Goal: Task Accomplishment & Management: Use online tool/utility

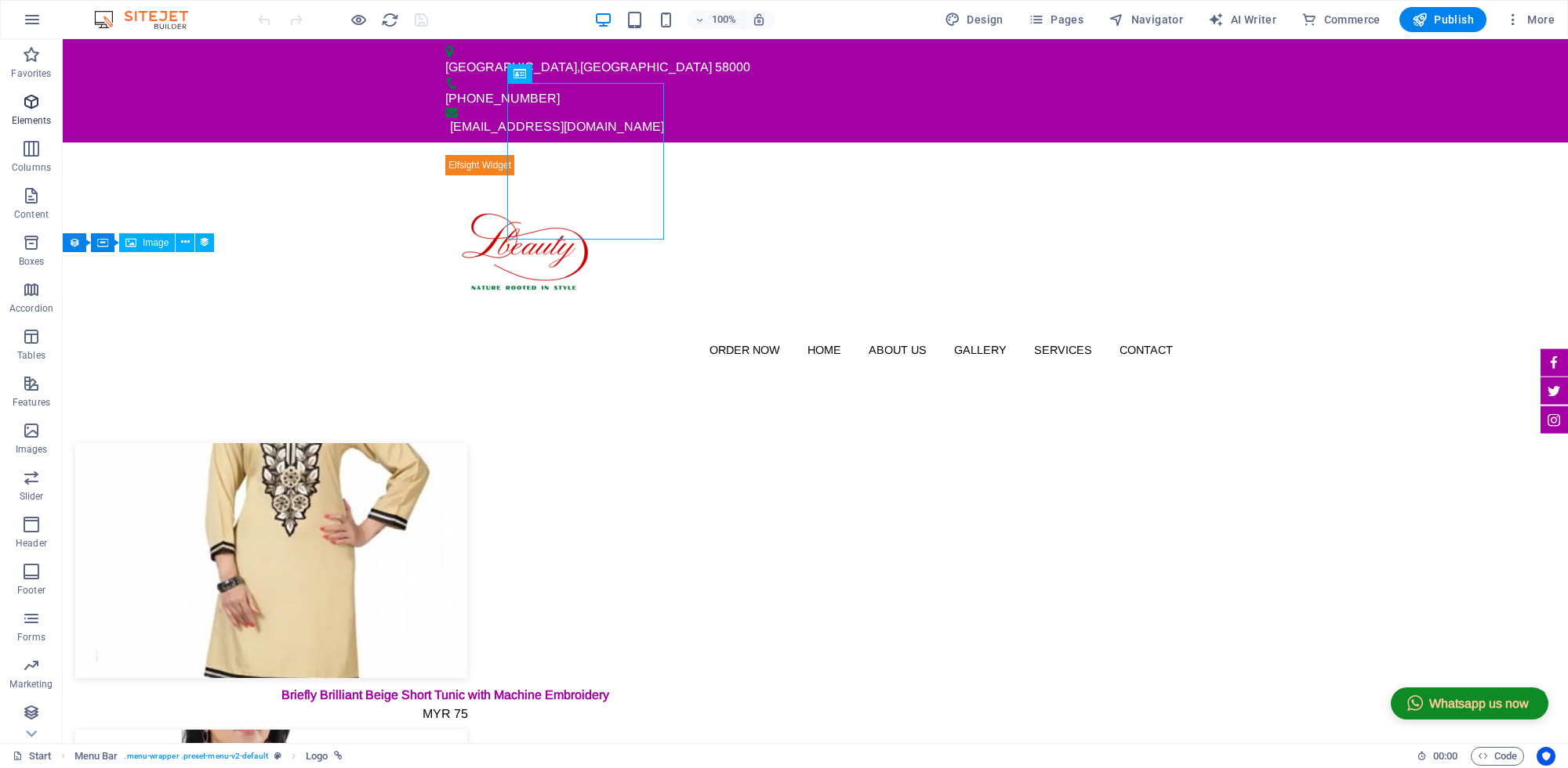
click at [44, 122] on p "Elements" at bounding box center [31, 120] width 40 height 13
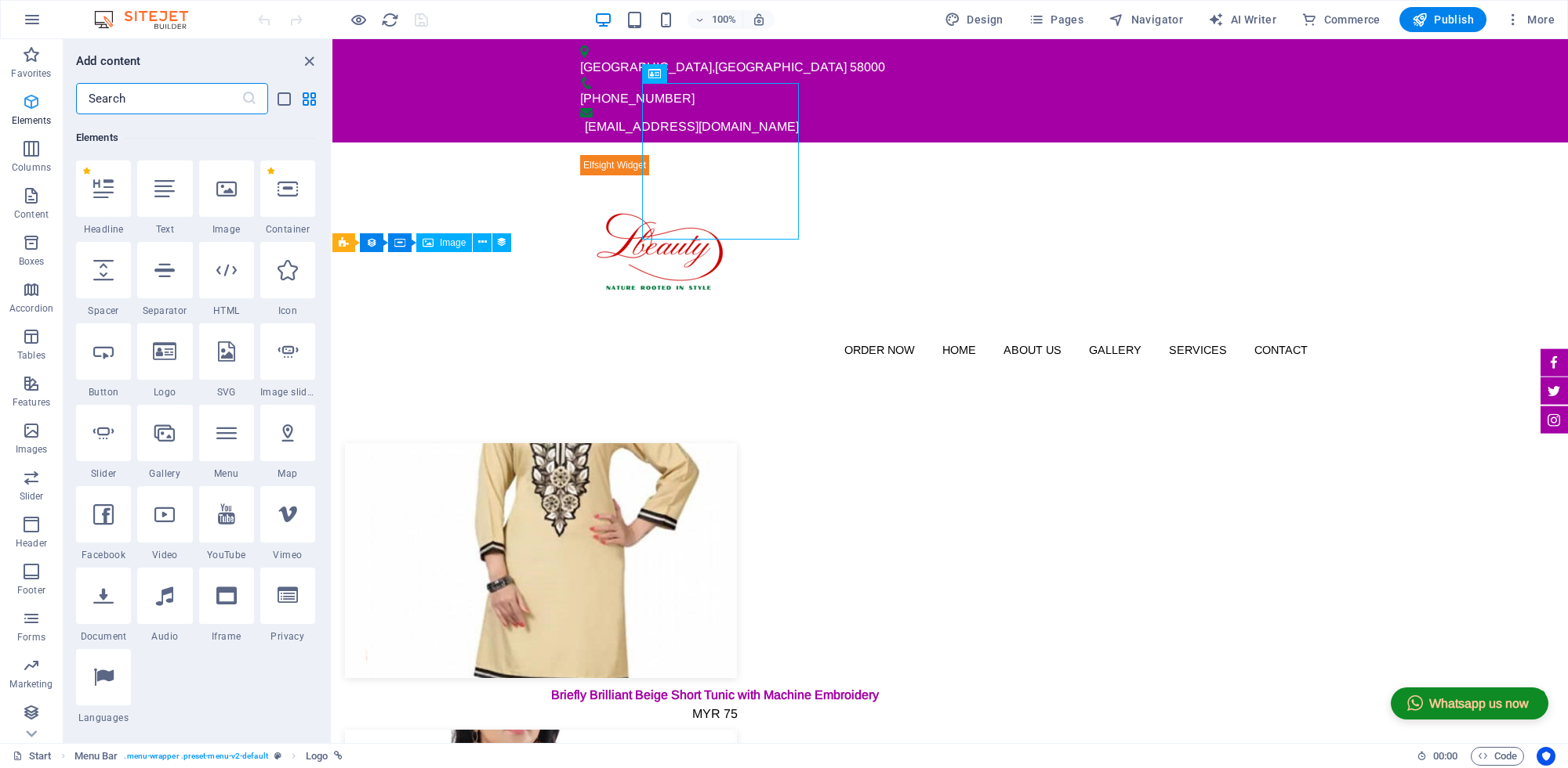
scroll to position [166, 0]
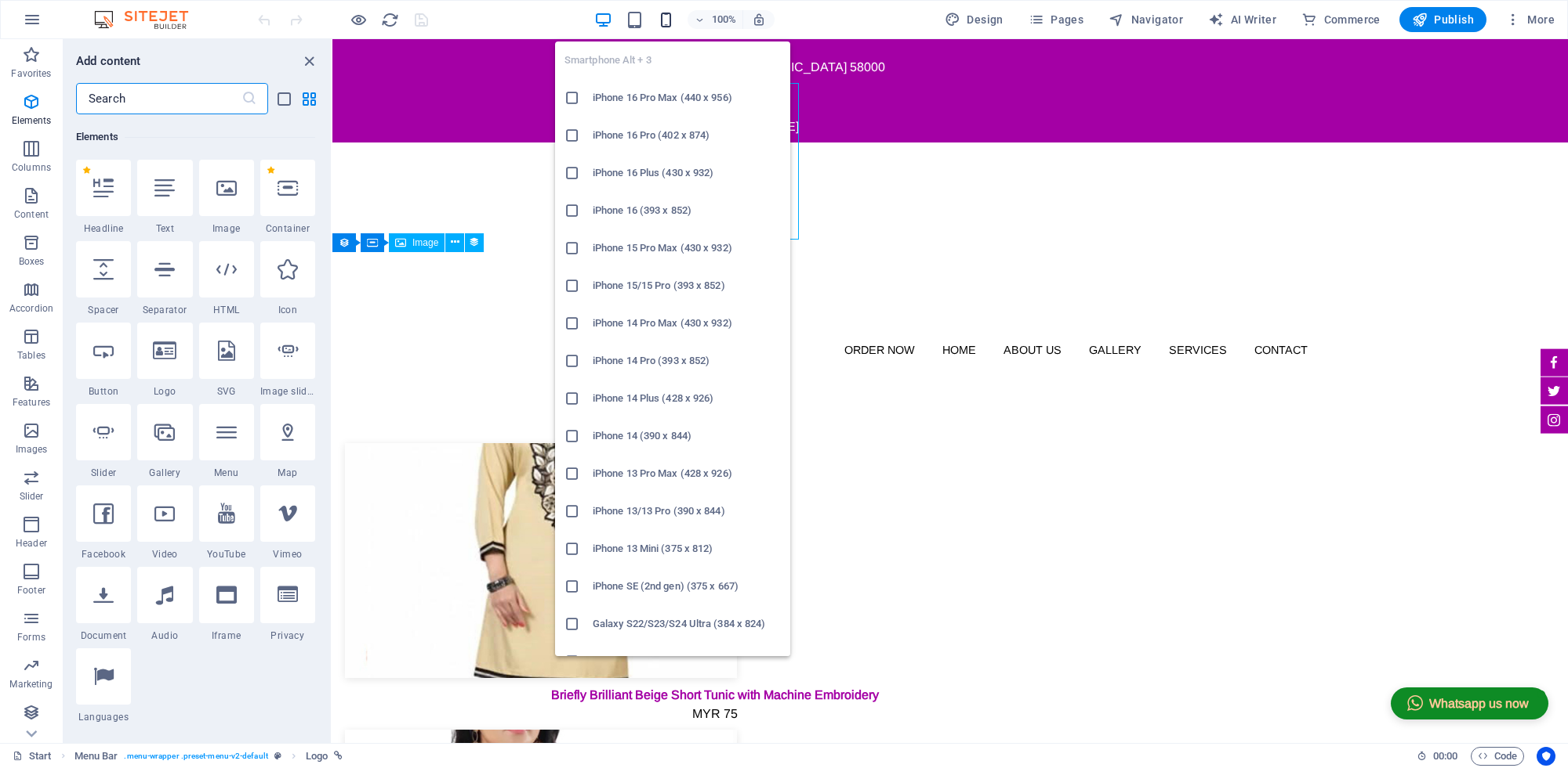
click at [663, 22] on icon "button" at bounding box center [666, 19] width 18 height 18
click at [644, 96] on h6 "iPhone 16 Pro Max (440 x 956)" at bounding box center [687, 97] width 188 height 18
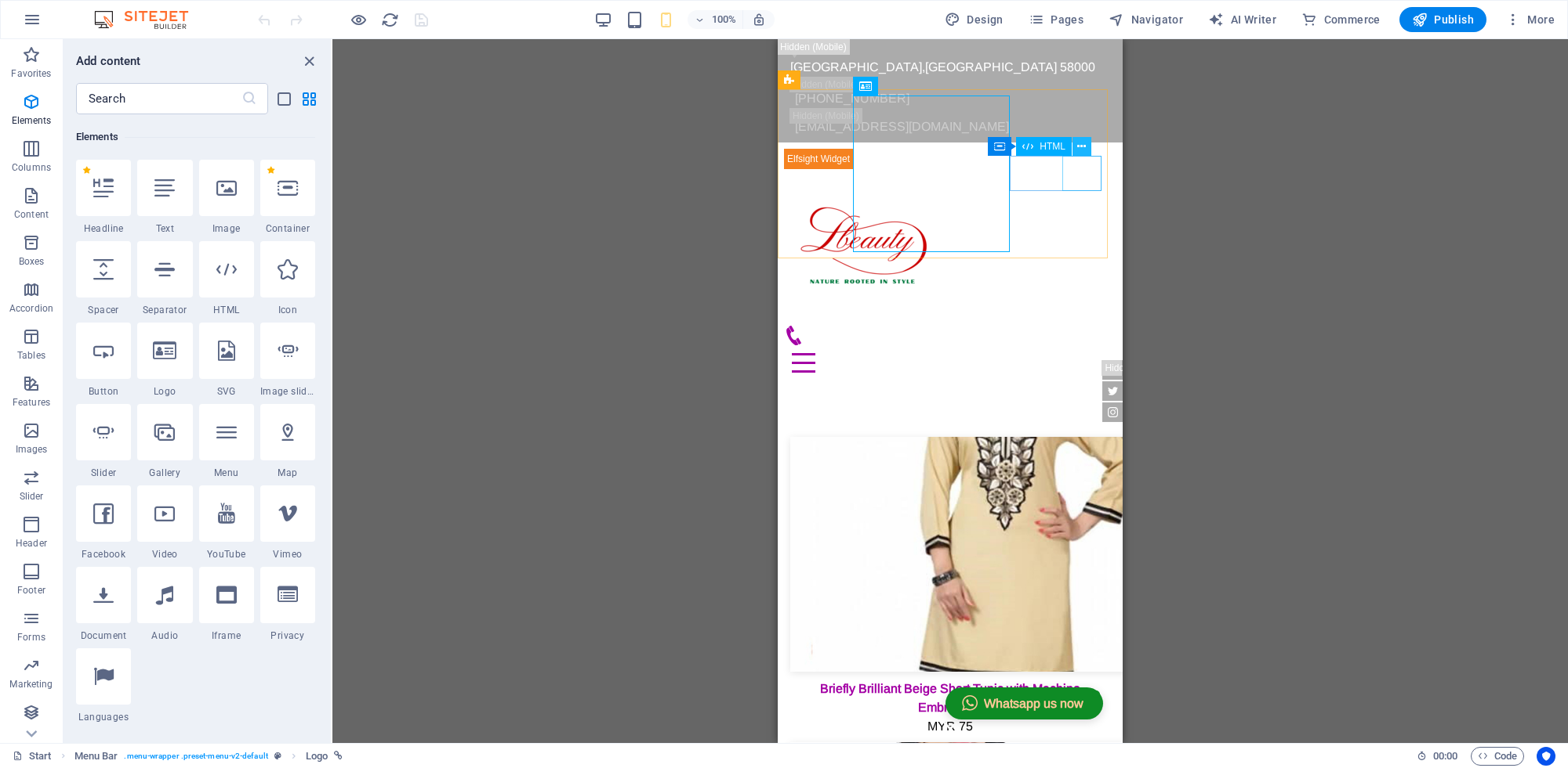
click at [1077, 153] on icon at bounding box center [1081, 146] width 9 height 16
click at [1550, 237] on div "Drag here to replace the existing content. Press “Ctrl” if you want to create a…" at bounding box center [949, 391] width 1235 height 704
click at [821, 159] on div "WhatsApp" at bounding box center [820, 153] width 72 height 18
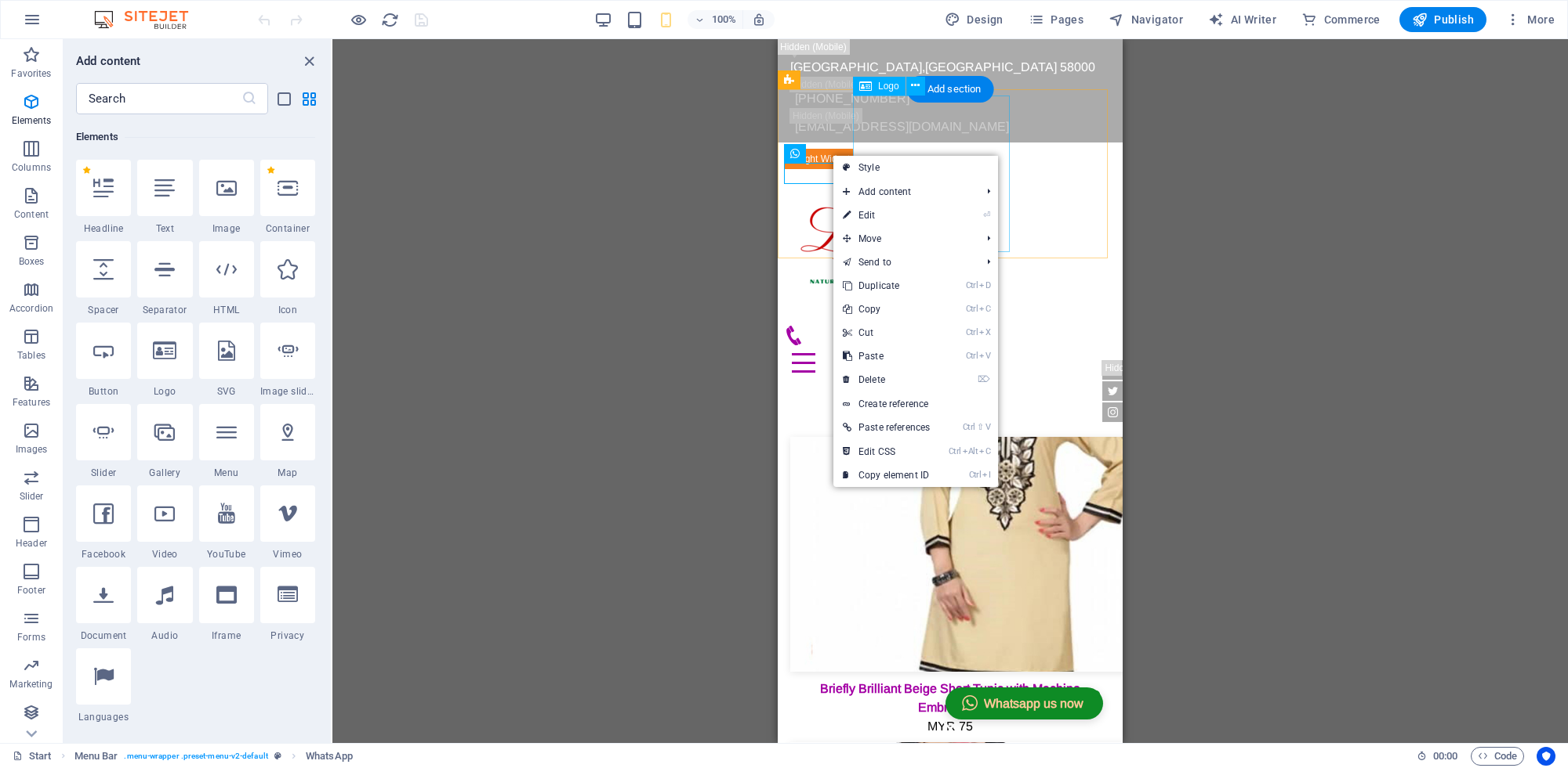
click at [968, 169] on div at bounding box center [950, 247] width 332 height 157
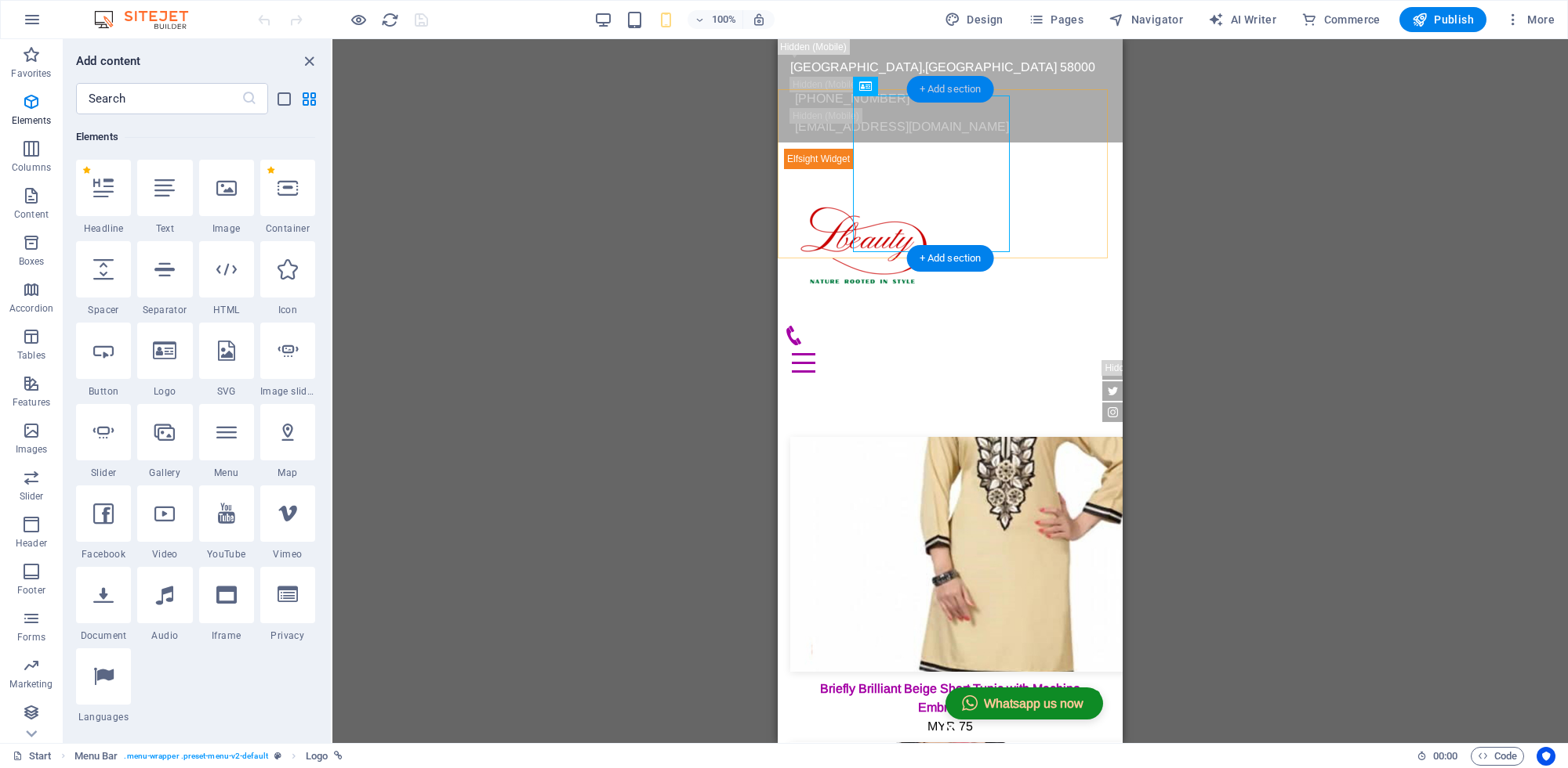
click at [918, 92] on div "+ Add section" at bounding box center [951, 88] width 87 height 26
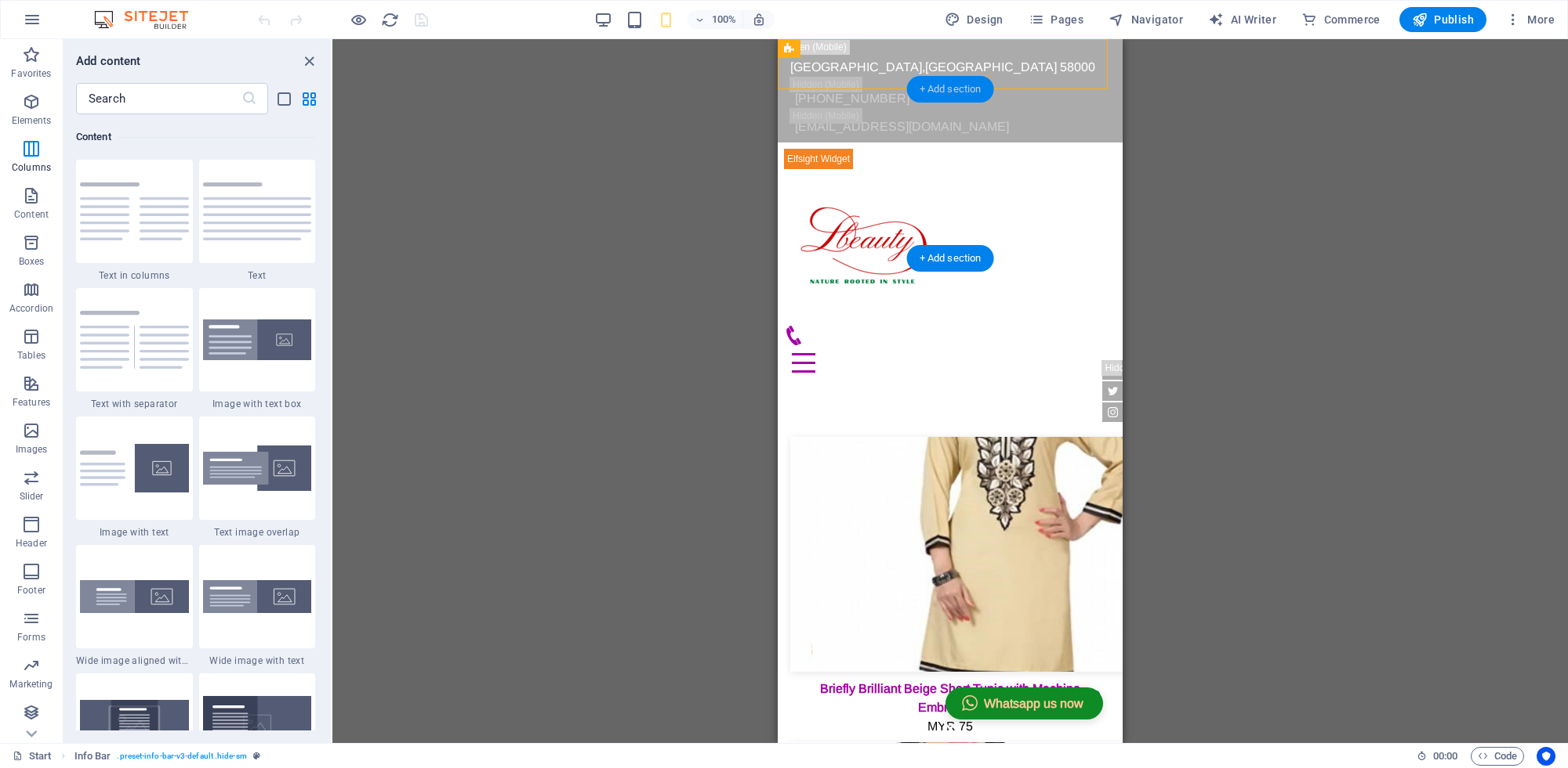
scroll to position [2740, 0]
click at [959, 175] on div at bounding box center [950, 247] width 332 height 157
click at [1057, 225] on div "Order Now Home About us Gallery Services Contact Menu" at bounding box center [949, 265] width 344 height 244
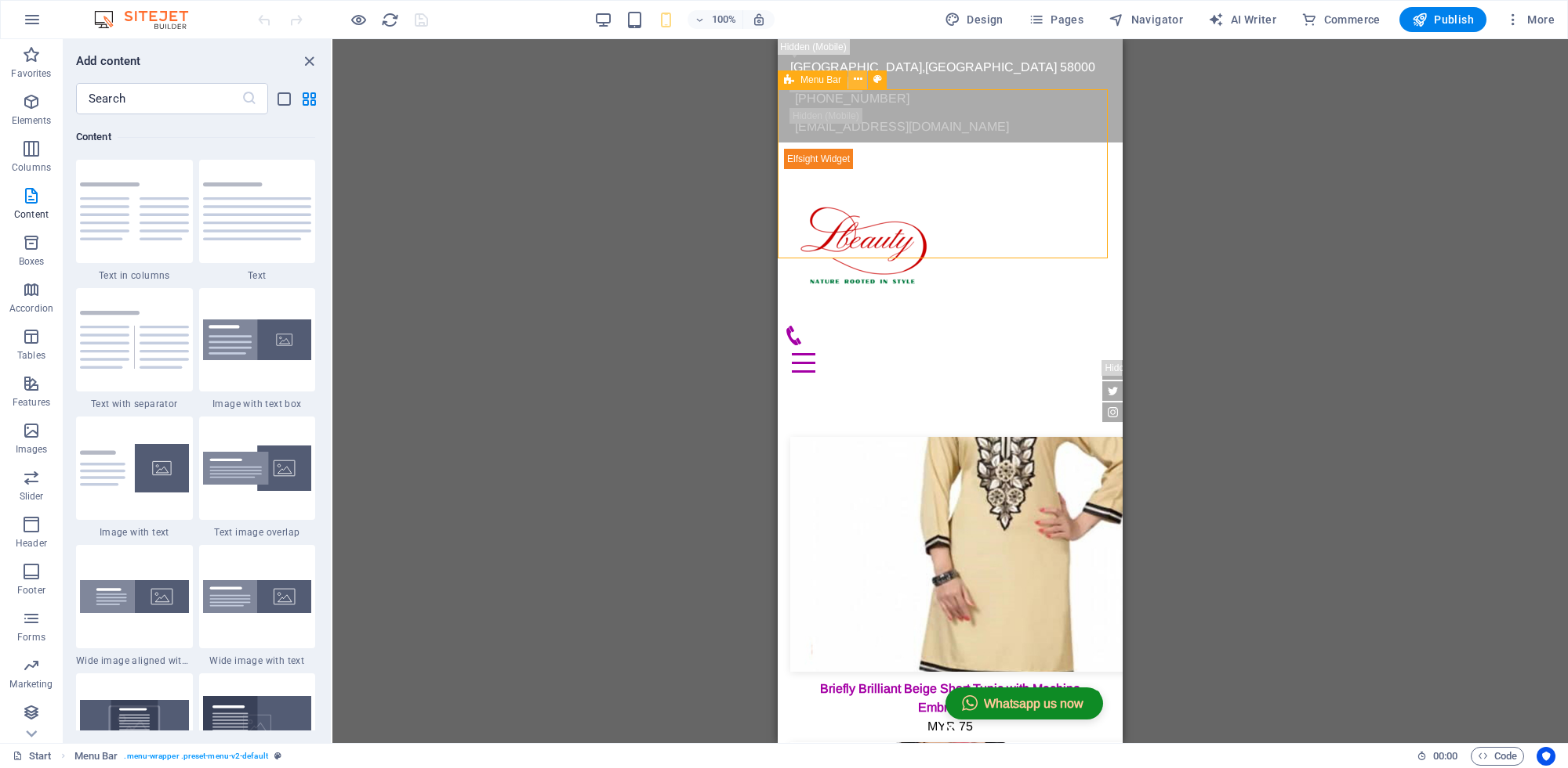
click at [860, 83] on icon at bounding box center [858, 80] width 9 height 16
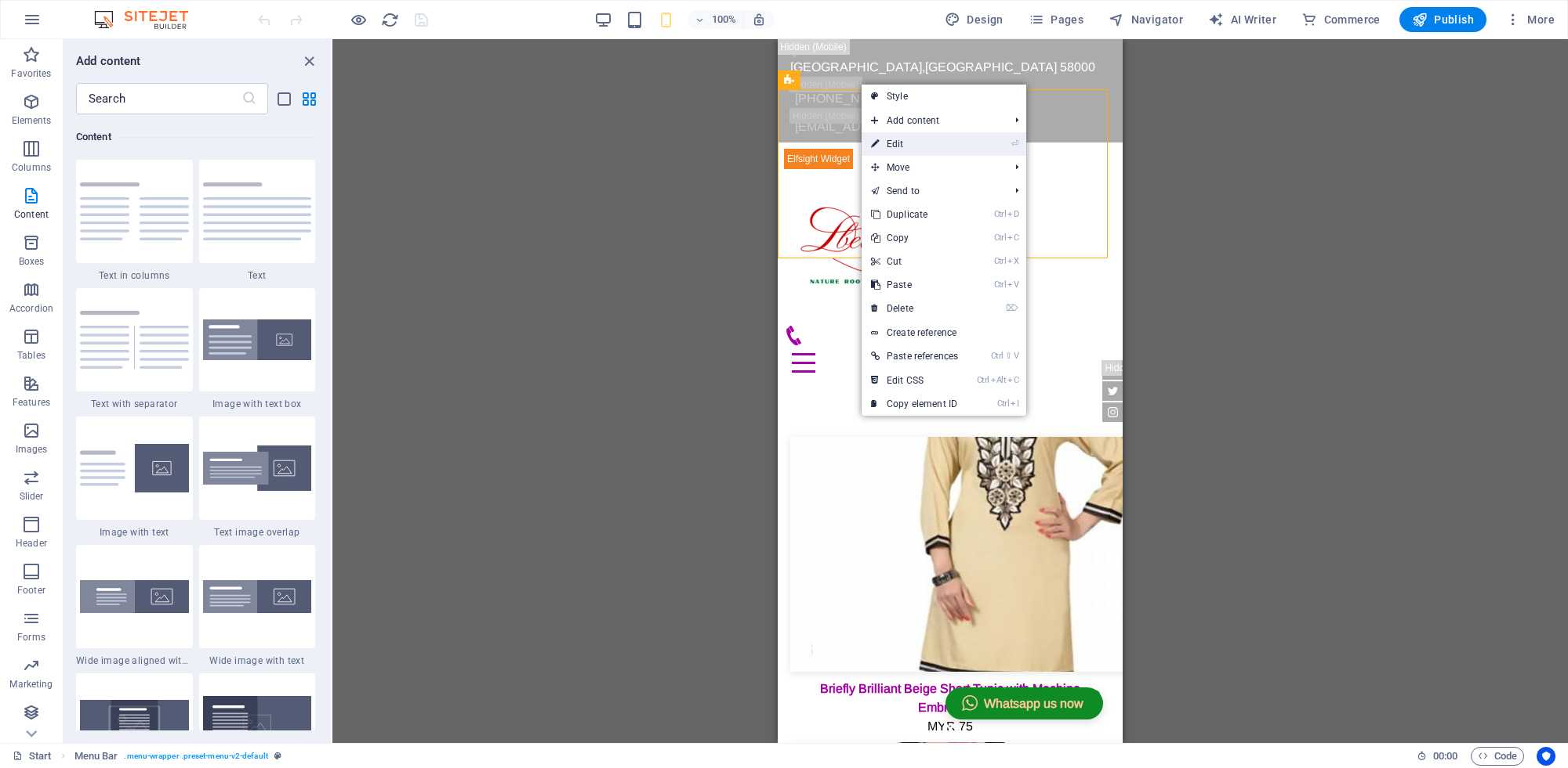
click at [880, 140] on link "⏎ Edit" at bounding box center [914, 144] width 106 height 23
select select "header"
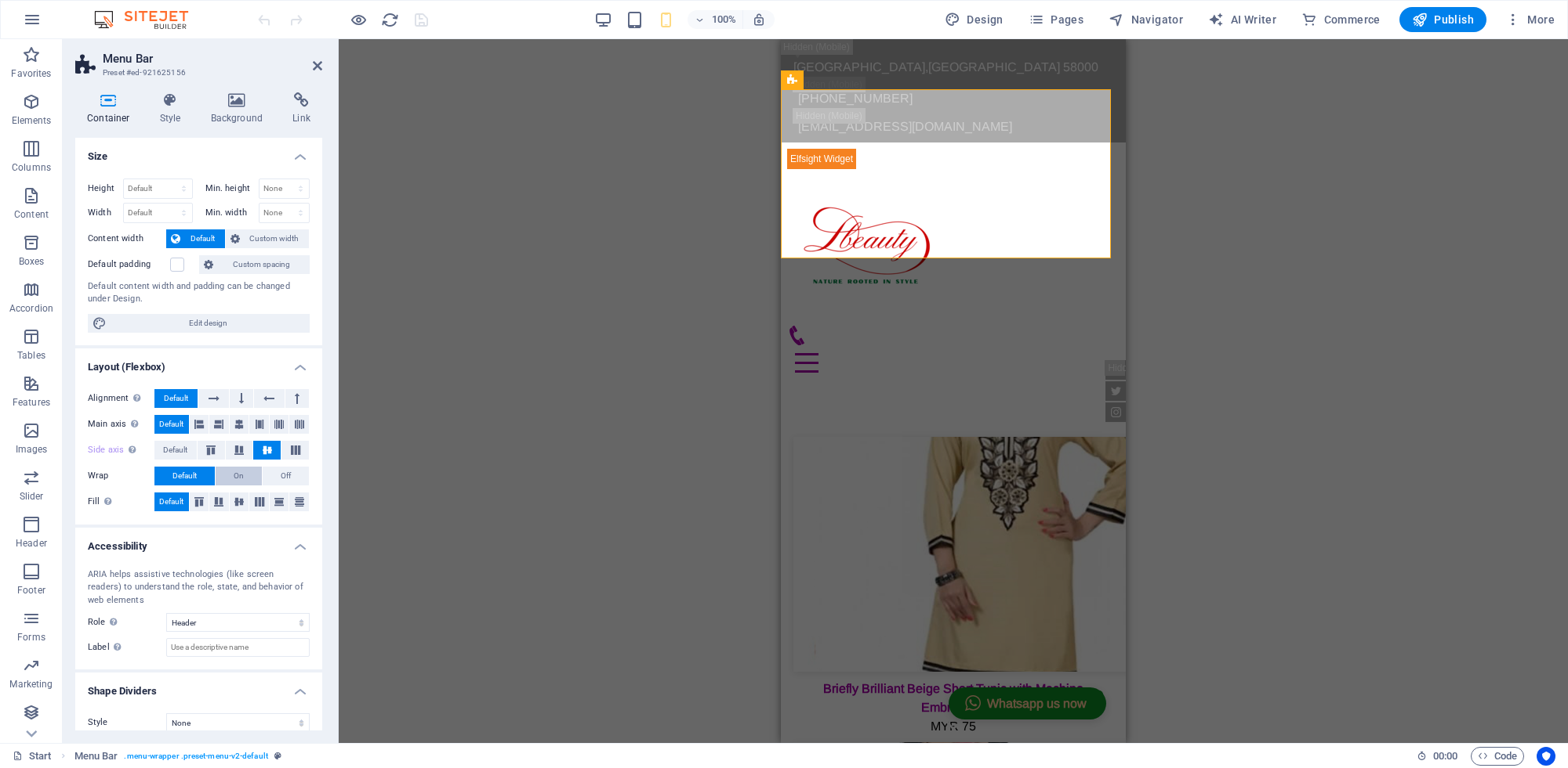
click at [241, 478] on span "On" at bounding box center [239, 475] width 11 height 18
click at [201, 472] on button "Default" at bounding box center [184, 475] width 60 height 18
click at [286, 241] on span "Custom width" at bounding box center [275, 239] width 60 height 18
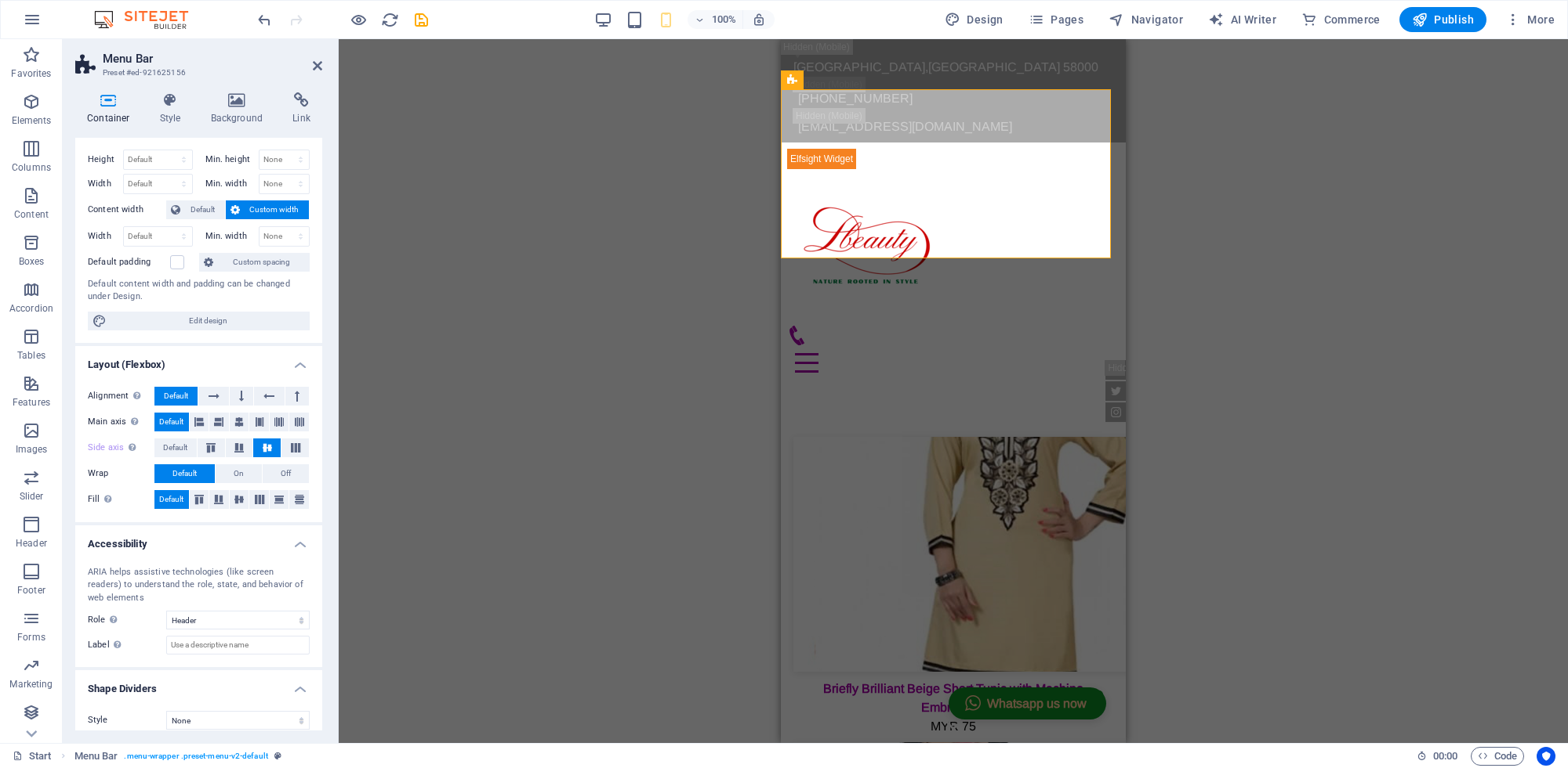
scroll to position [41, 0]
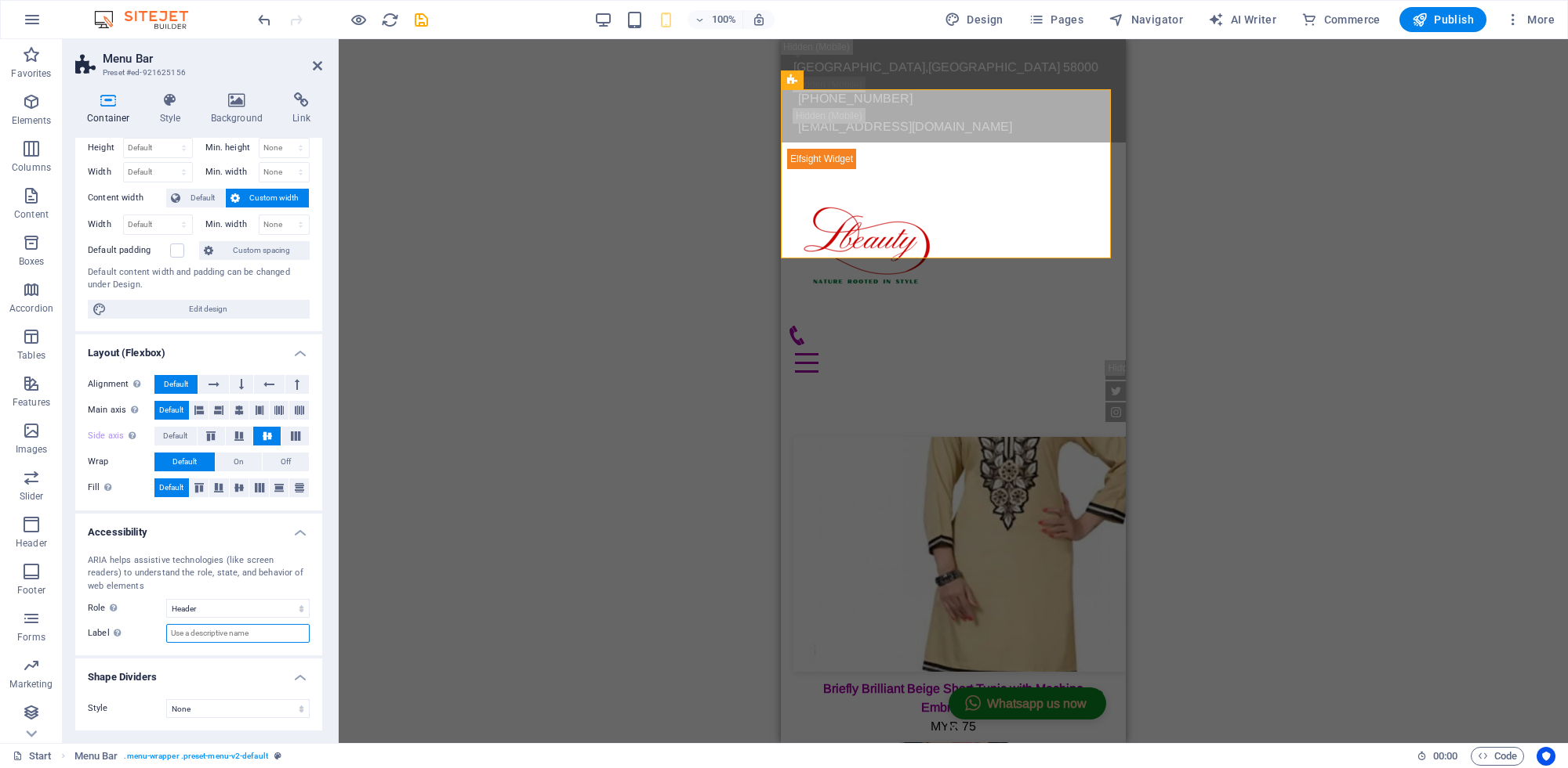
click at [278, 632] on input "Label Use the ARIA label to provide a clear and descriptive name for elements t…" at bounding box center [238, 633] width 144 height 18
click at [221, 707] on select "None Triangle Square Diagonal Polygon 1 Polygon 2 Zigzag Multiple Zigzags Waves…" at bounding box center [238, 708] width 144 height 18
click at [166, 699] on select "None Triangle Square Diagonal Polygon 1 Polygon 2 Zigzag Multiple Zigzags Waves…" at bounding box center [238, 708] width 144 height 18
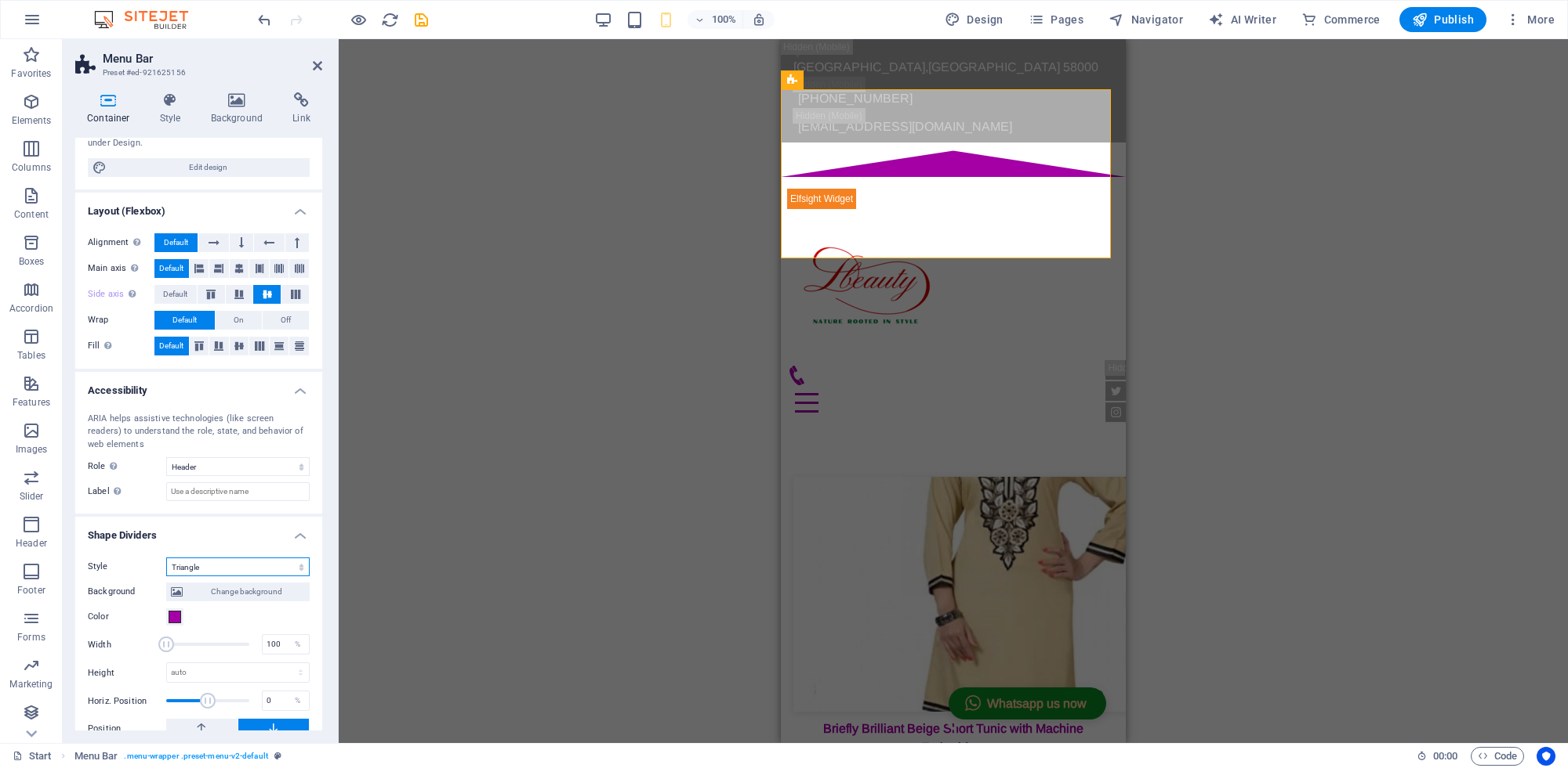
scroll to position [229, 0]
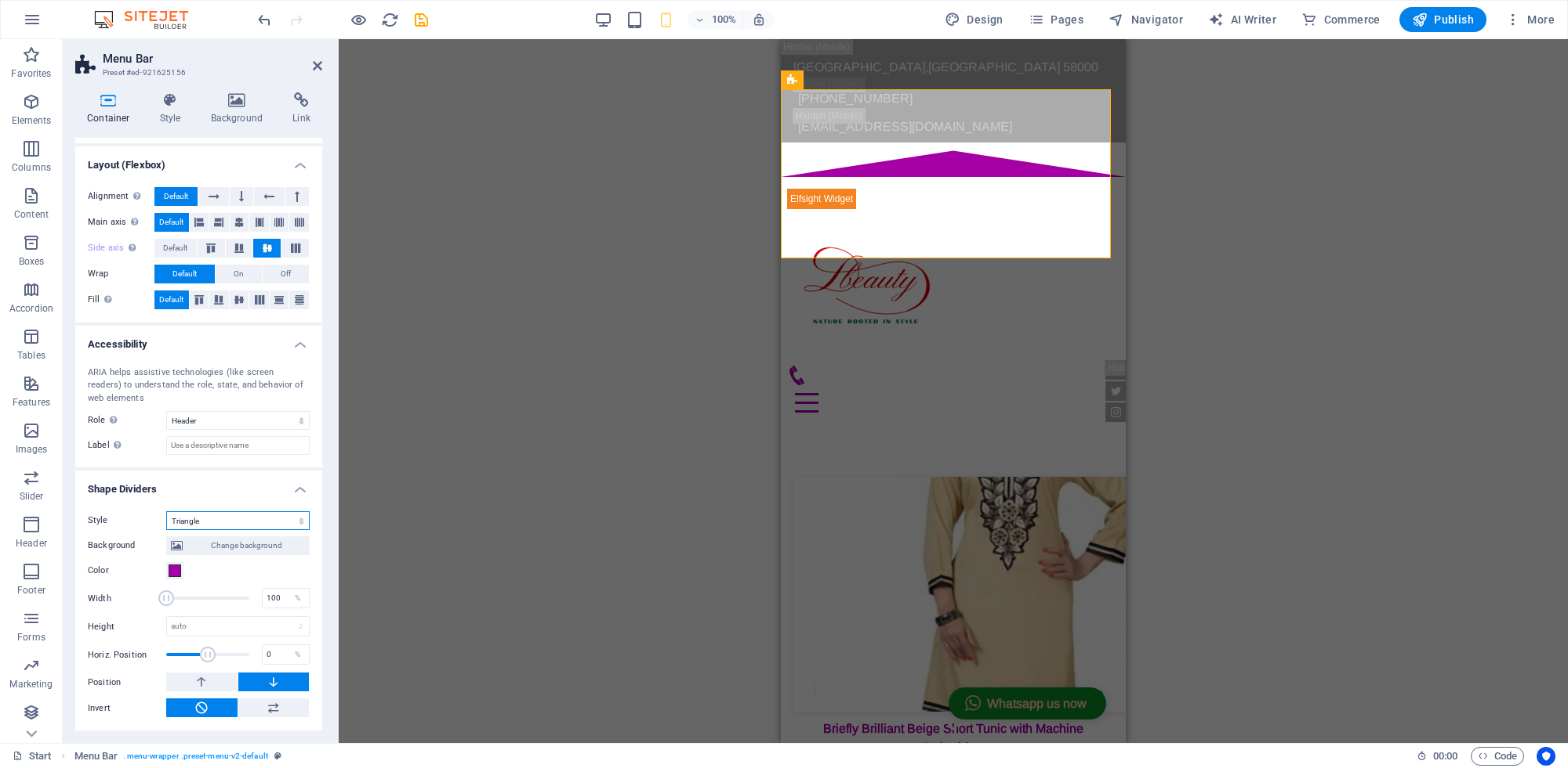
click at [235, 518] on select "None Triangle Square Diagonal Polygon 1 Polygon 2 Zigzag Multiple Zigzags Waves…" at bounding box center [238, 520] width 144 height 18
click at [166, 511] on select "None Triangle Square Diagonal Polygon 1 Polygon 2 Zigzag Multiple Zigzags Waves…" at bounding box center [238, 520] width 144 height 18
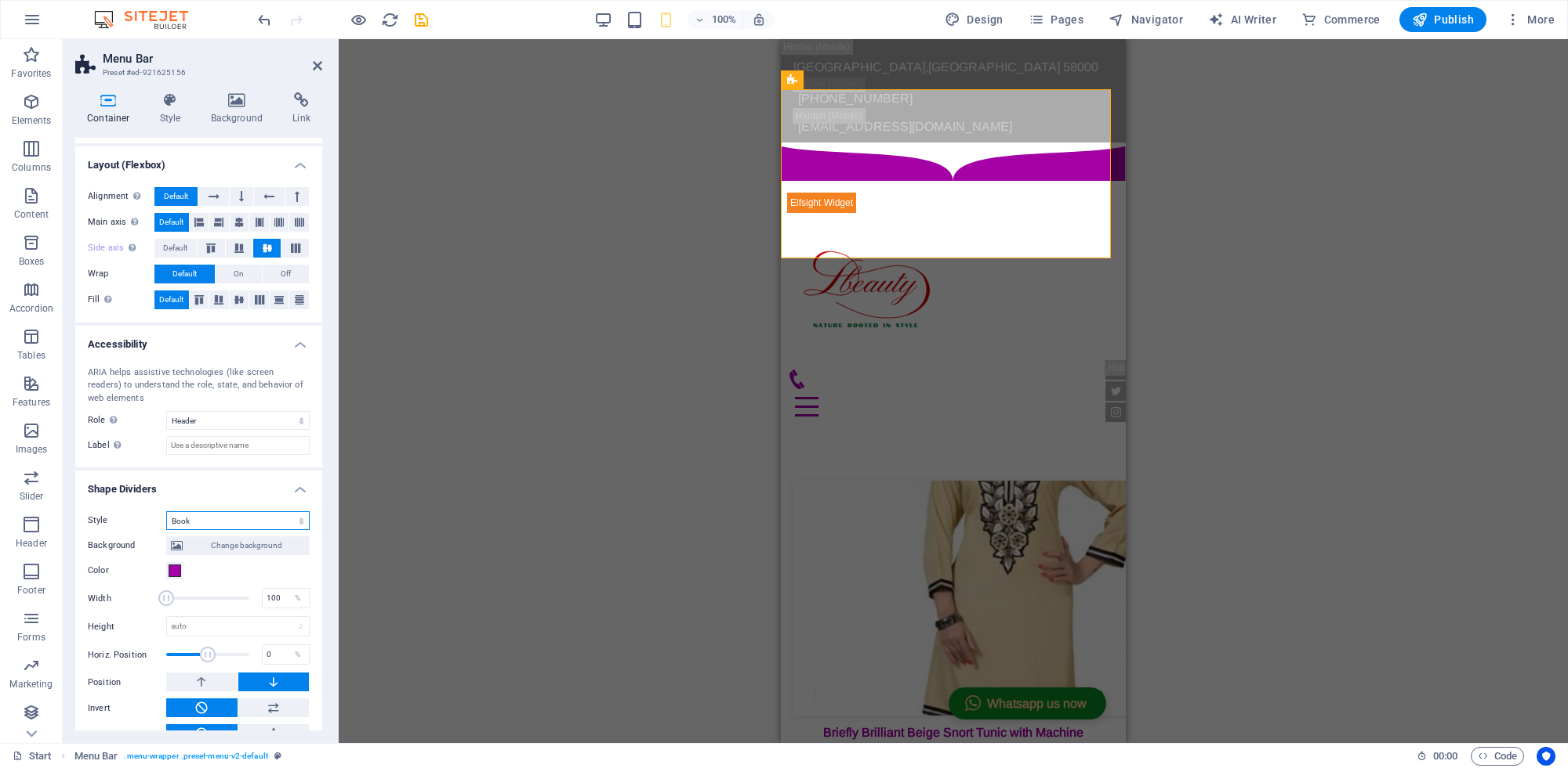
click at [235, 527] on select "None Triangle Square Diagonal Polygon 1 Polygon 2 Zigzag Multiple Zigzags Waves…" at bounding box center [238, 520] width 144 height 18
click at [166, 511] on select "None Triangle Square Diagonal Polygon 1 Polygon 2 Zigzag Multiple Zigzags Waves…" at bounding box center [238, 520] width 144 height 18
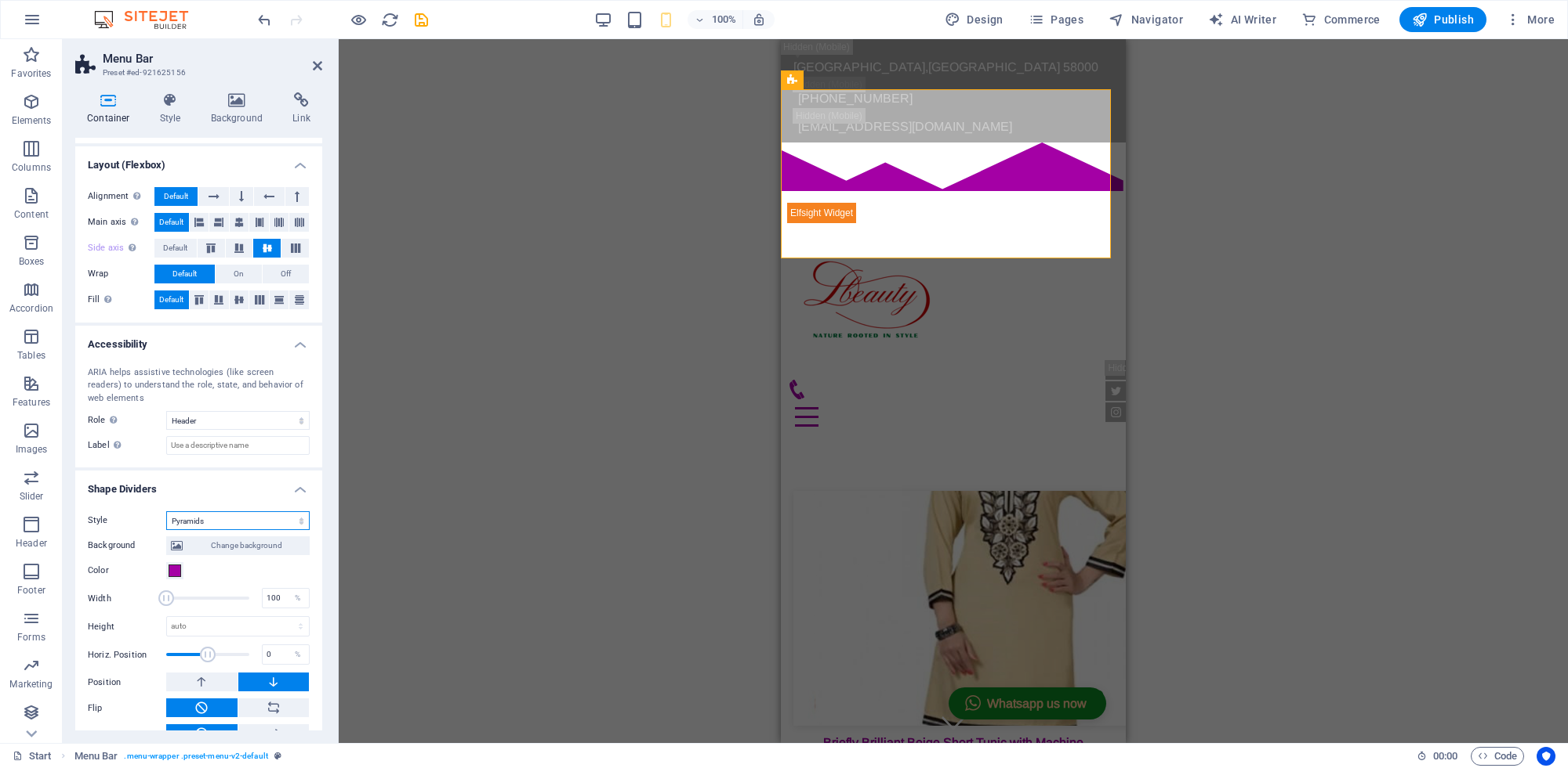
click at [234, 520] on select "None Triangle Square Diagonal Polygon 1 Polygon 2 Zigzag Multiple Zigzags Waves…" at bounding box center [238, 520] width 144 height 18
click at [166, 511] on select "None Triangle Square Diagonal Polygon 1 Polygon 2 Zigzag Multiple Zigzags Waves…" at bounding box center [238, 520] width 144 height 18
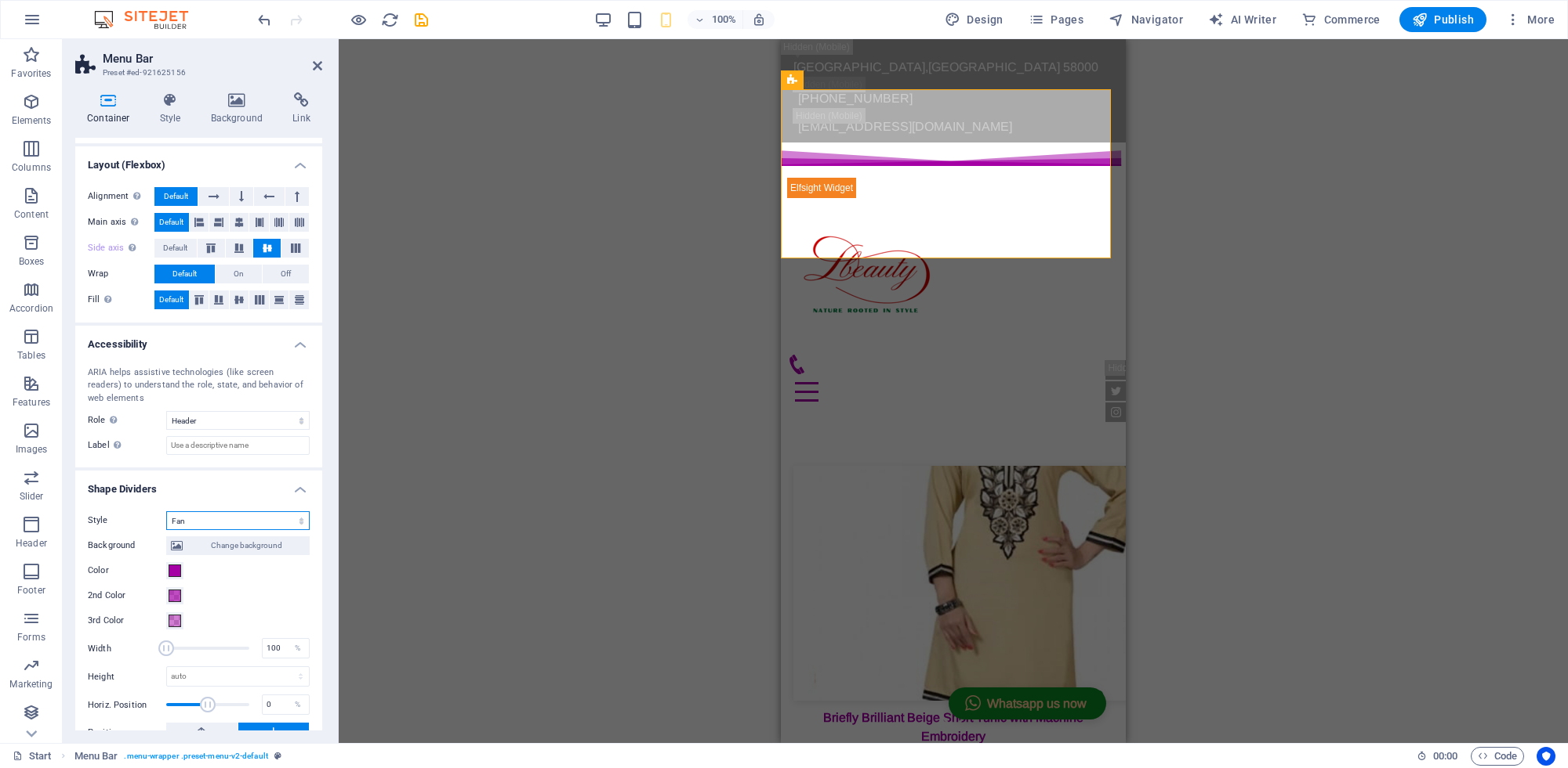
click at [232, 517] on select "None Triangle Square Diagonal Polygon 1 Polygon 2 Zigzag Multiple Zigzags Waves…" at bounding box center [238, 520] width 144 height 18
click at [166, 511] on select "None Triangle Square Diagonal Polygon 1 Polygon 2 Zigzag Multiple Zigzags Waves…" at bounding box center [238, 520] width 144 height 18
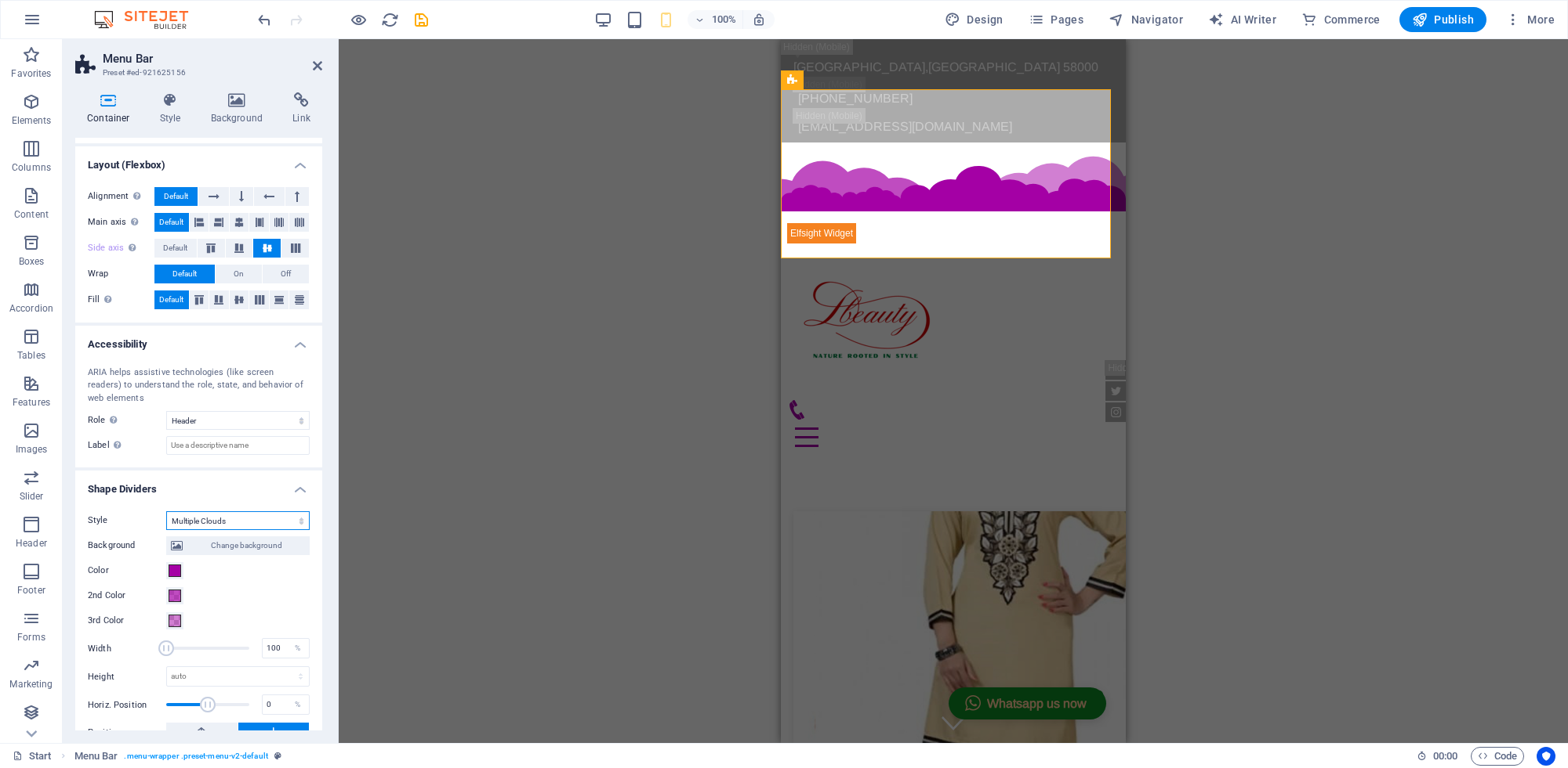
click at [242, 524] on select "None Triangle Square Diagonal Polygon 1 Polygon 2 Zigzag Multiple Zigzags Waves…" at bounding box center [238, 520] width 144 height 18
click at [166, 511] on select "None Triangle Square Diagonal Polygon 1 Polygon 2 Zigzag Multiple Zigzags Waves…" at bounding box center [238, 520] width 144 height 18
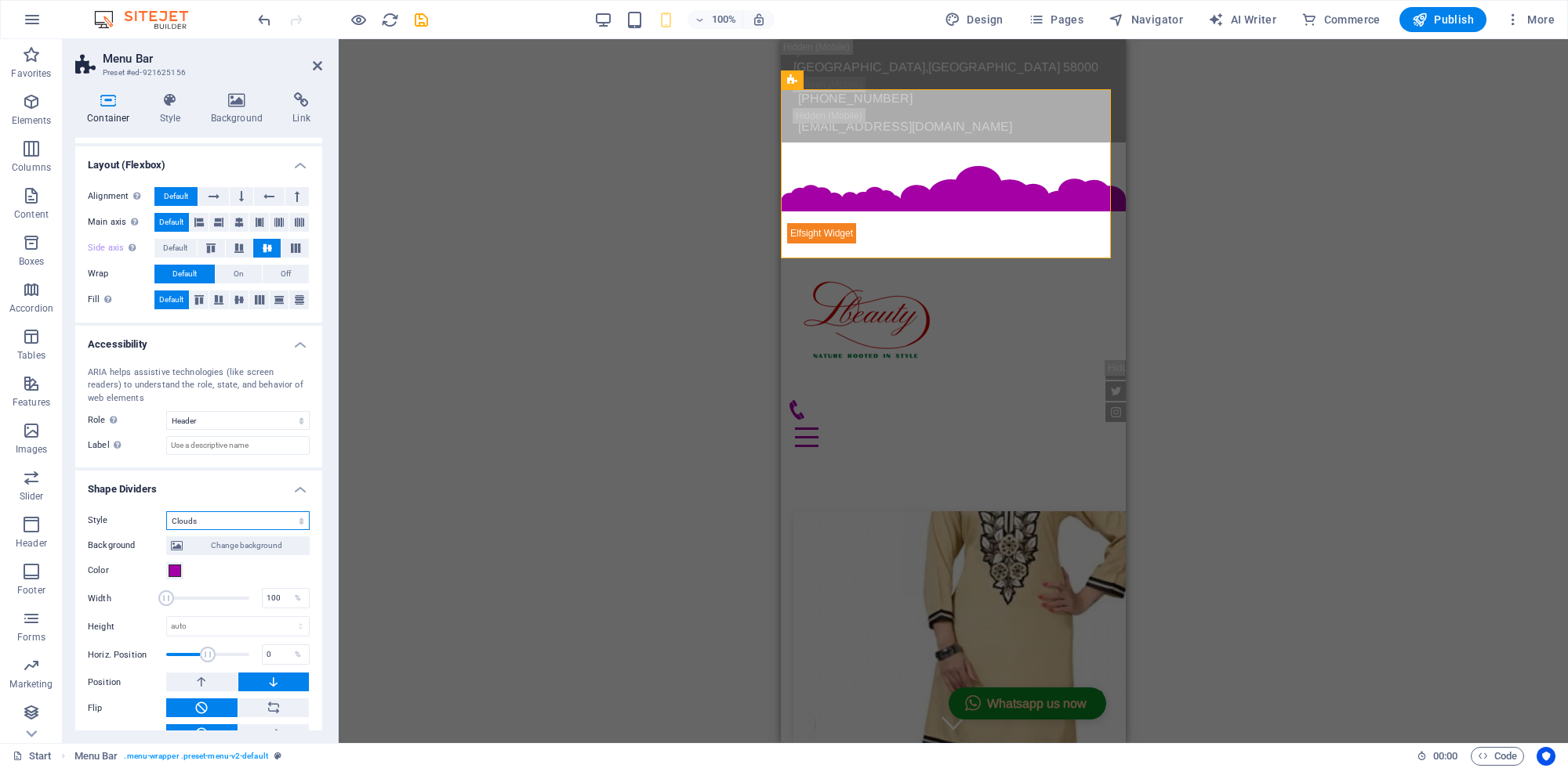
click at [245, 513] on select "None Triangle Square Diagonal Polygon 1 Polygon 2 Zigzag Multiple Zigzags Waves…" at bounding box center [238, 520] width 144 height 18
click at [166, 511] on select "None Triangle Square Diagonal Polygon 1 Polygon 2 Zigzag Multiple Zigzags Waves…" at bounding box center [238, 520] width 144 height 18
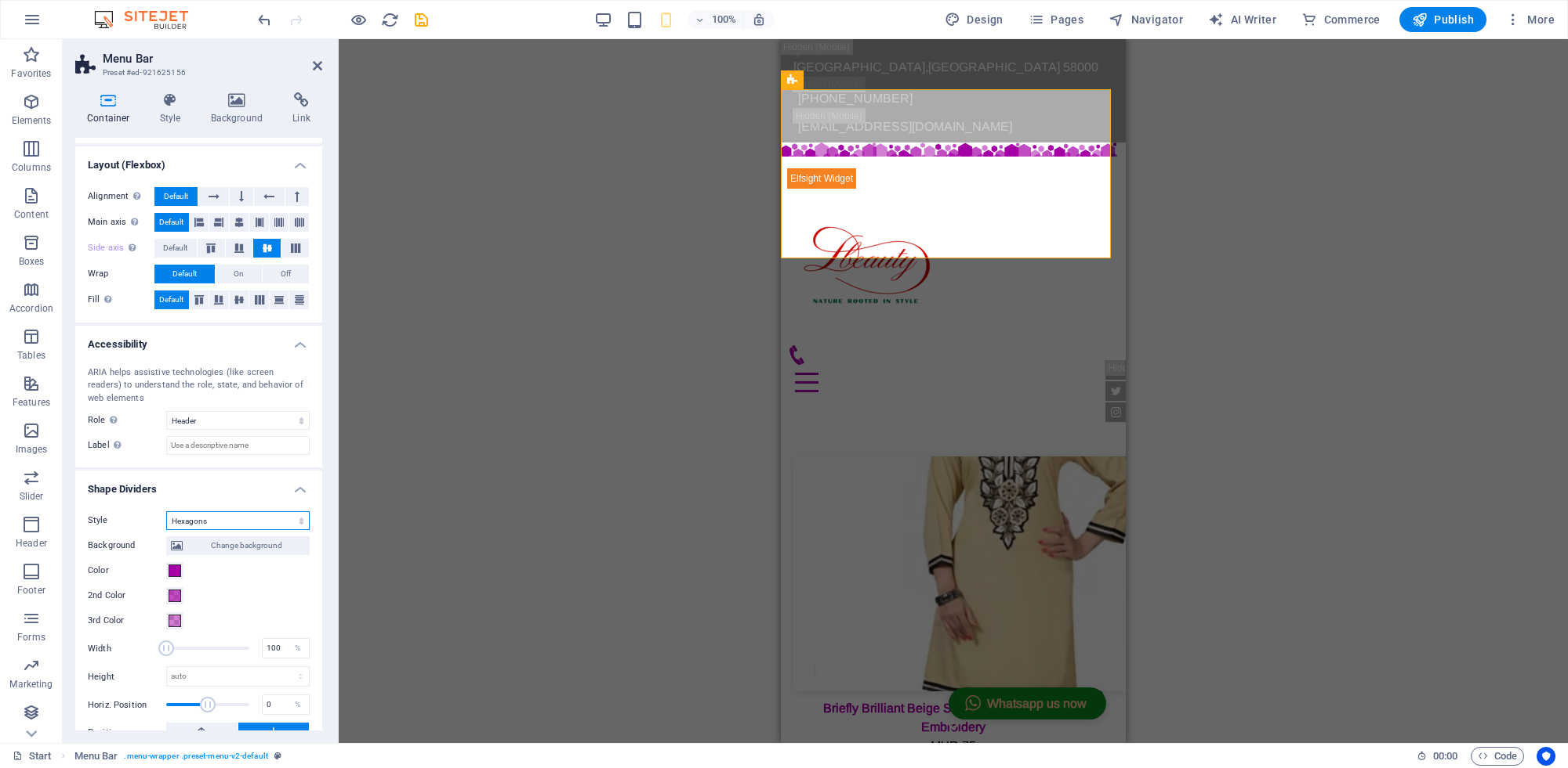
click at [245, 516] on select "None Triangle Square Diagonal Polygon 1 Polygon 2 Zigzag Multiple Zigzags Waves…" at bounding box center [238, 520] width 144 height 18
click at [166, 511] on select "None Triangle Square Diagonal Polygon 1 Polygon 2 Zigzag Multiple Zigzags Waves…" at bounding box center [238, 520] width 144 height 18
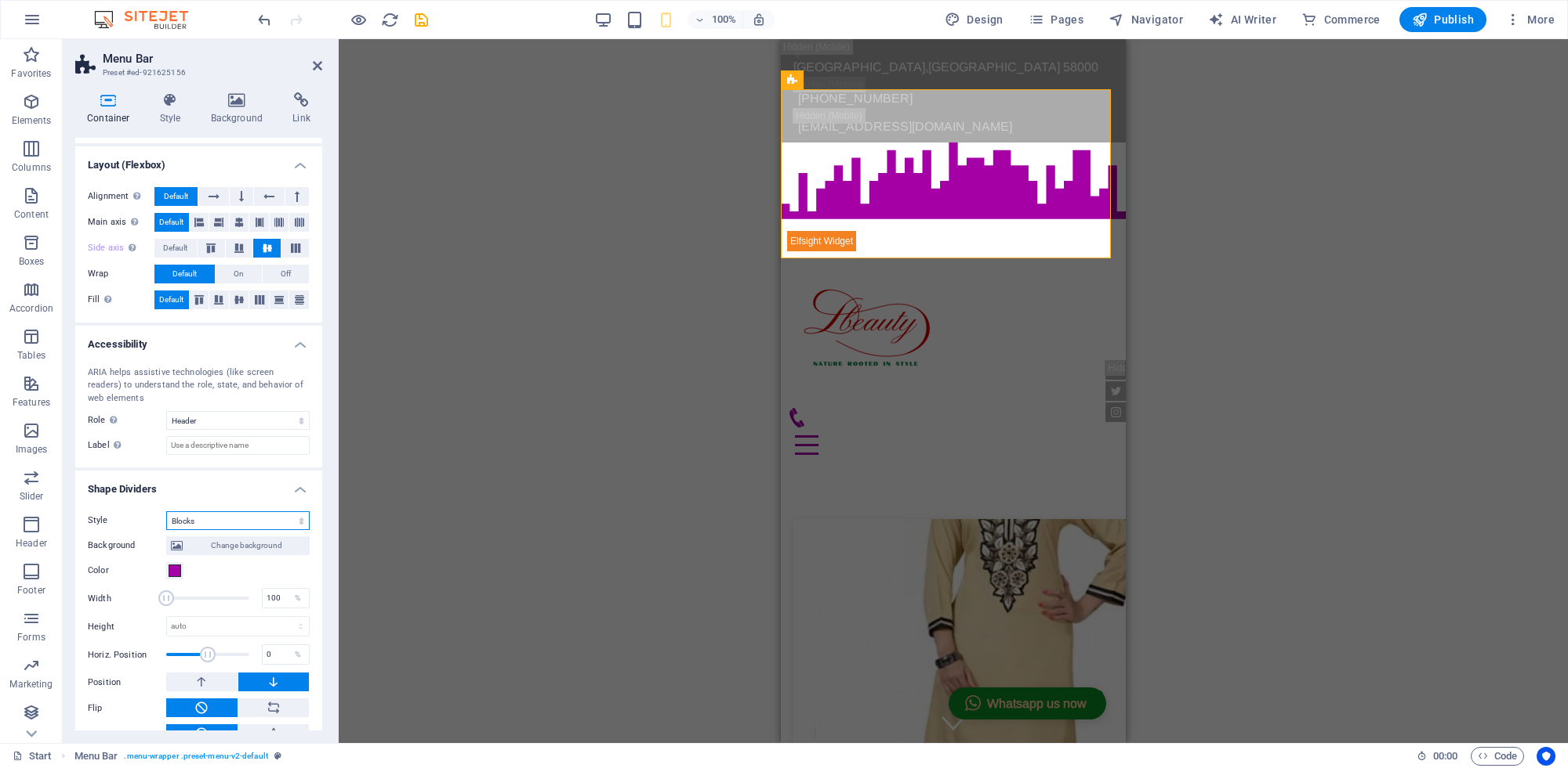
click at [255, 519] on select "None Triangle Square Diagonal Polygon 1 Polygon 2 Zigzag Multiple Zigzags Waves…" at bounding box center [238, 520] width 144 height 18
click at [166, 511] on select "None Triangle Square Diagonal Polygon 1 Polygon 2 Zigzag Multiple Zigzags Waves…" at bounding box center [238, 520] width 144 height 18
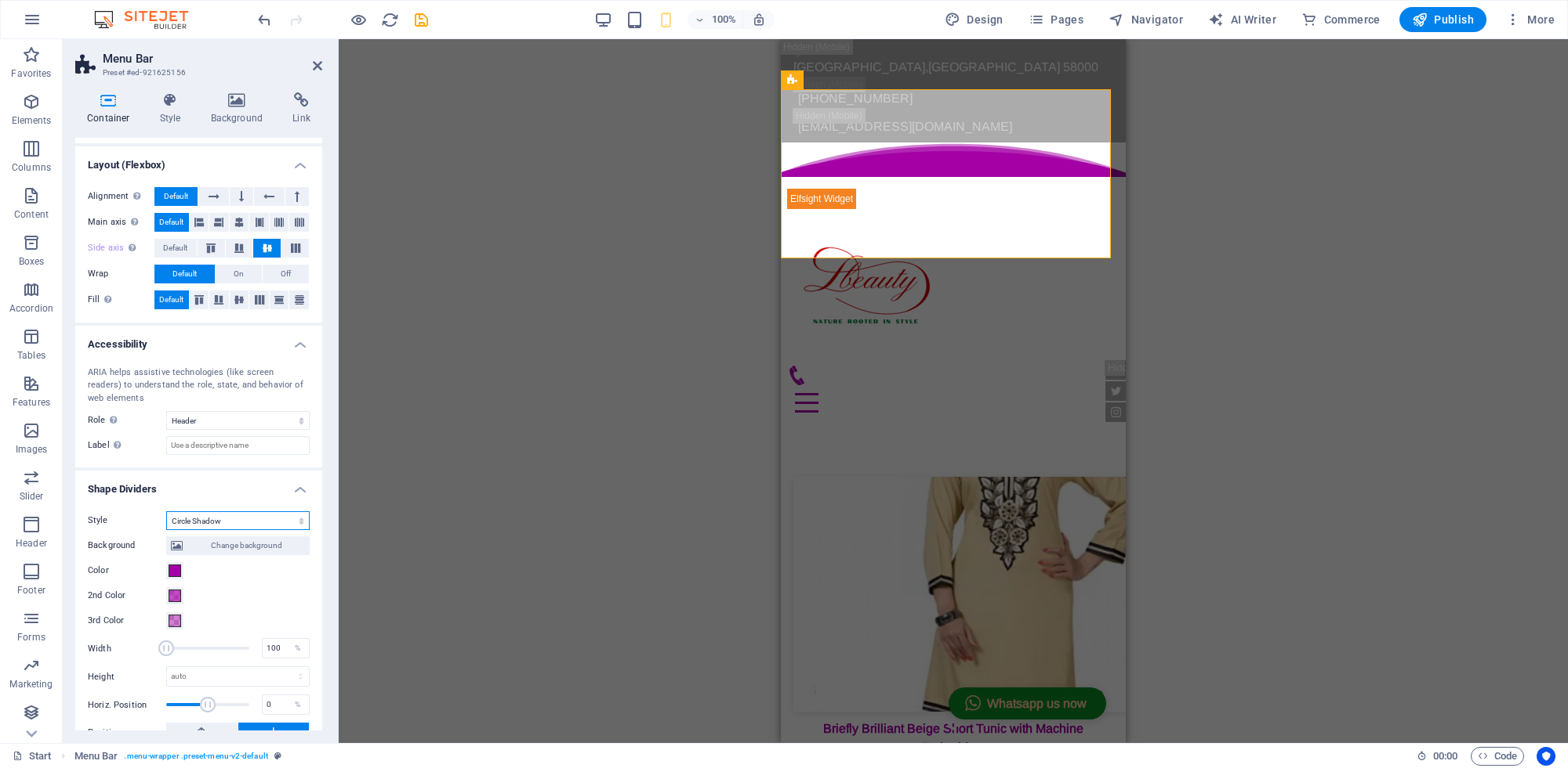
click at [259, 517] on select "None Triangle Square Diagonal Polygon 1 Polygon 2 Zigzag Multiple Zigzags Waves…" at bounding box center [238, 520] width 144 height 18
click at [166, 511] on select "None Triangle Square Diagonal Polygon 1 Polygon 2 Zigzag Multiple Zigzags Waves…" at bounding box center [238, 520] width 144 height 18
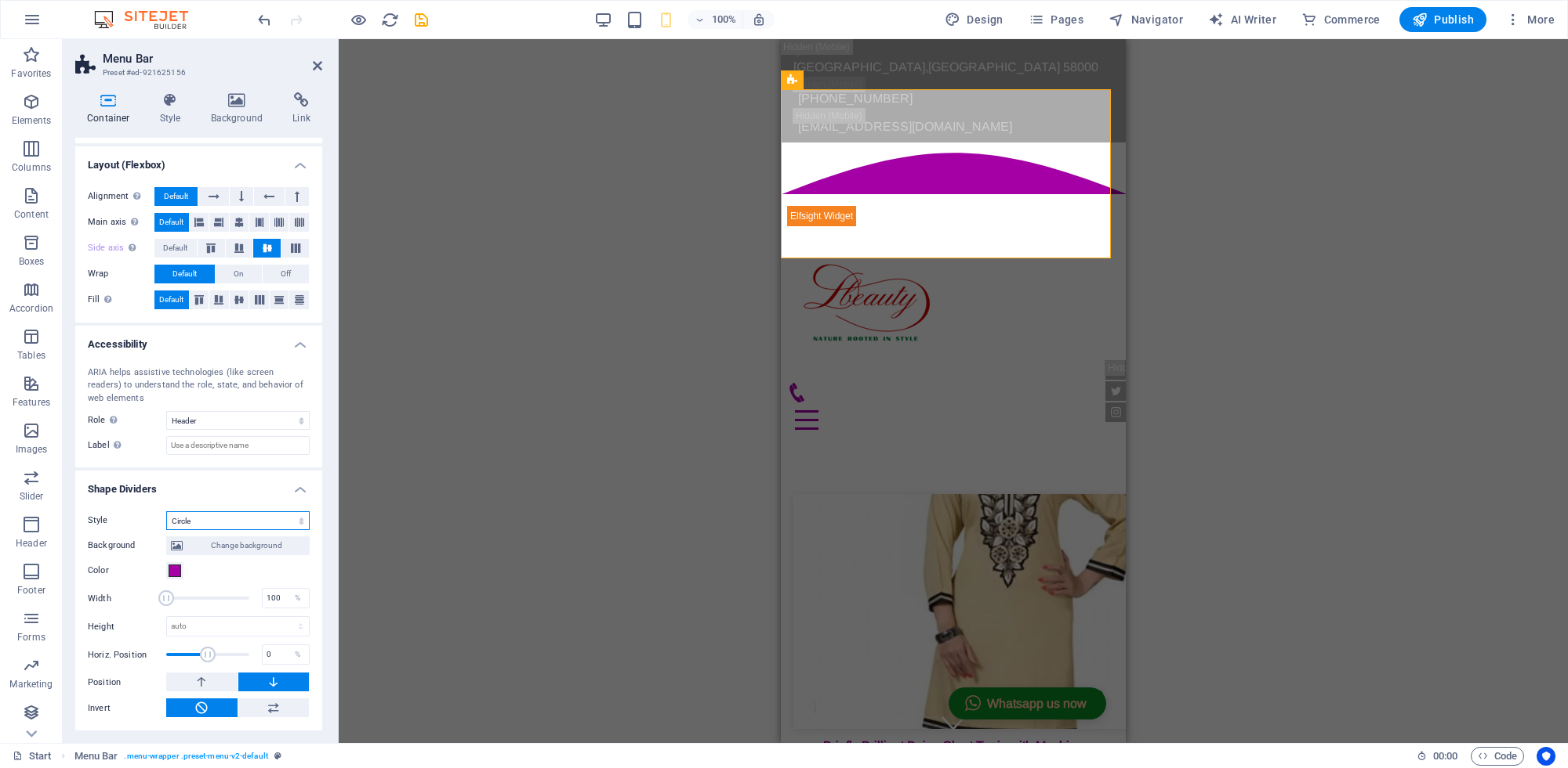
click at [251, 520] on select "None Triangle Square Diagonal Polygon 1 Polygon 2 Zigzag Multiple Zigzags Waves…" at bounding box center [238, 520] width 144 height 18
click at [166, 511] on select "None Triangle Square Diagonal Polygon 1 Polygon 2 Zigzag Multiple Zigzags Waves…" at bounding box center [238, 520] width 144 height 18
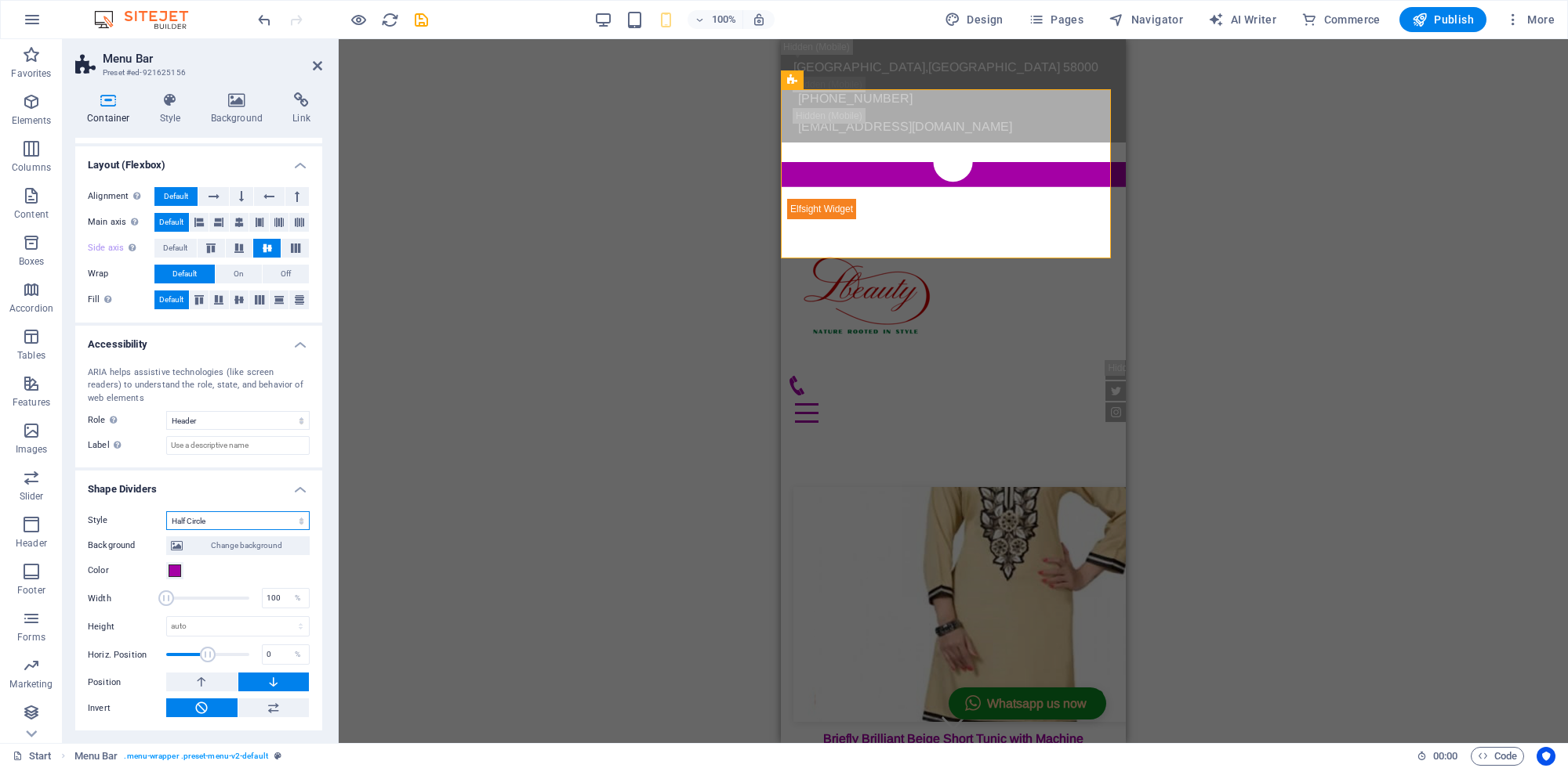
click at [219, 522] on select "None Triangle Square Diagonal Polygon 1 Polygon 2 Zigzag Multiple Zigzags Waves…" at bounding box center [238, 520] width 144 height 18
click at [166, 511] on select "None Triangle Square Diagonal Polygon 1 Polygon 2 Zigzag Multiple Zigzags Waves…" at bounding box center [238, 520] width 144 height 18
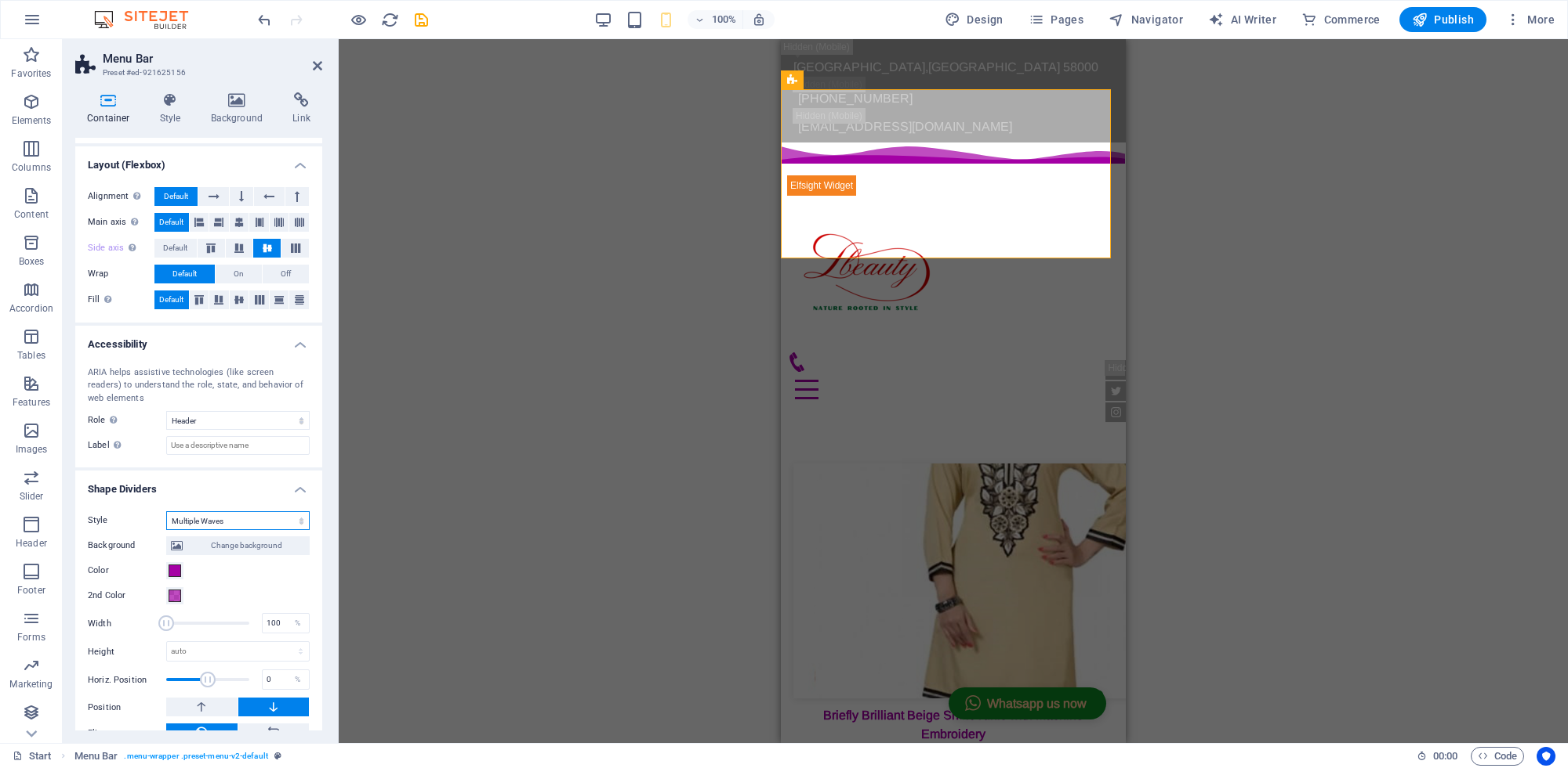
click at [232, 522] on select "None Triangle Square Diagonal Polygon 1 Polygon 2 Zigzag Multiple Zigzags Waves…" at bounding box center [238, 520] width 144 height 18
click at [166, 511] on select "None Triangle Square Diagonal Polygon 1 Polygon 2 Zigzag Multiple Zigzags Waves…" at bounding box center [238, 520] width 144 height 18
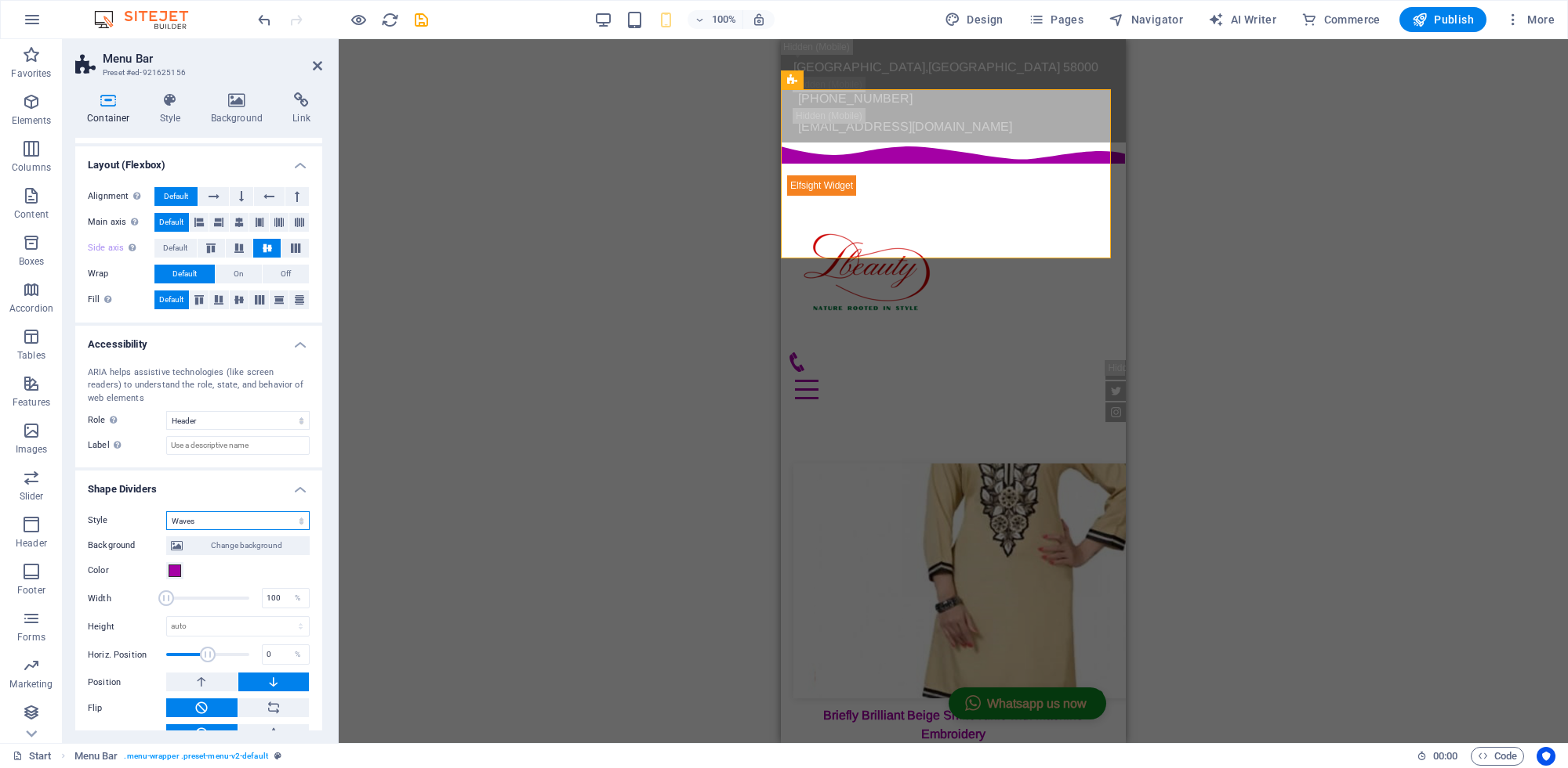
click at [225, 520] on select "None Triangle Square Diagonal Polygon 1 Polygon 2 Zigzag Multiple Zigzags Waves…" at bounding box center [238, 520] width 144 height 18
click at [166, 511] on select "None Triangle Square Diagonal Polygon 1 Polygon 2 Zigzag Multiple Zigzags Waves…" at bounding box center [238, 520] width 144 height 18
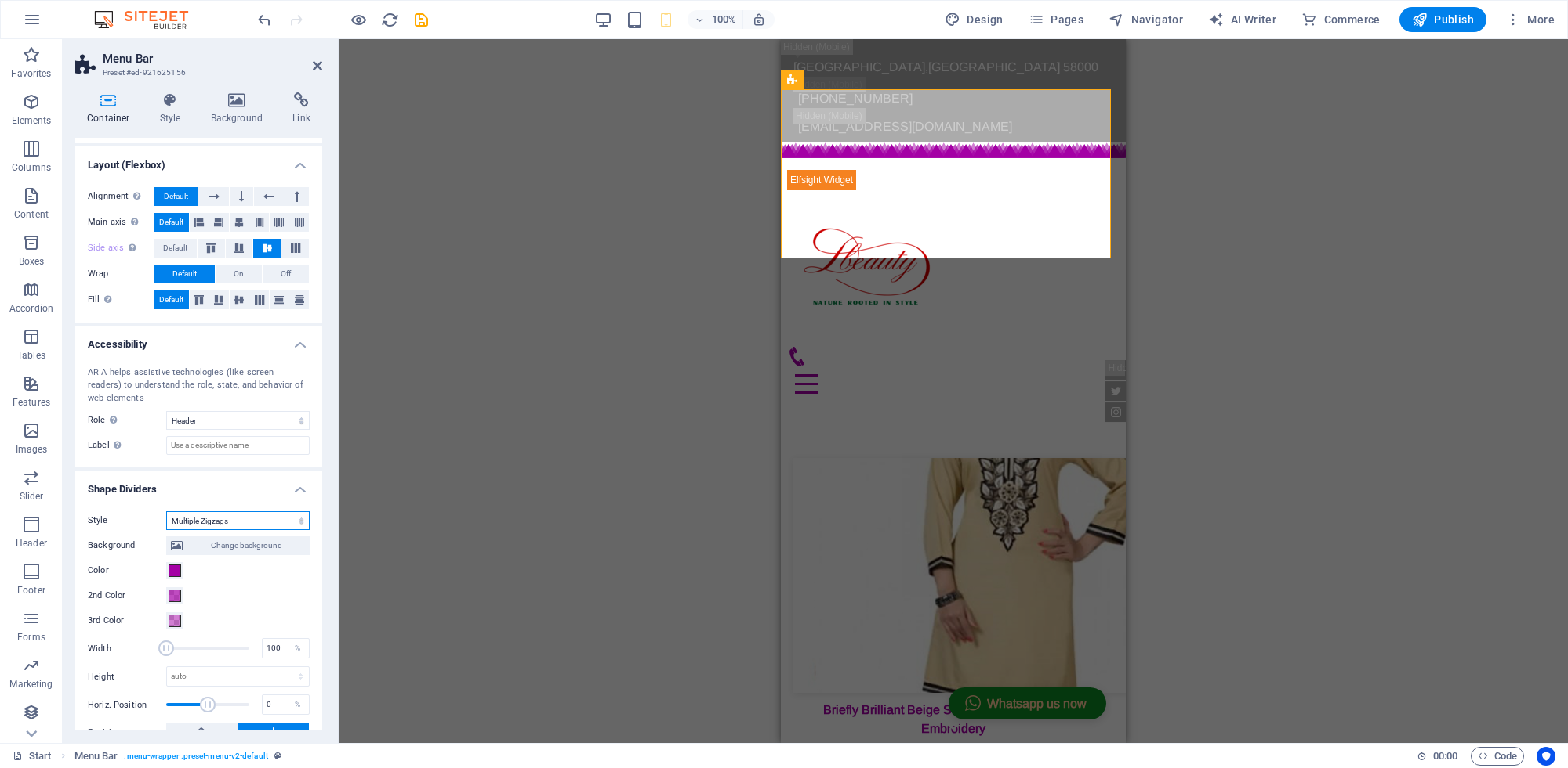
click at [252, 523] on select "None Triangle Square Diagonal Polygon 1 Polygon 2 Zigzag Multiple Zigzags Waves…" at bounding box center [238, 520] width 144 height 18
click at [166, 511] on select "None Triangle Square Diagonal Polygon 1 Polygon 2 Zigzag Multiple Zigzags Waves…" at bounding box center [238, 520] width 144 height 18
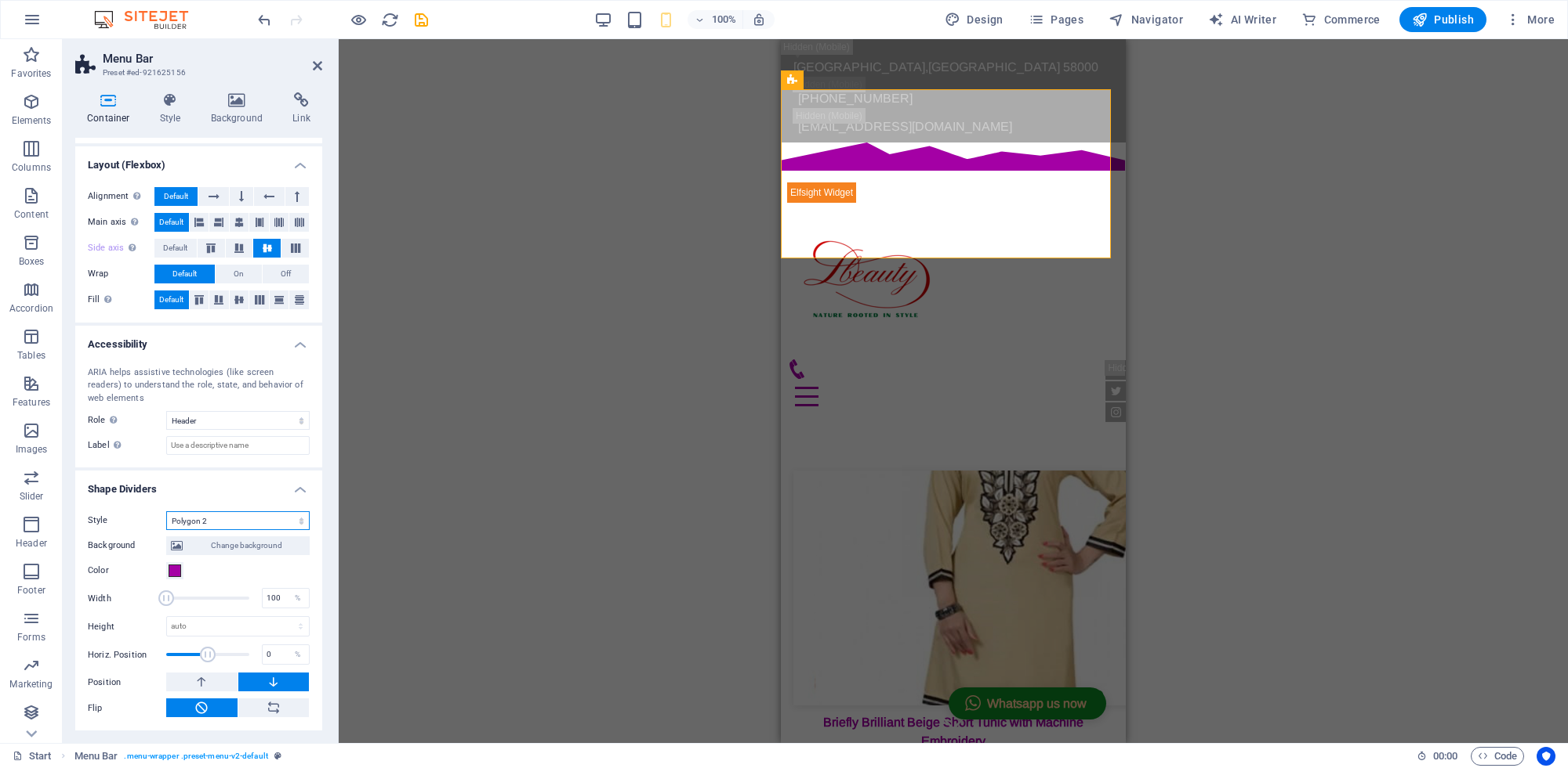
click at [250, 518] on select "None Triangle Square Diagonal Polygon 1 Polygon 2 Zigzag Multiple Zigzags Waves…" at bounding box center [238, 520] width 144 height 18
click at [166, 511] on select "None Triangle Square Diagonal Polygon 1 Polygon 2 Zigzag Multiple Zigzags Waves…" at bounding box center [238, 520] width 144 height 18
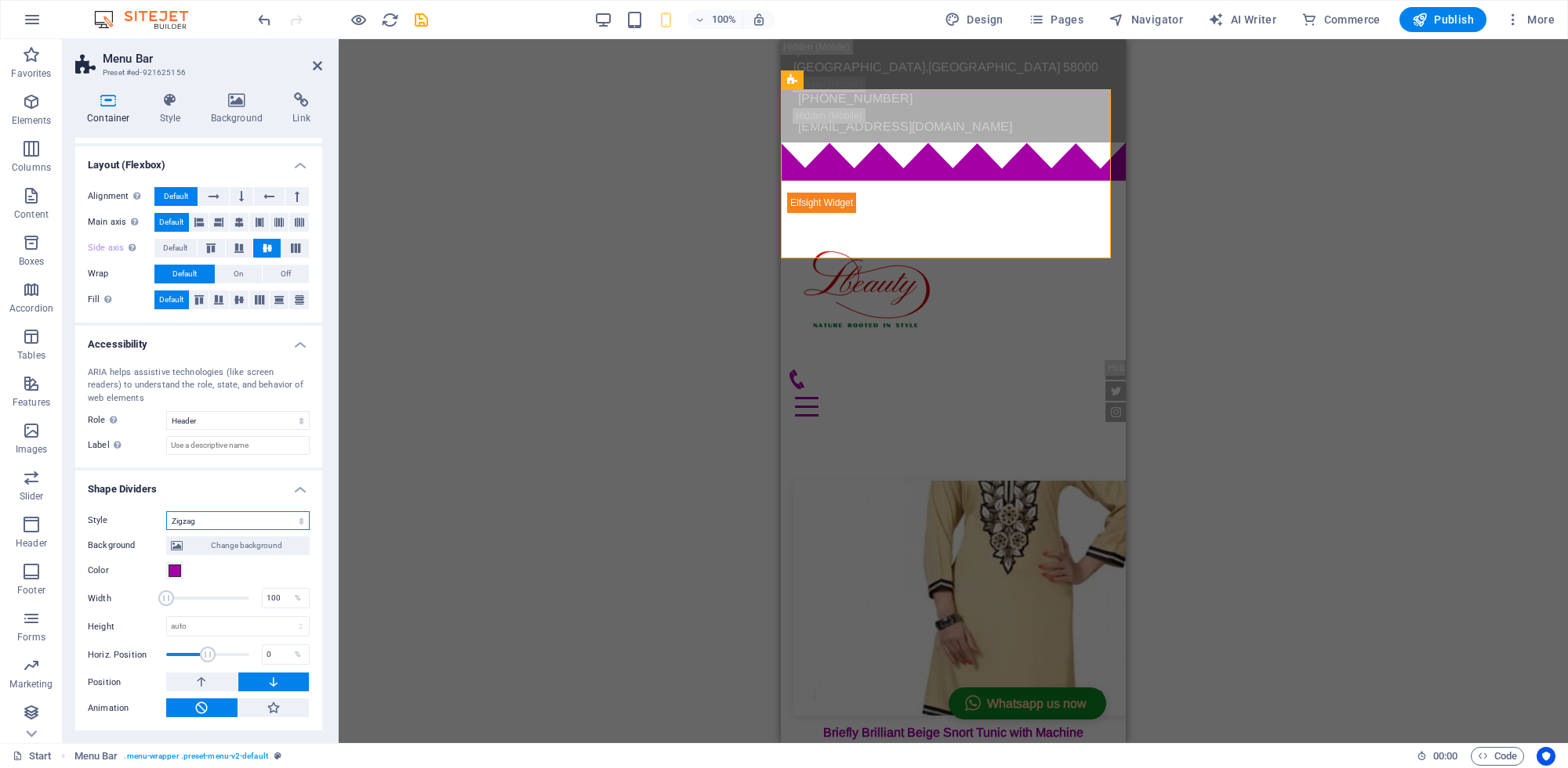
click at [236, 521] on select "None Triangle Square Diagonal Polygon 1 Polygon 2 Zigzag Multiple Zigzags Waves…" at bounding box center [238, 520] width 144 height 18
click at [166, 511] on select "None Triangle Square Diagonal Polygon 1 Polygon 2 Zigzag Multiple Zigzags Waves…" at bounding box center [238, 520] width 144 height 18
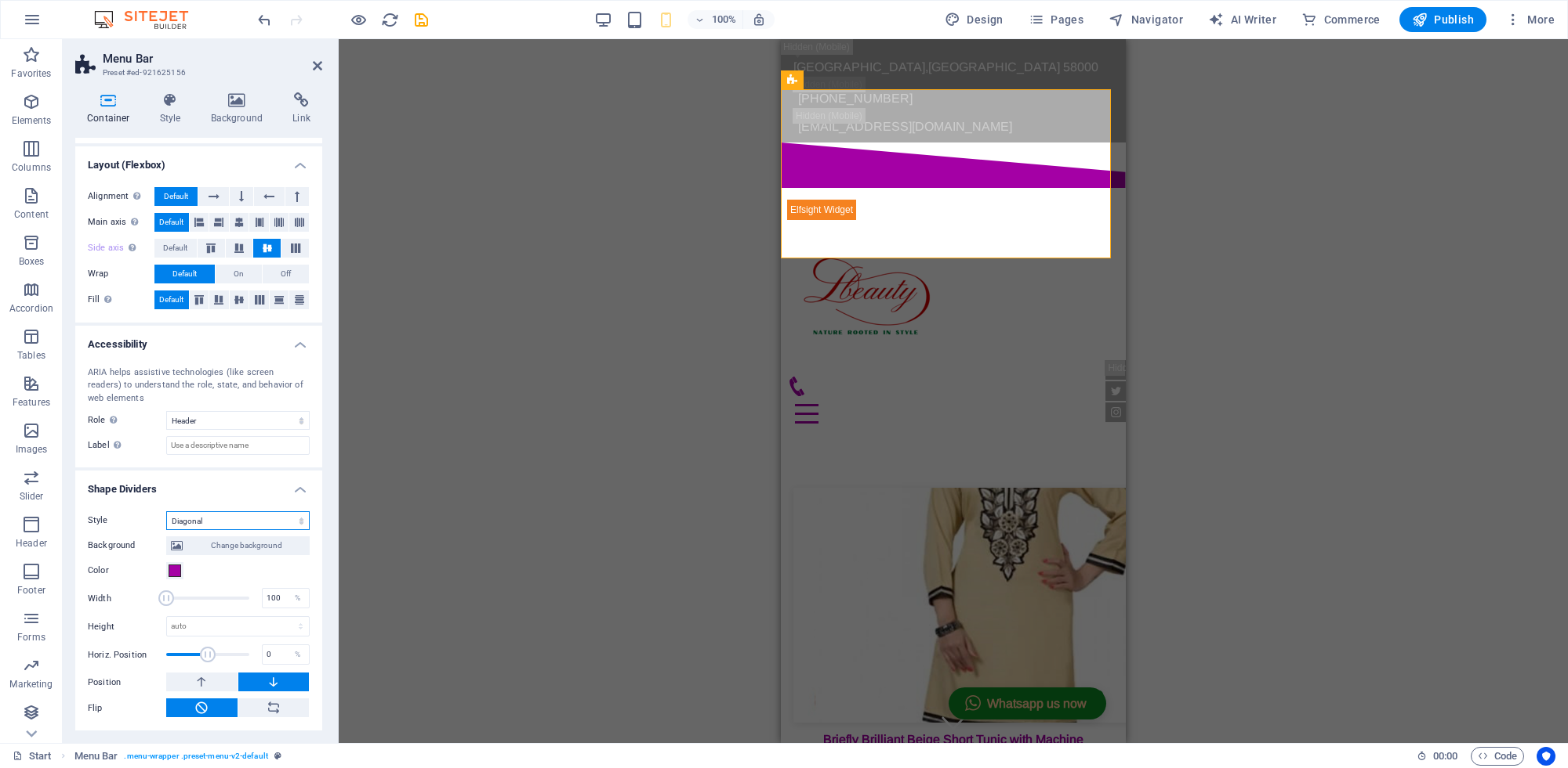
click at [223, 524] on select "None Triangle Square Diagonal Polygon 1 Polygon 2 Zigzag Multiple Zigzags Waves…" at bounding box center [238, 520] width 144 height 18
select select "none"
click at [166, 530] on select "None Triangle Square Diagonal Polygon 1 Polygon 2 Zigzag Multiple Zigzags Waves…" at bounding box center [238, 520] width 144 height 18
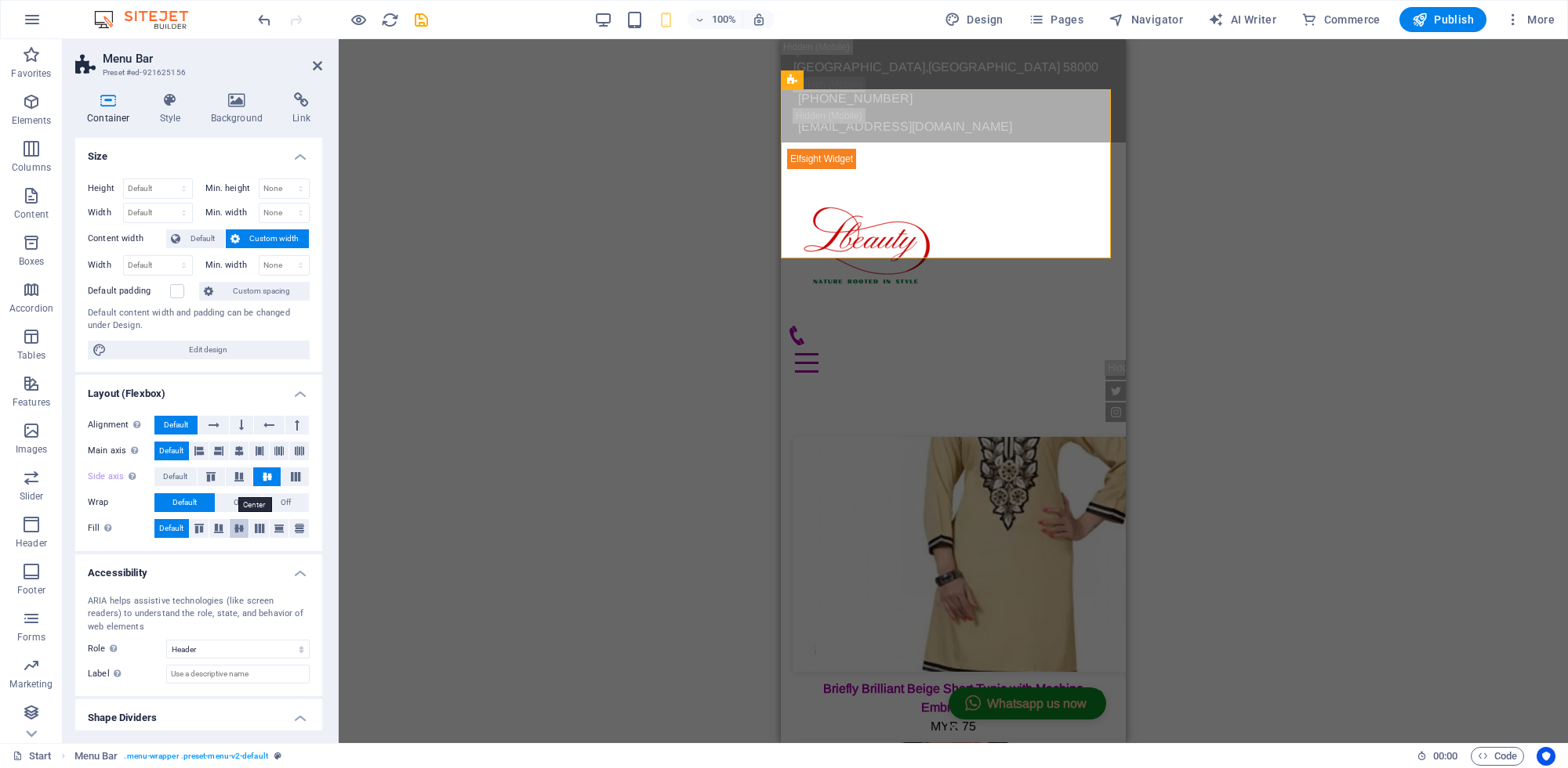
scroll to position [41, 0]
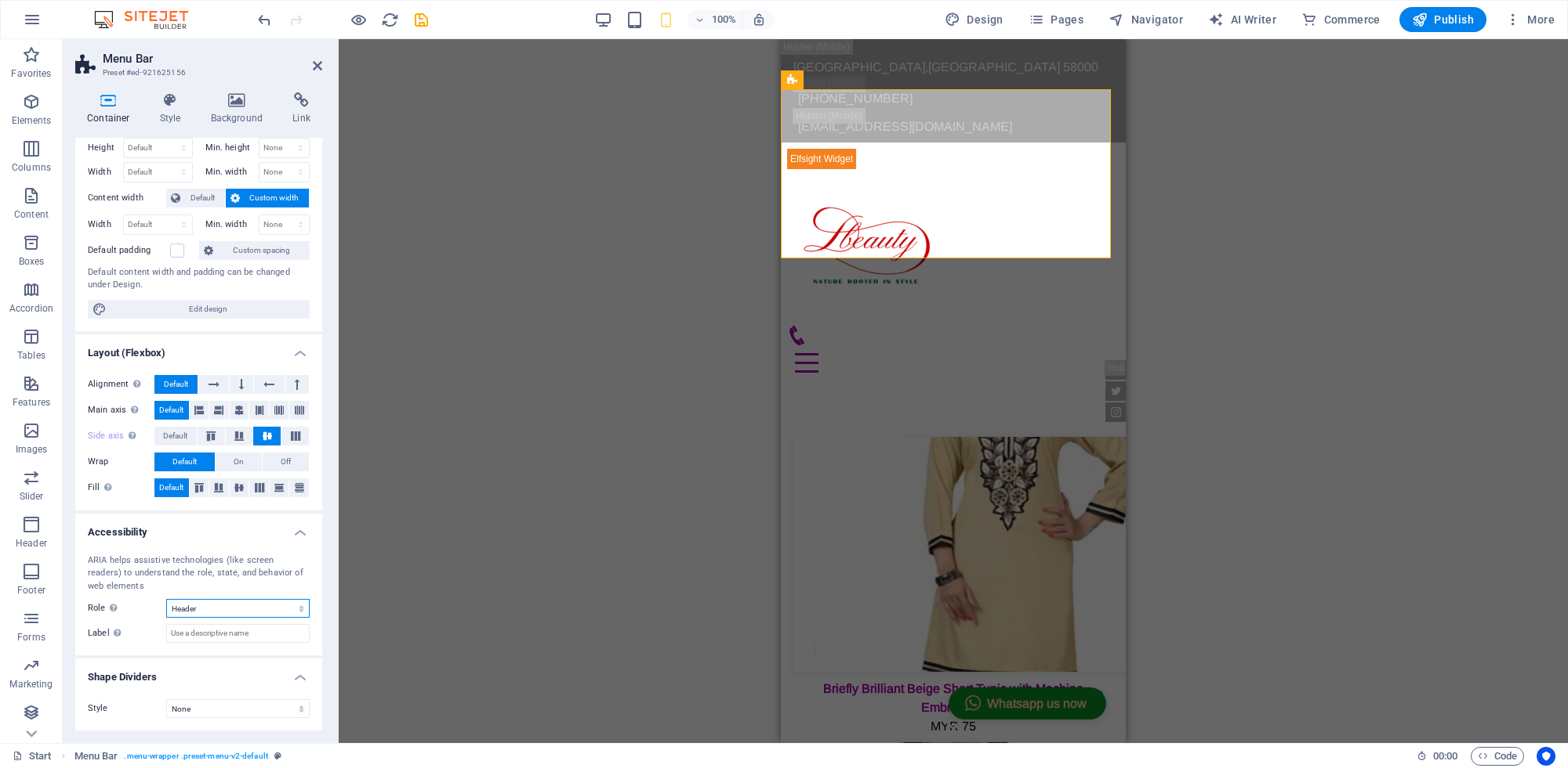
click at [214, 609] on select "None Alert Article Banner Comment Complementary Dialog Footer Header Marquee Pr…" at bounding box center [238, 608] width 144 height 18
select select "banner"
click at [166, 599] on select "None Alert Article Banner Comment Complementary Dialog Footer Header Marquee Pr…" at bounding box center [238, 608] width 144 height 18
click at [220, 638] on input "Label Use the ARIA label to provide a clear and descriptive name for elements t…" at bounding box center [238, 633] width 144 height 18
click at [133, 636] on label "Label Use the ARIA label to provide a clear and descriptive name for elements t…" at bounding box center [126, 633] width 79 height 18
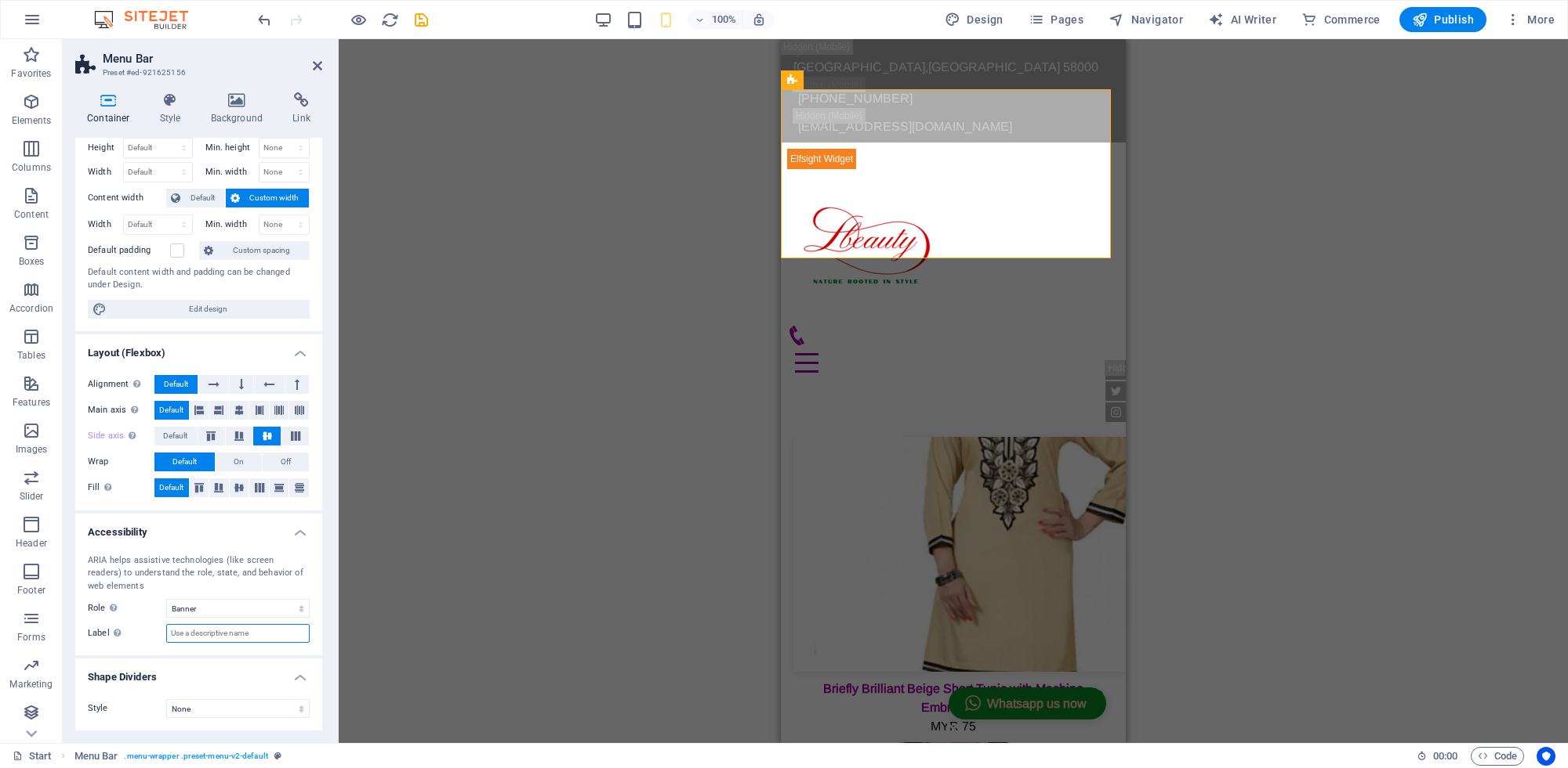
click at [166, 636] on input "Label Use the ARIA label to provide a clear and descriptive name for elements t…" at bounding box center [238, 633] width 144 height 18
click at [914, 80] on icon at bounding box center [918, 85] width 9 height 16
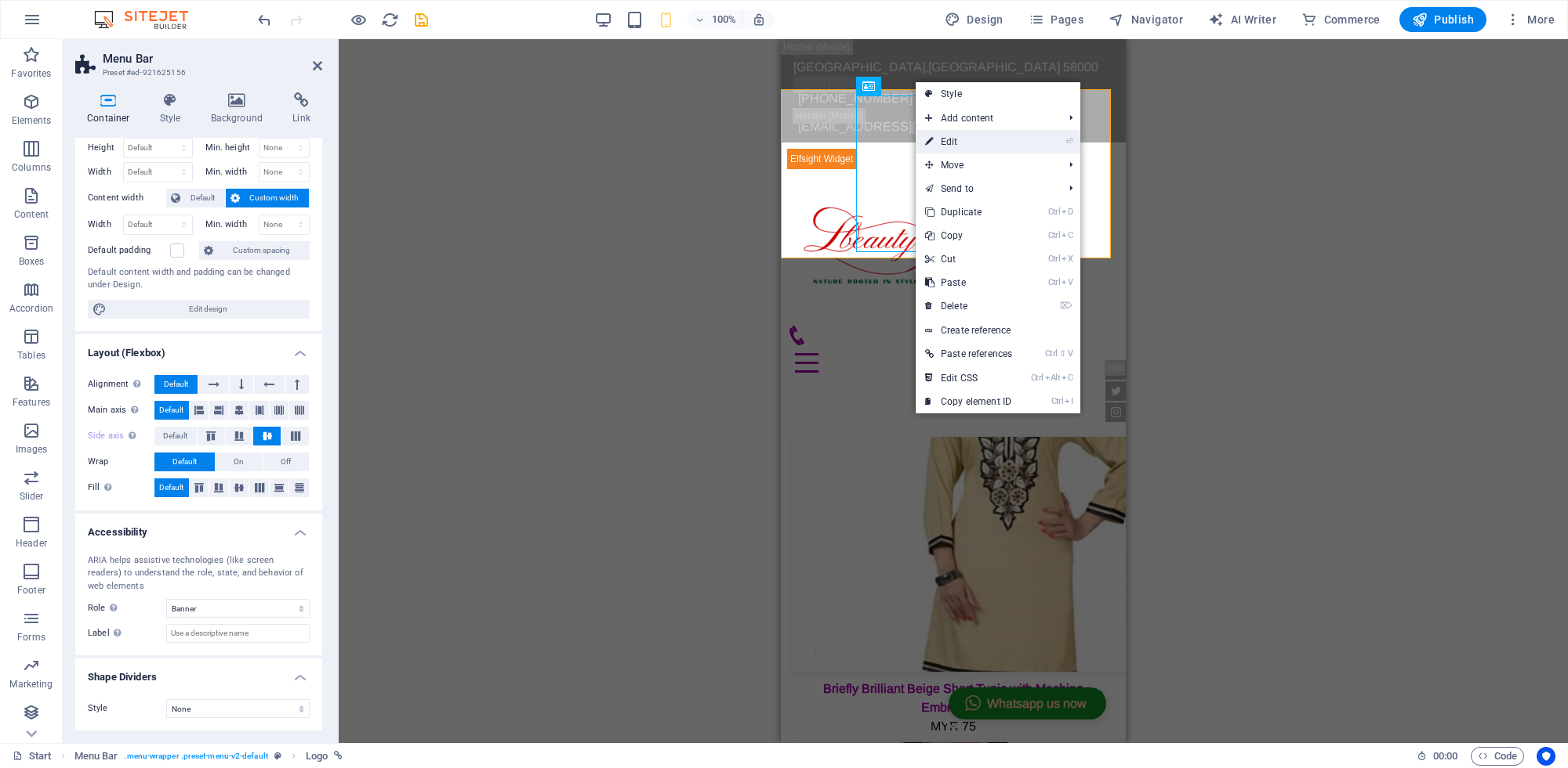
click at [943, 140] on link "⏎ Edit" at bounding box center [967, 142] width 106 height 23
select select "px"
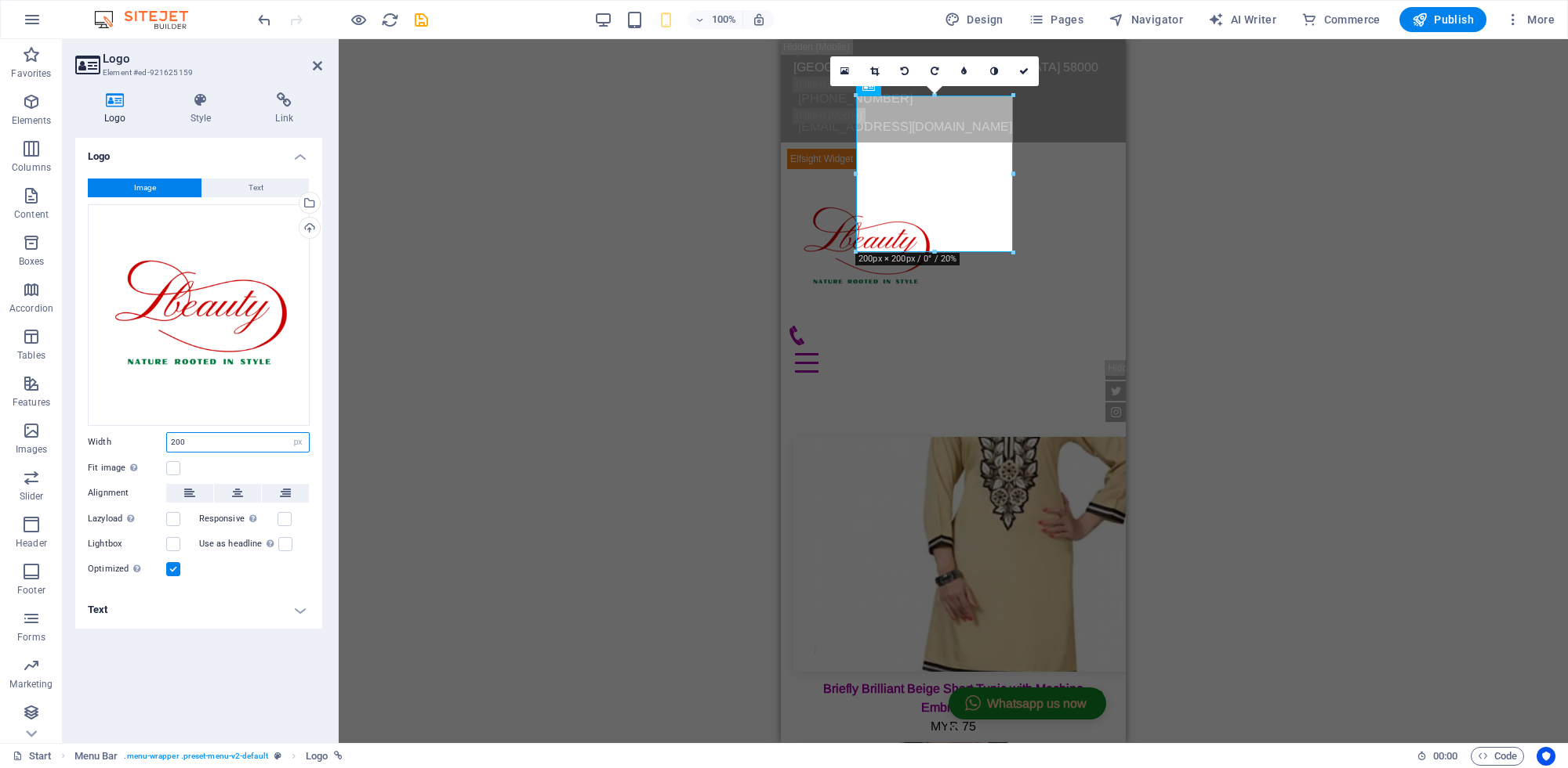
click at [188, 443] on input "200" at bounding box center [238, 442] width 142 height 18
click at [311, 223] on div "Upload" at bounding box center [308, 230] width 23 height 23
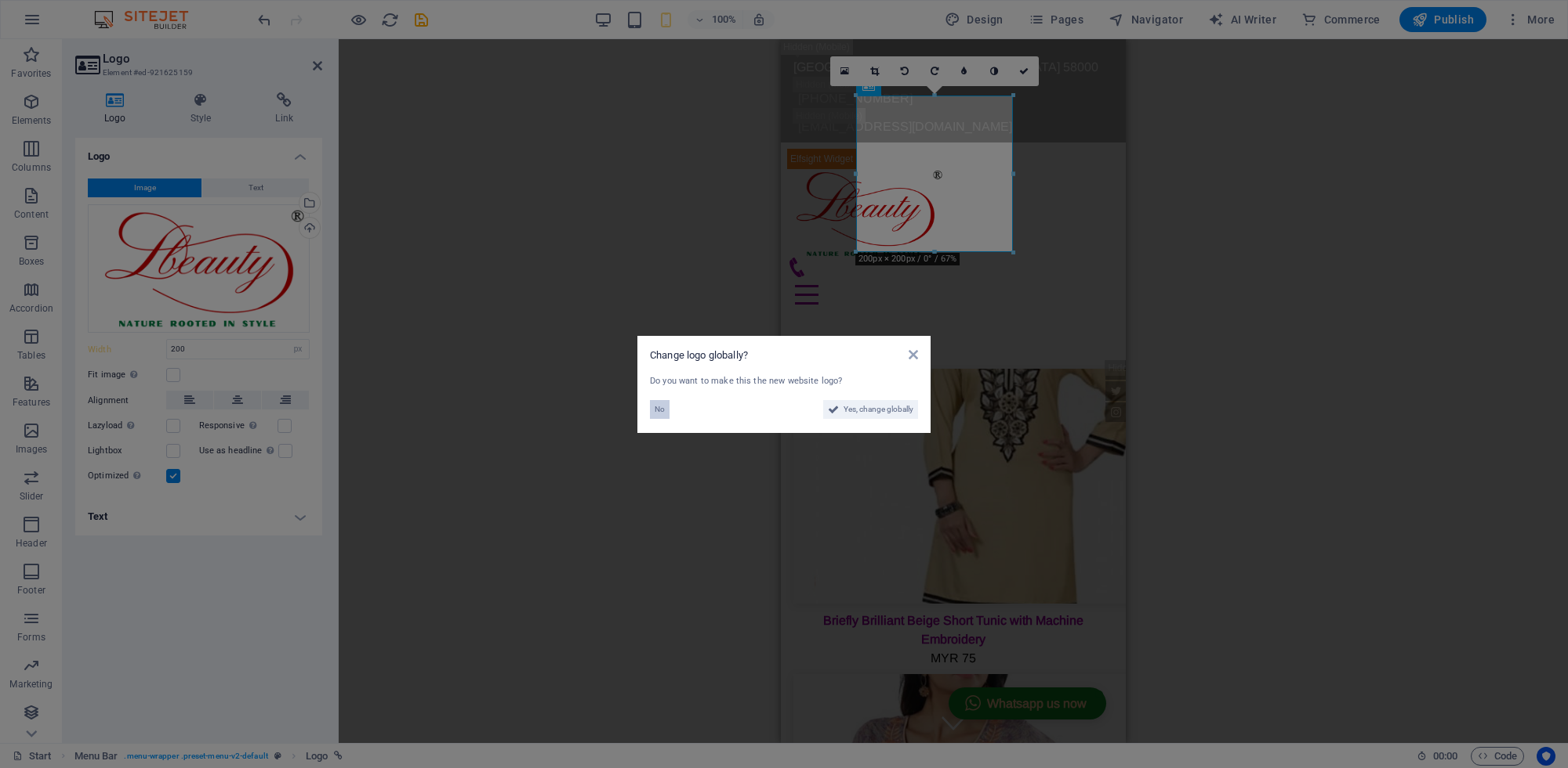
click at [660, 409] on span "No" at bounding box center [659, 409] width 11 height 18
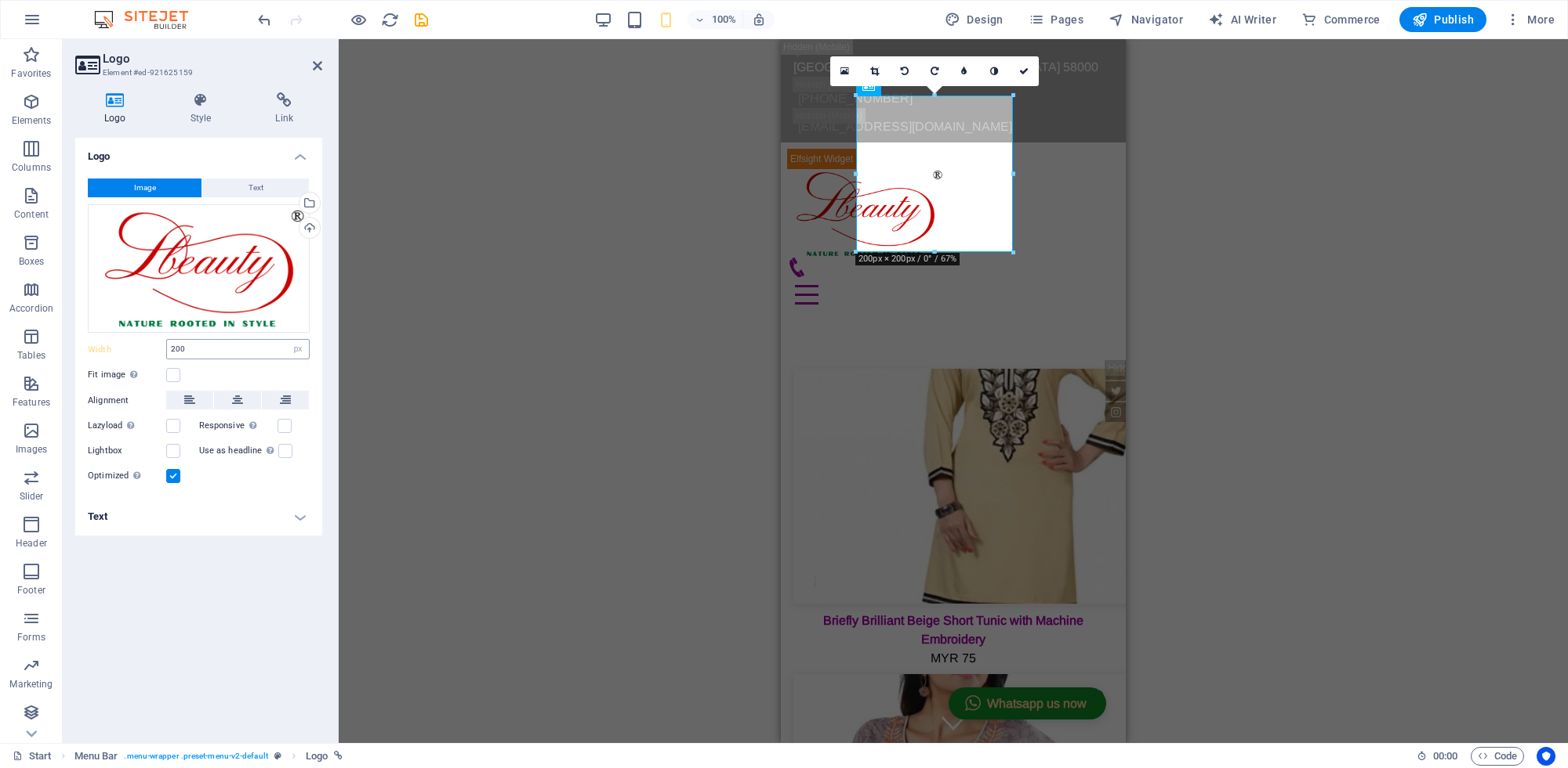
click at [242, 339] on div "200 Default auto px rem % em vh vw" at bounding box center [238, 349] width 144 height 20
click at [224, 345] on input "200" at bounding box center [238, 349] width 142 height 18
click at [311, 259] on div "Image Text Drag files here, click to choose files or select files from Files or…" at bounding box center [199, 332] width 246 height 333
click at [249, 188] on span "Text" at bounding box center [255, 187] width 15 height 18
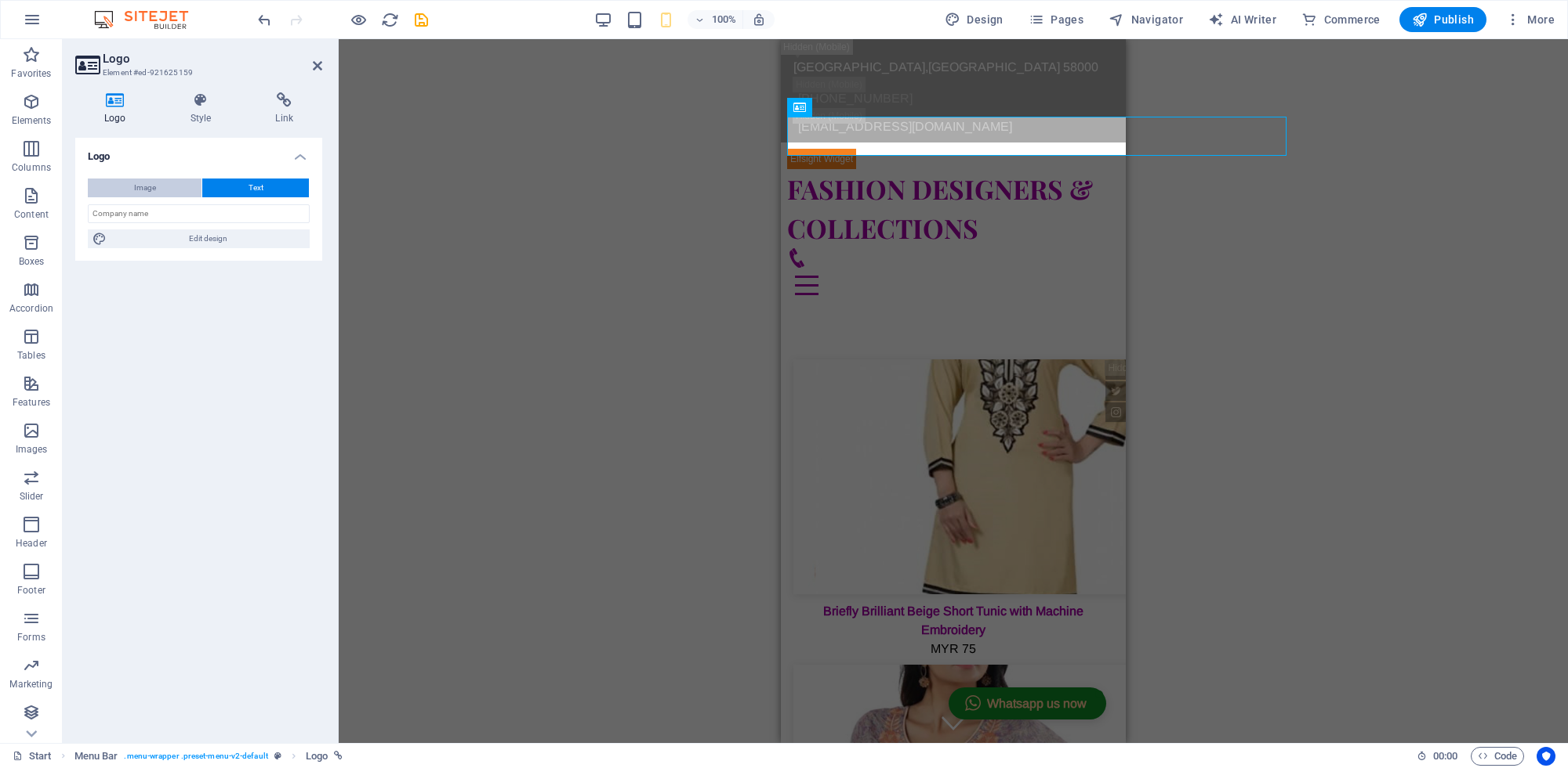
click at [146, 188] on span "Image" at bounding box center [145, 187] width 22 height 18
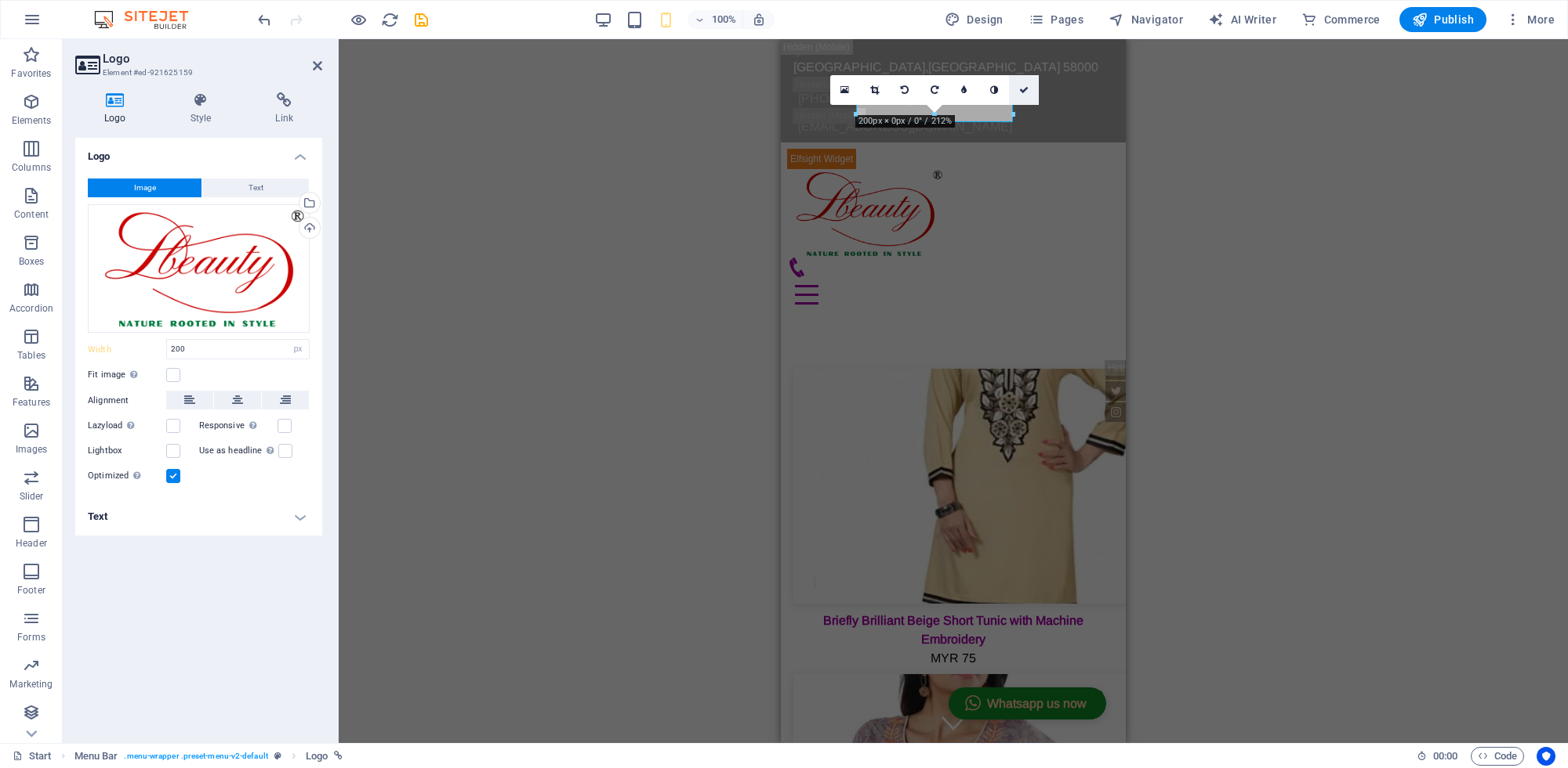
click at [1029, 87] on link at bounding box center [1024, 90] width 30 height 30
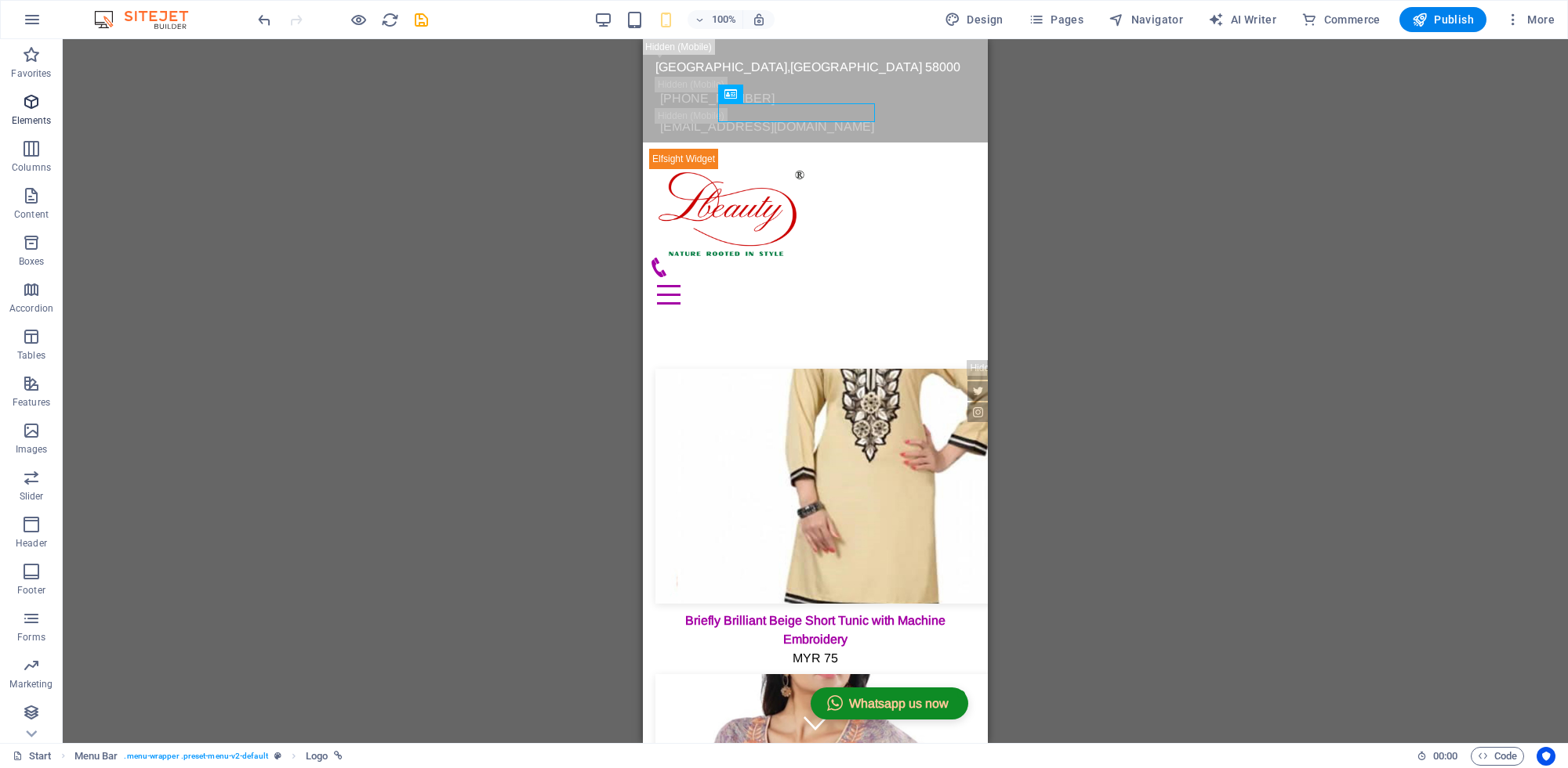
click at [51, 111] on span "Elements" at bounding box center [31, 111] width 63 height 38
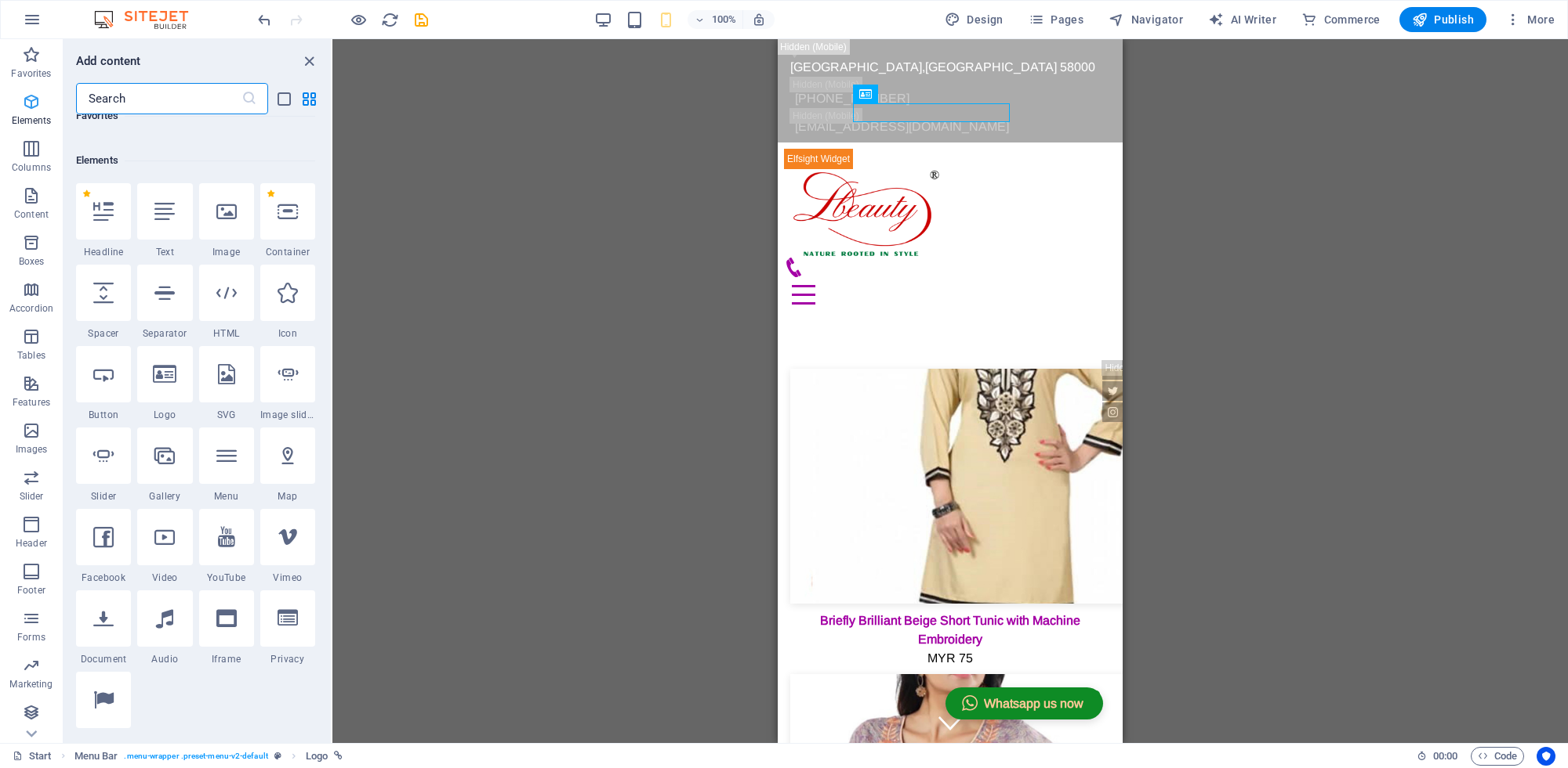
scroll to position [166, 0]
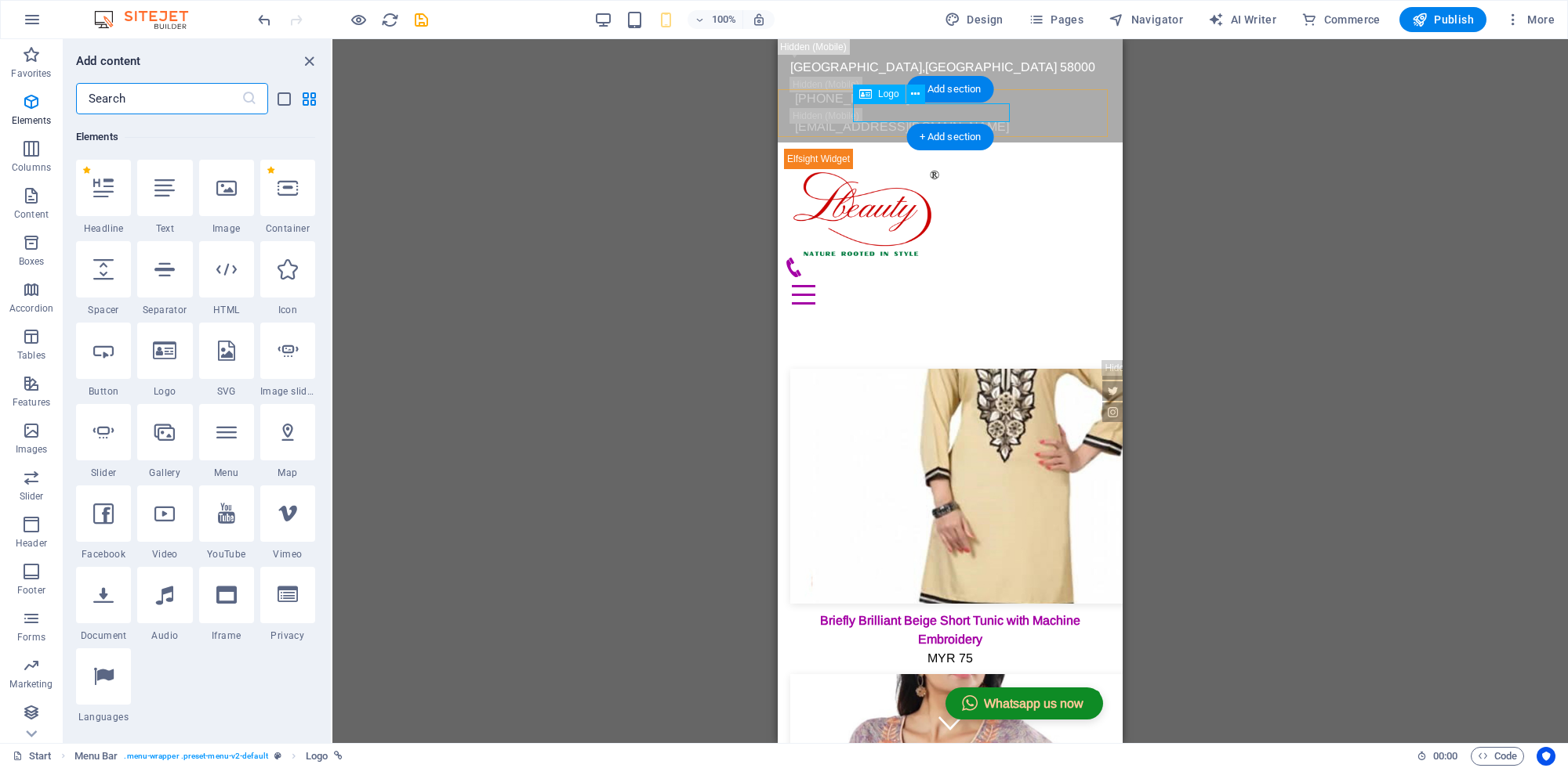
click at [996, 169] on div at bounding box center [950, 212] width 332 height 88
click at [855, 92] on div "Logo" at bounding box center [879, 93] width 52 height 18
click at [911, 95] on icon at bounding box center [915, 94] width 9 height 16
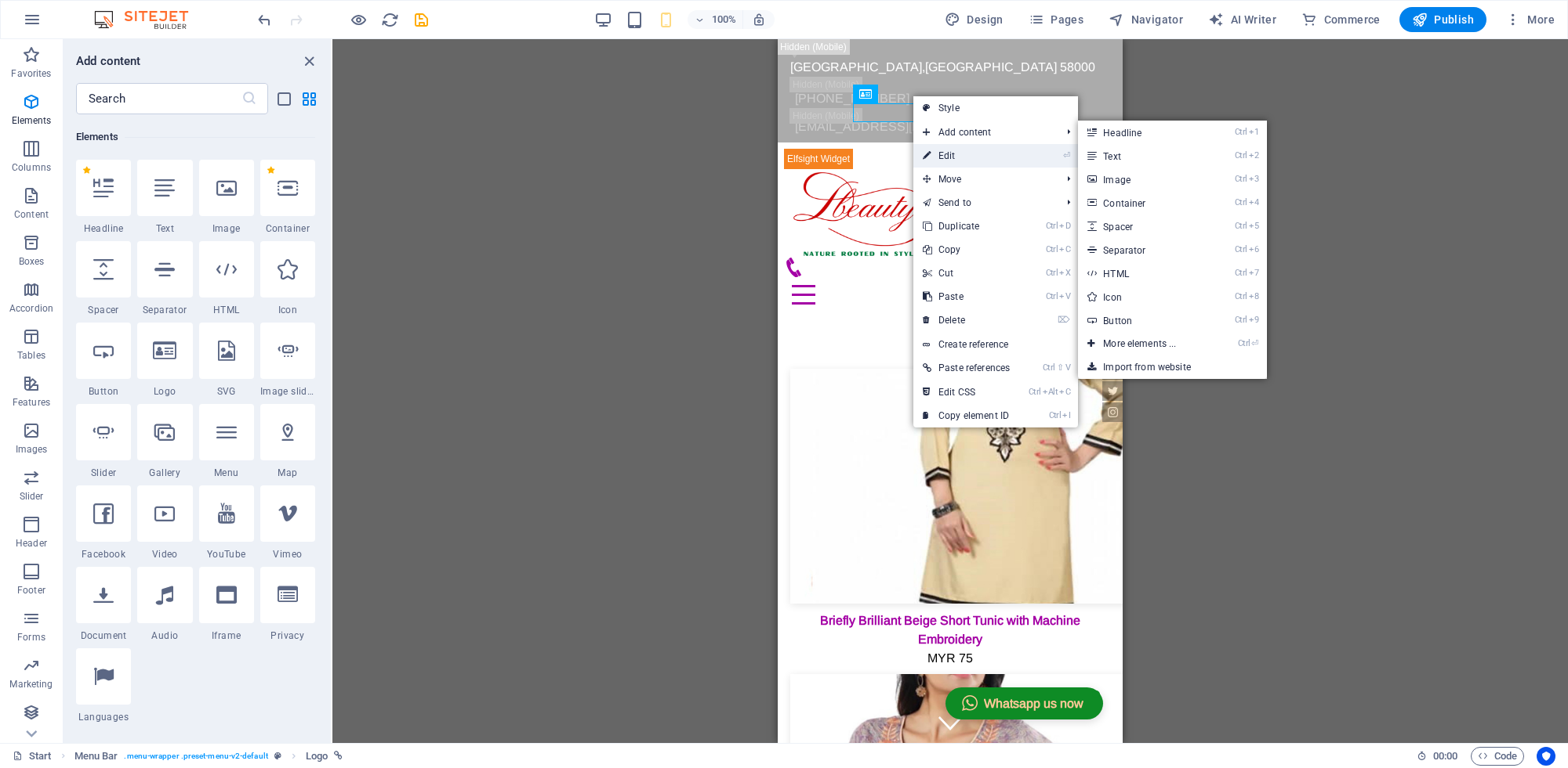
click at [939, 145] on link "⏎ Edit" at bounding box center [965, 156] width 106 height 23
select select "px"
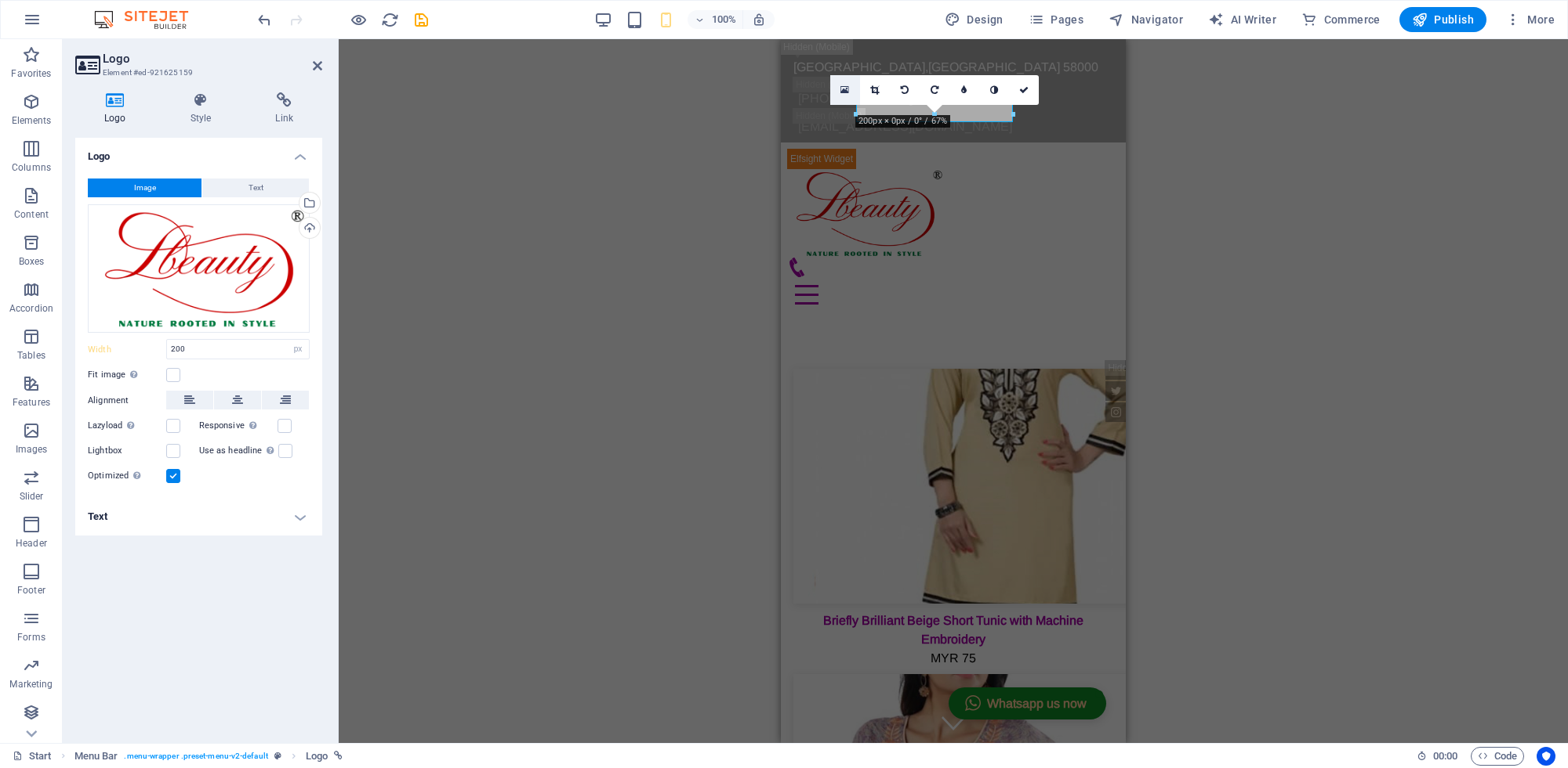
click at [843, 88] on icon at bounding box center [844, 89] width 9 height 11
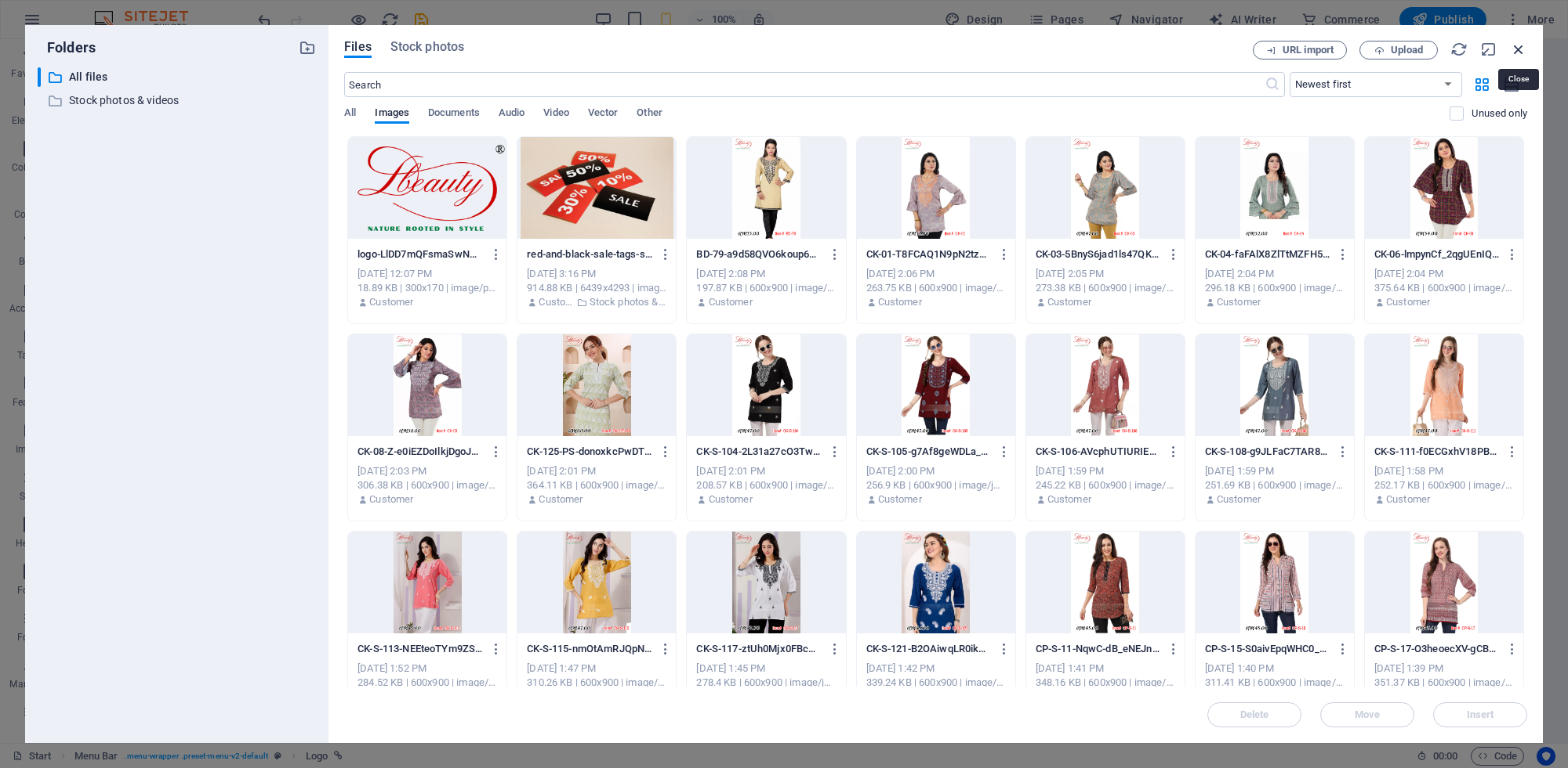
click at [1518, 47] on icon "button" at bounding box center [1519, 49] width 17 height 17
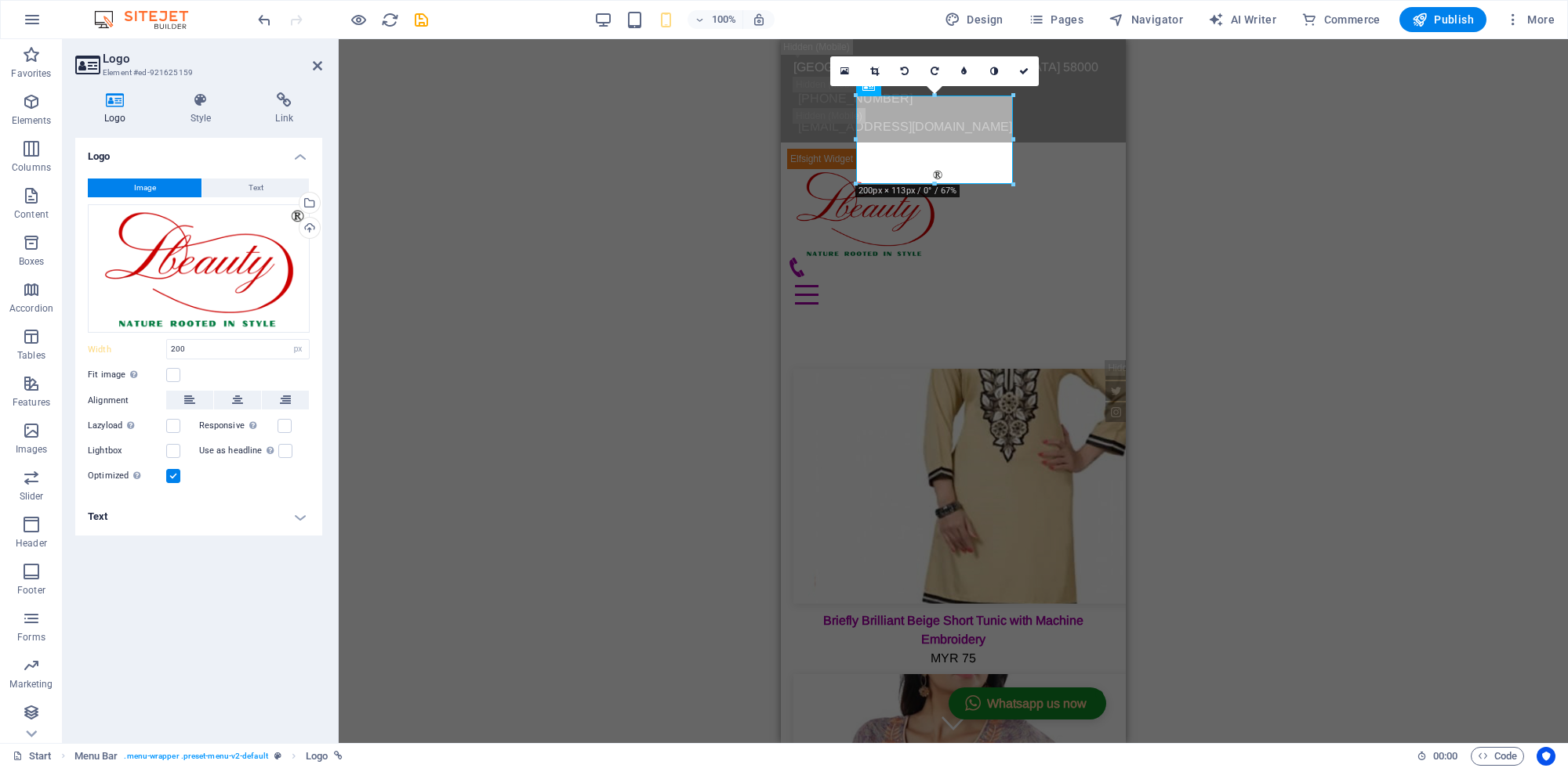
click at [327, 550] on div "Logo Style Link Logo Image Text Drag files here, click to choose files or selec…" at bounding box center [199, 411] width 272 height 663
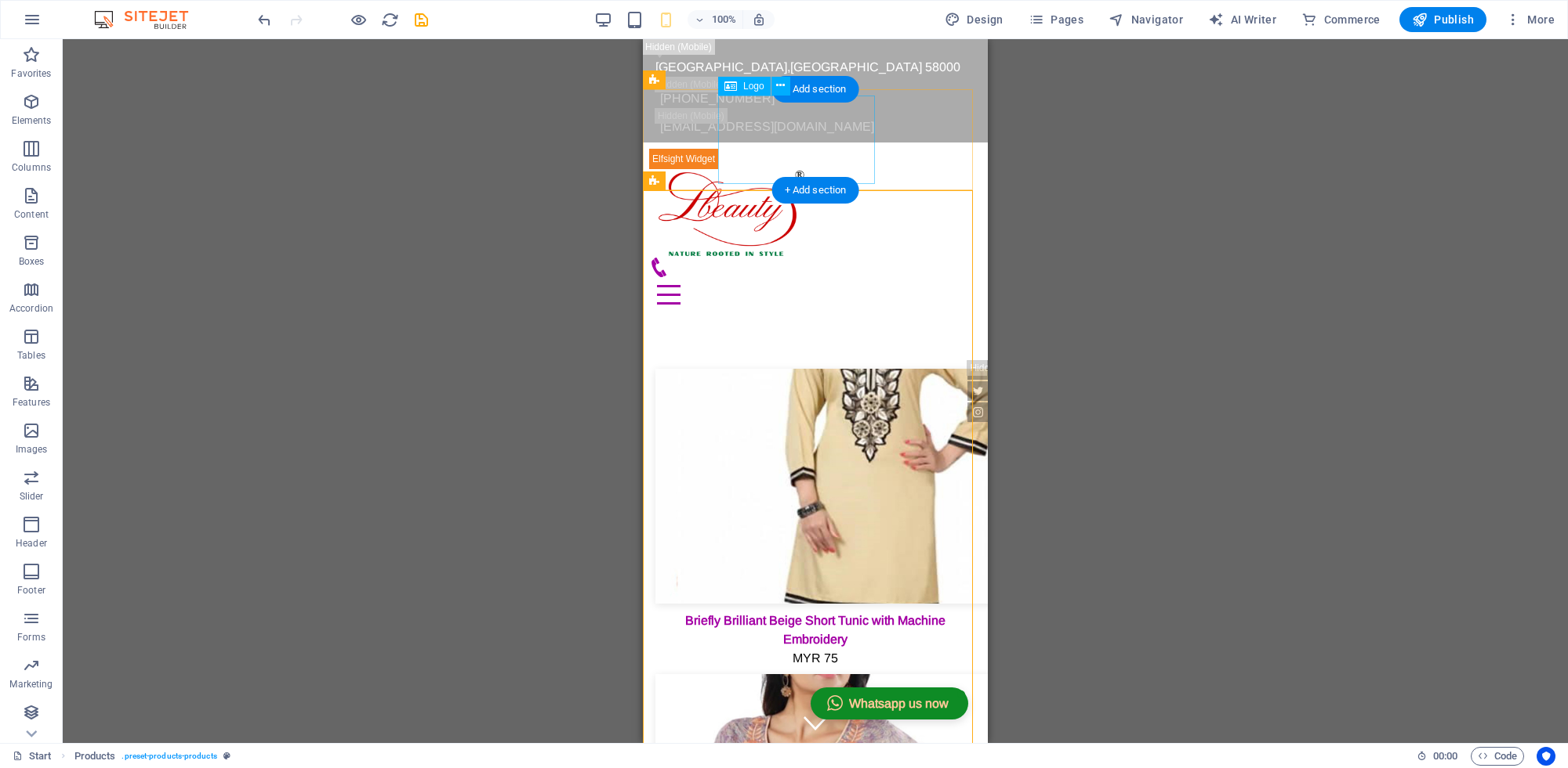
click at [785, 169] on div at bounding box center [815, 212] width 332 height 88
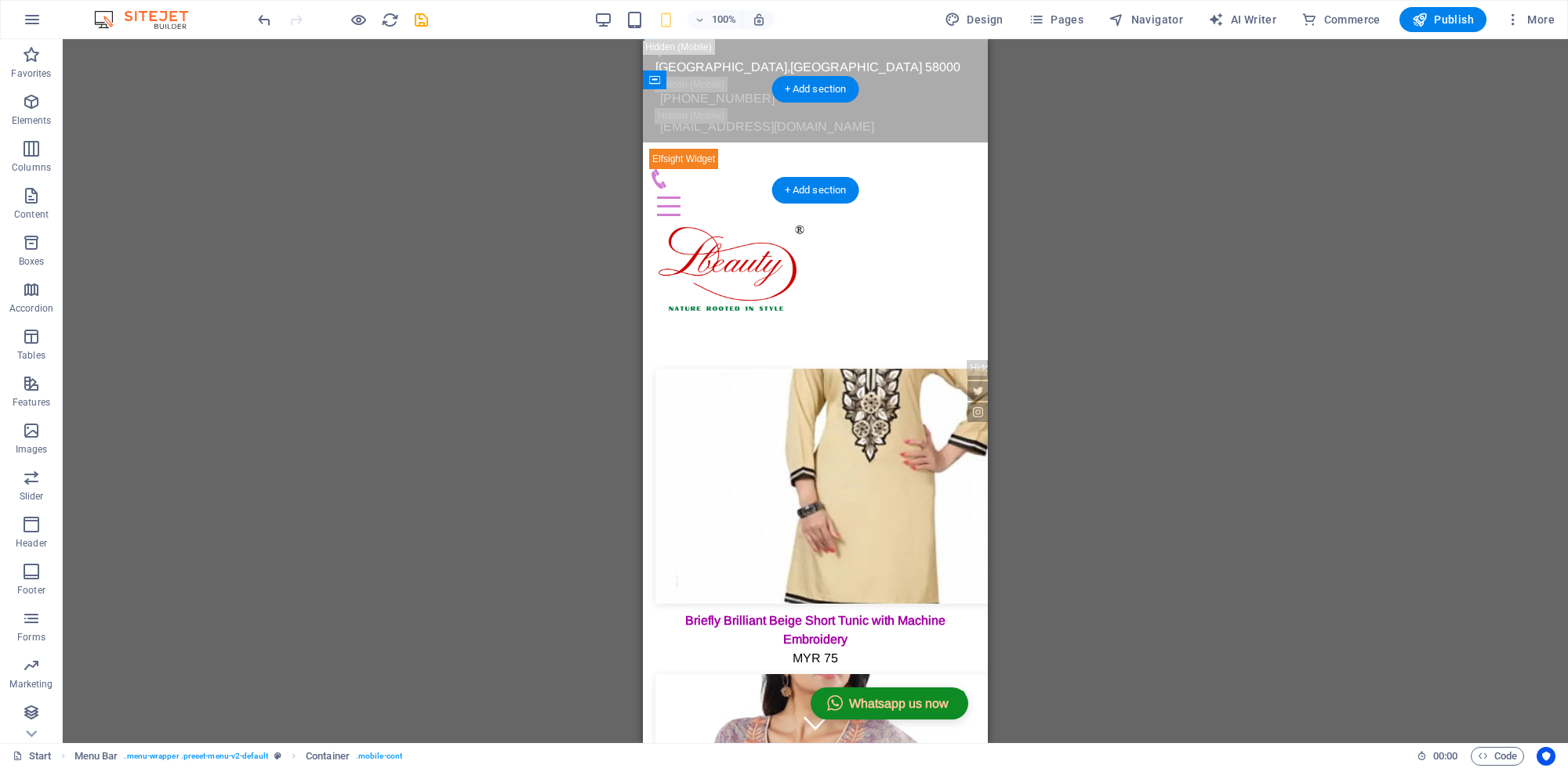
drag, startPoint x: 1532, startPoint y: 153, endPoint x: 720, endPoint y: 126, distance: 812.4
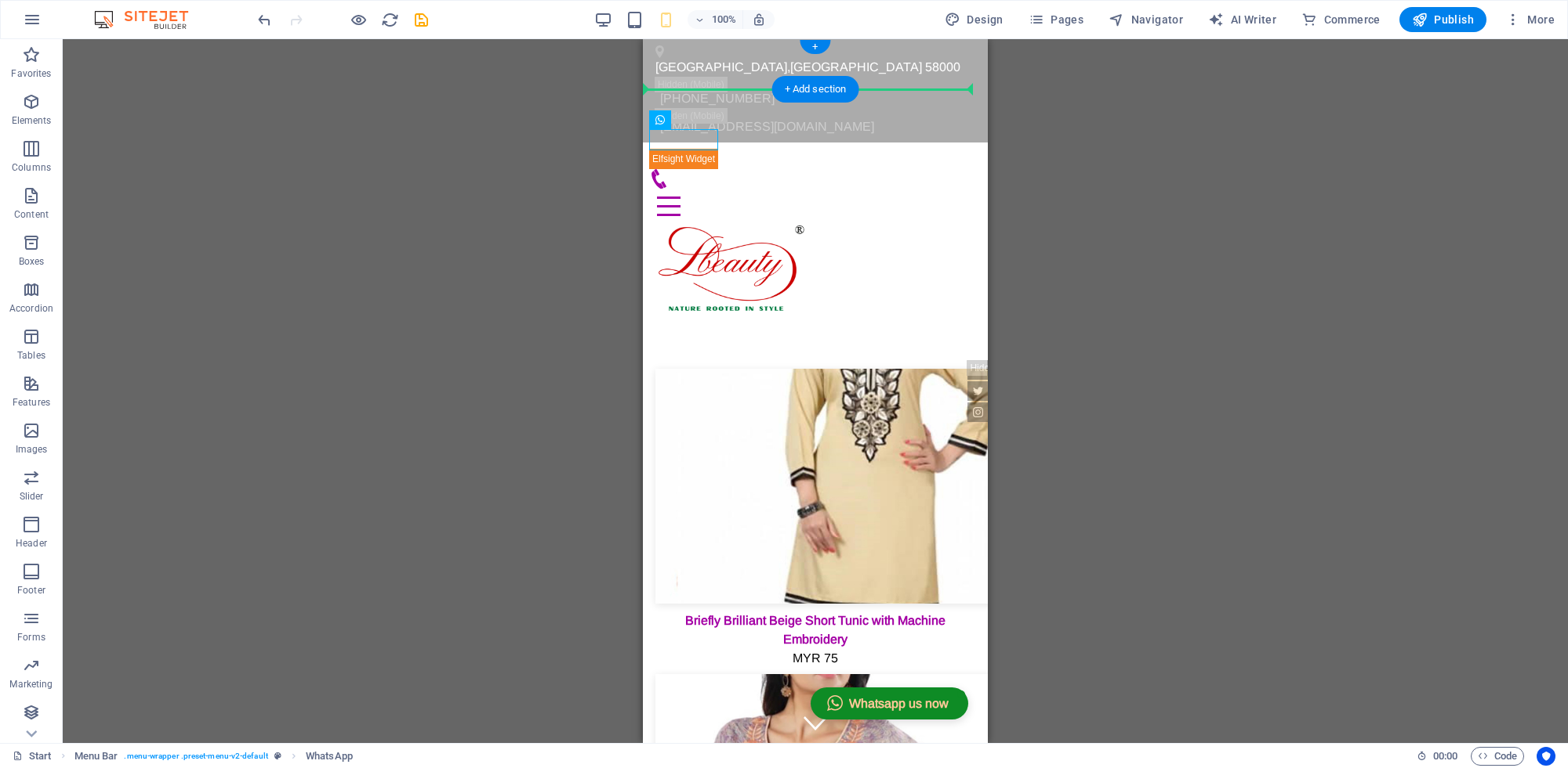
drag, startPoint x: 1331, startPoint y: 159, endPoint x: 915, endPoint y: 83, distance: 422.9
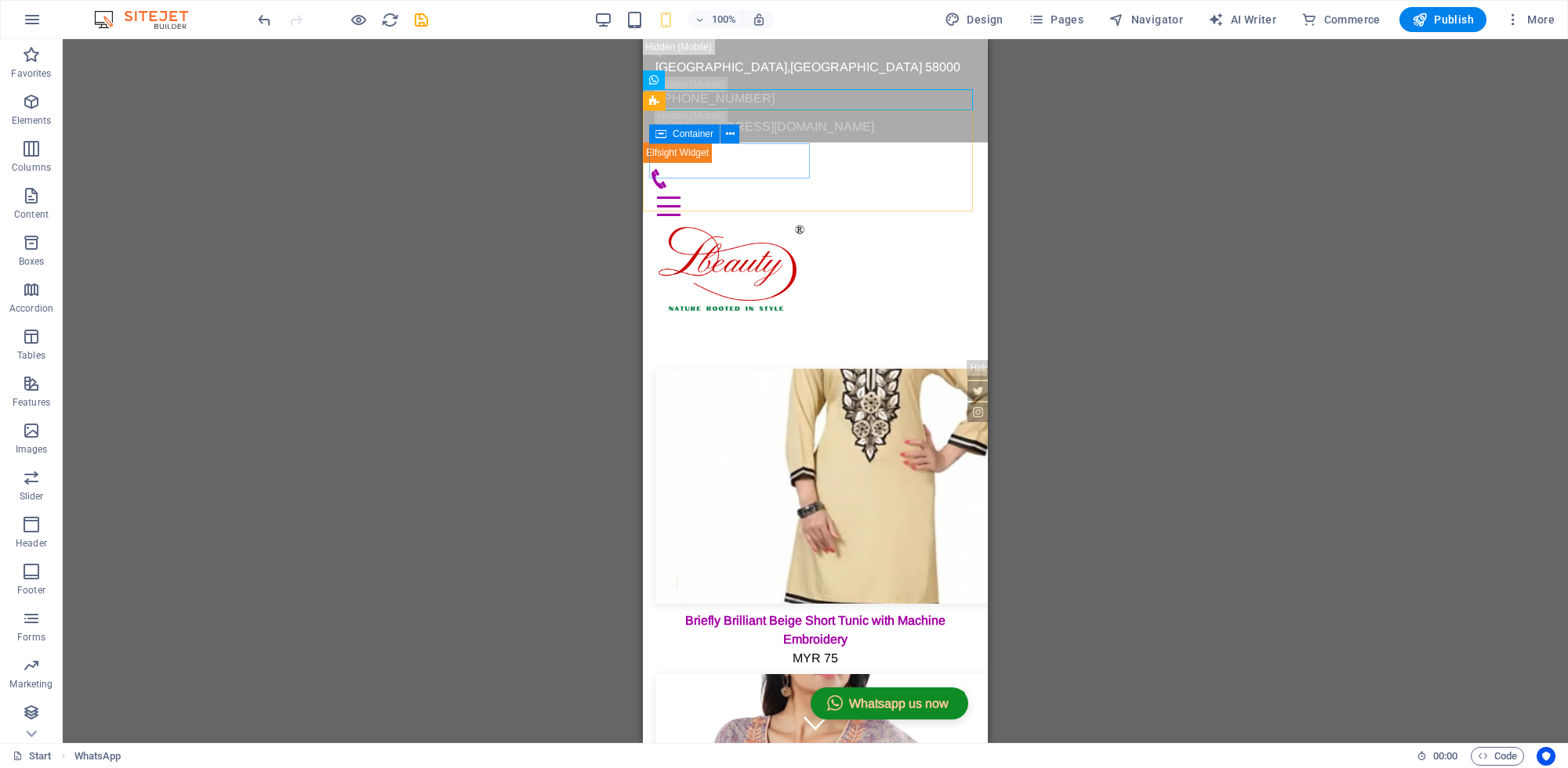
click at [676, 135] on span "Container" at bounding box center [693, 134] width 41 height 10
click at [735, 134] on button at bounding box center [729, 133] width 18 height 18
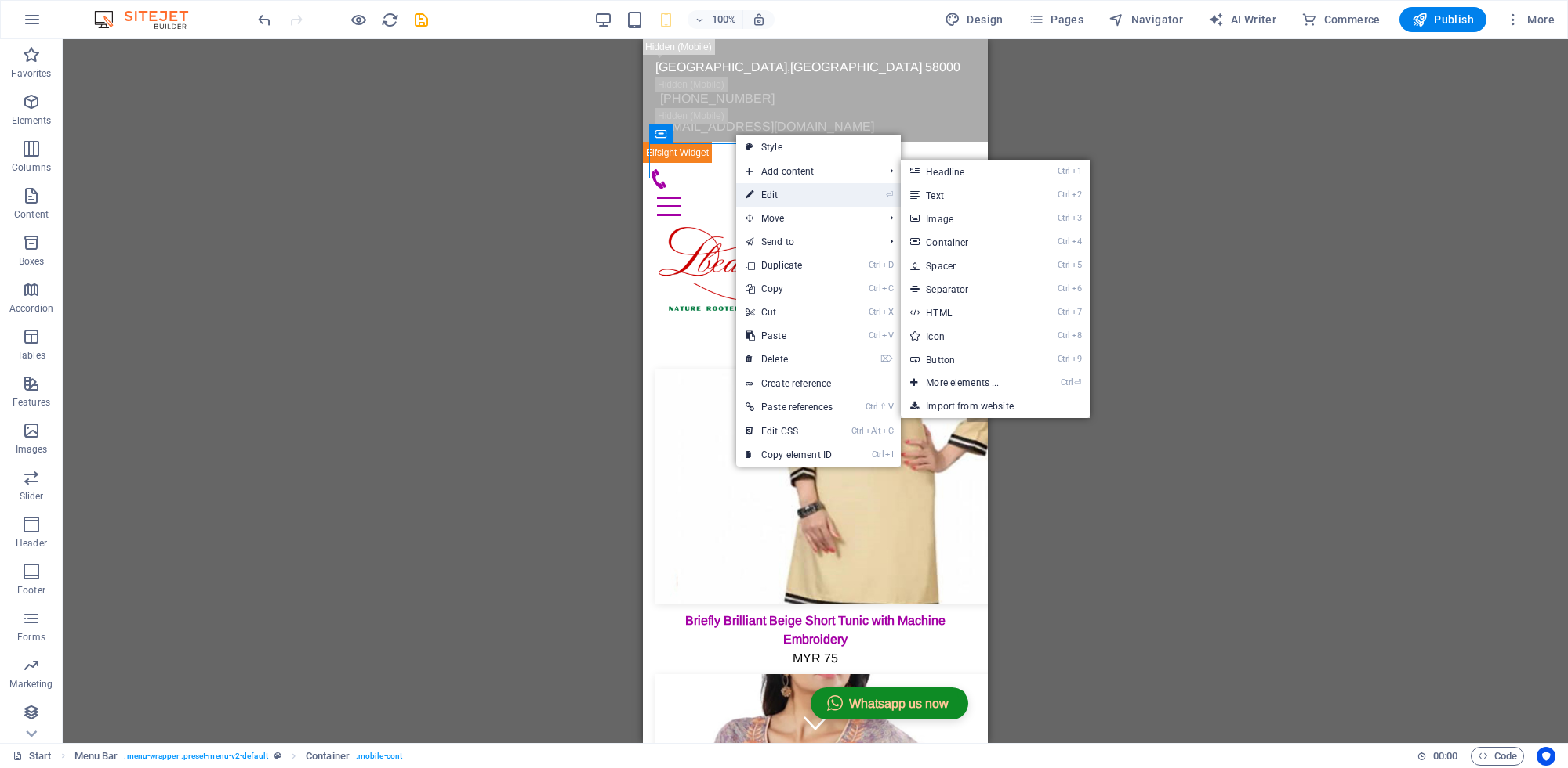
click at [761, 188] on link "⏎ Edit" at bounding box center [788, 195] width 106 height 23
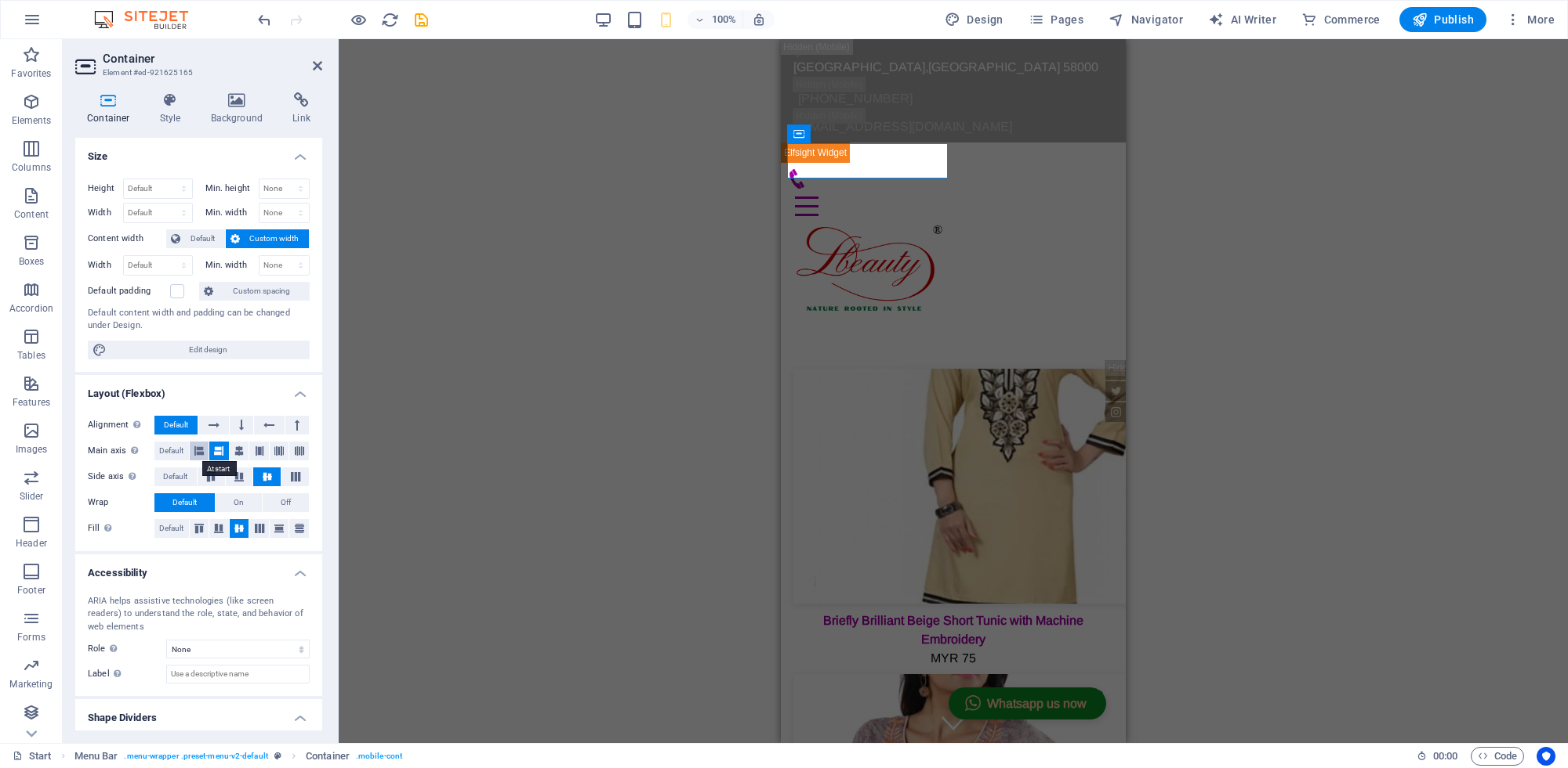
click at [198, 455] on icon at bounding box center [199, 451] width 10 height 18
click at [222, 449] on icon at bounding box center [219, 451] width 10 height 18
click at [233, 472] on icon at bounding box center [239, 477] width 18 height 10
click at [210, 476] on icon at bounding box center [211, 477] width 18 height 10
click at [258, 472] on icon at bounding box center [267, 477] width 18 height 10
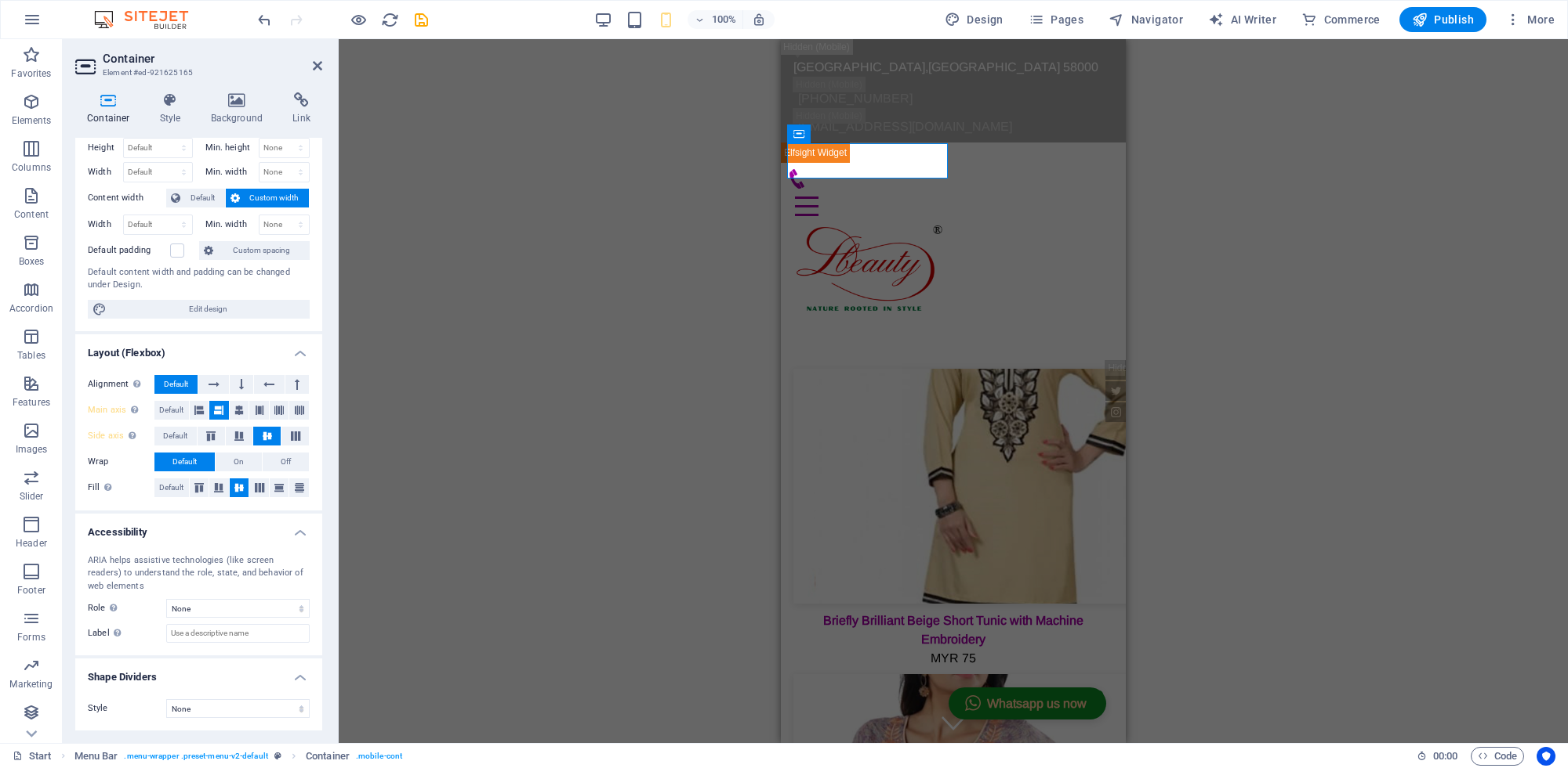
scroll to position [0, 0]
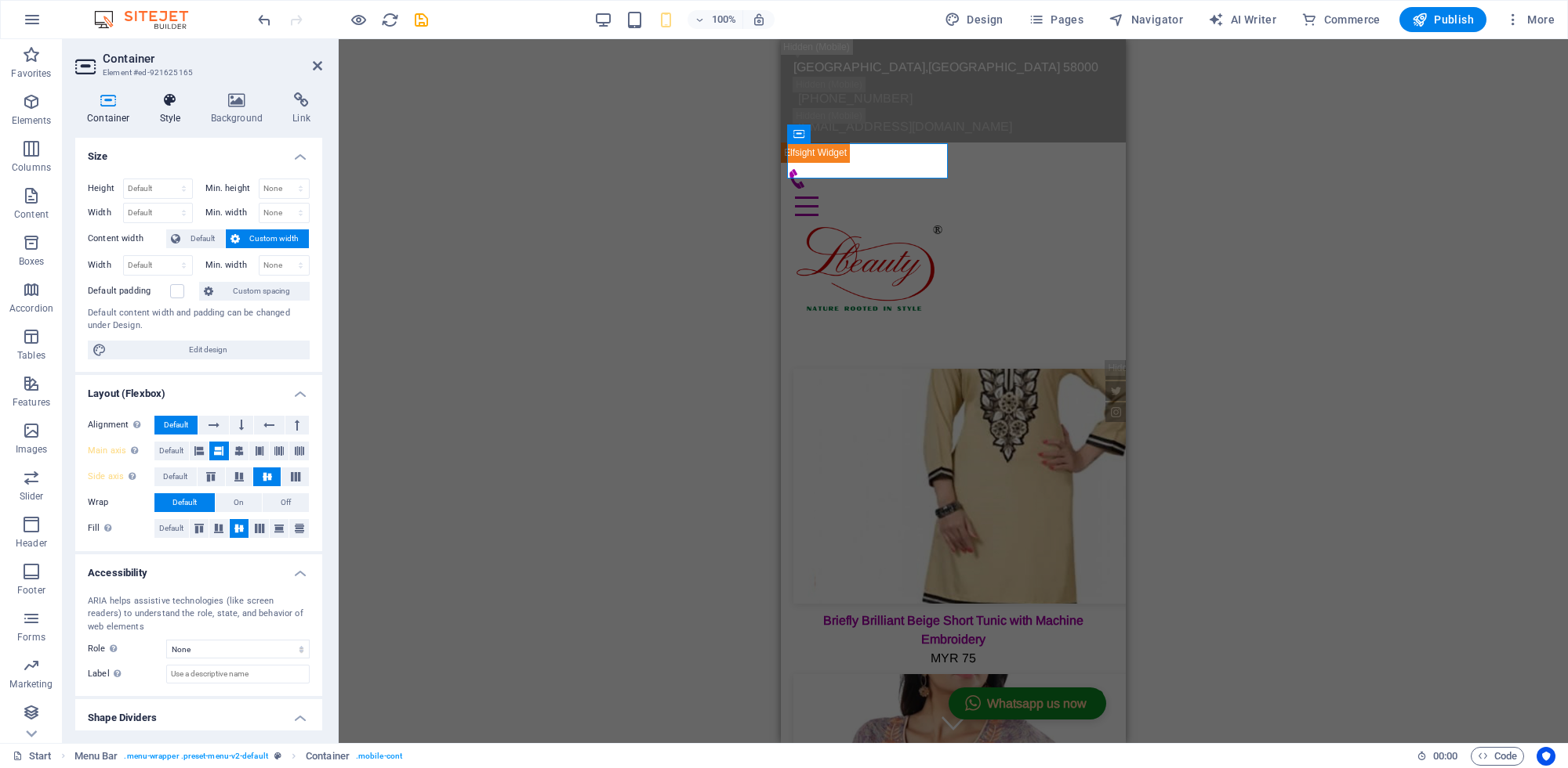
click at [157, 104] on icon at bounding box center [171, 100] width 45 height 16
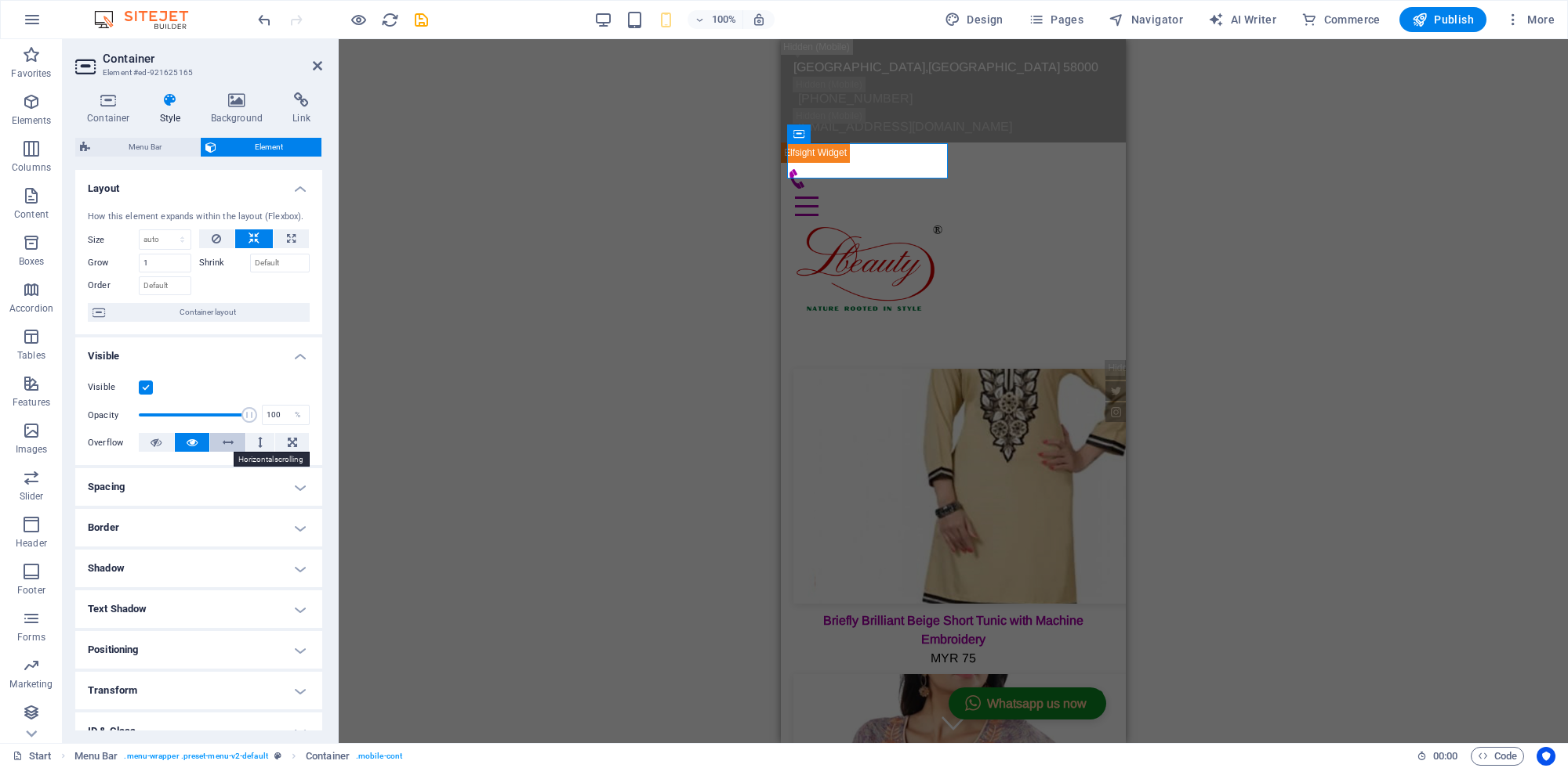
click at [225, 442] on icon at bounding box center [227, 442] width 11 height 18
click at [200, 439] on button at bounding box center [192, 442] width 35 height 18
click at [165, 483] on h4 "Spacing" at bounding box center [199, 487] width 246 height 38
click at [165, 483] on h4 "Spacing" at bounding box center [199, 482] width 246 height 28
click at [831, 137] on span "Container" at bounding box center [831, 134] width 41 height 10
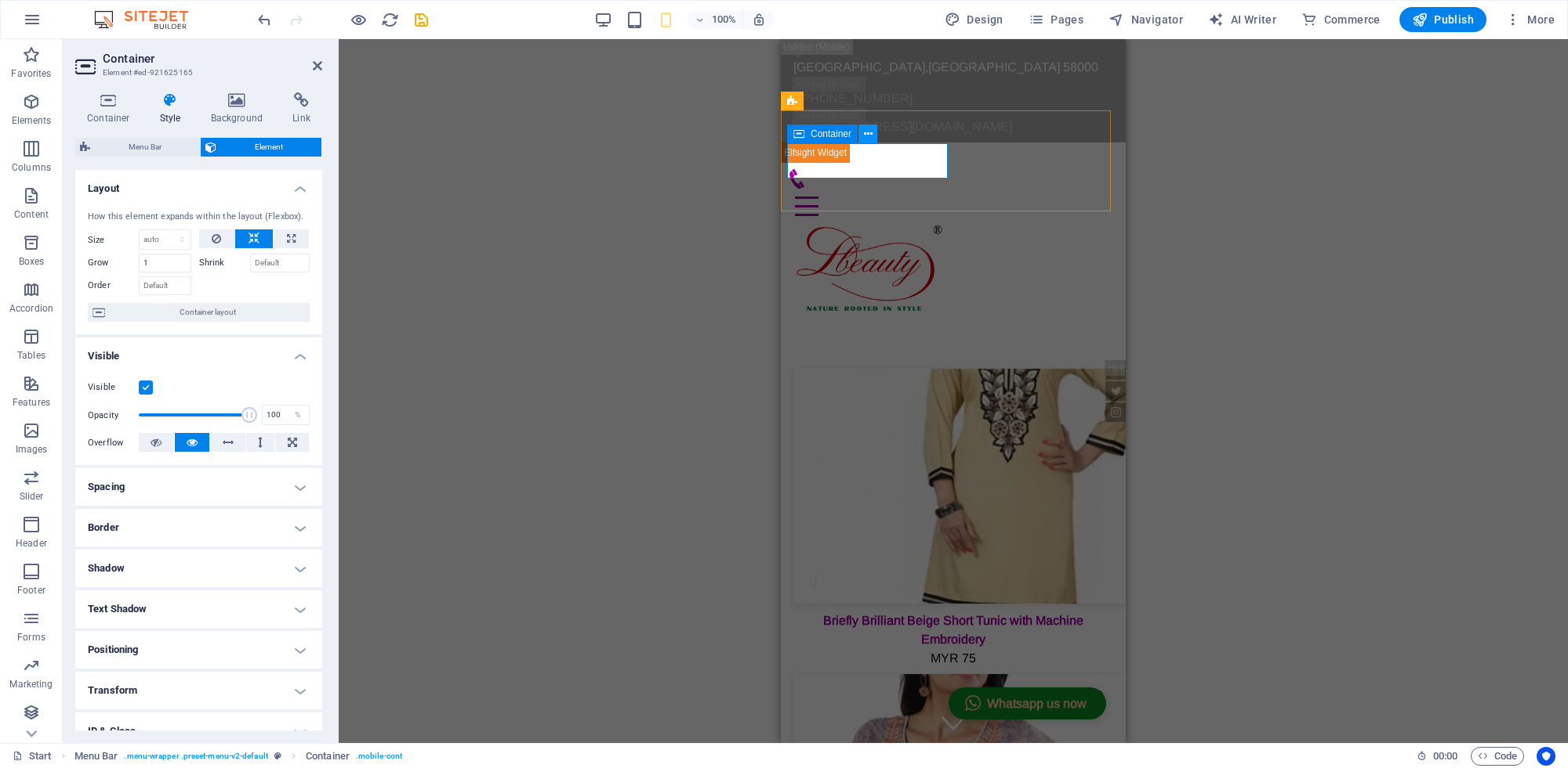
click at [866, 133] on icon at bounding box center [867, 134] width 9 height 16
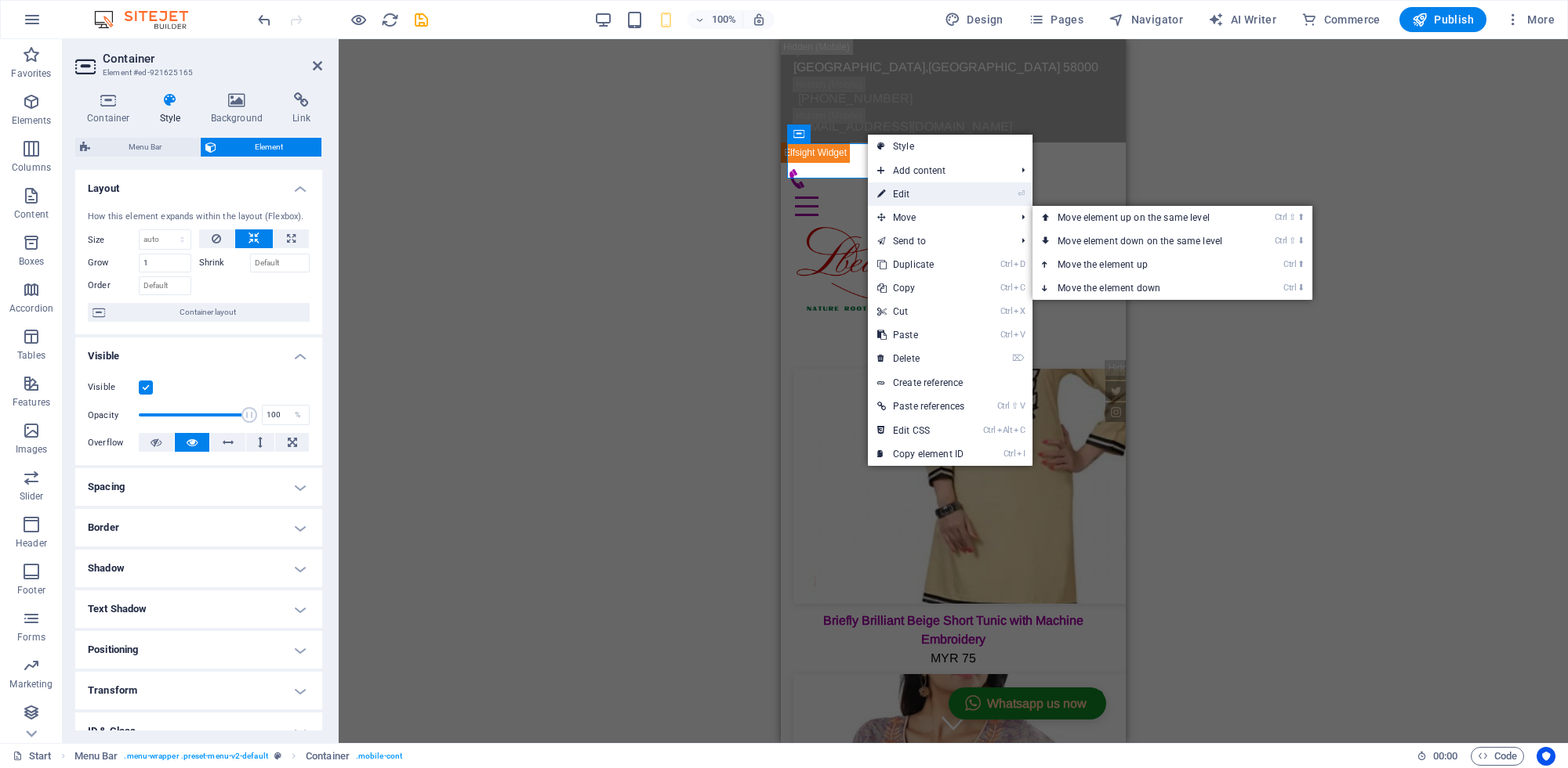
click at [899, 197] on link "⏎ Edit" at bounding box center [920, 194] width 106 height 23
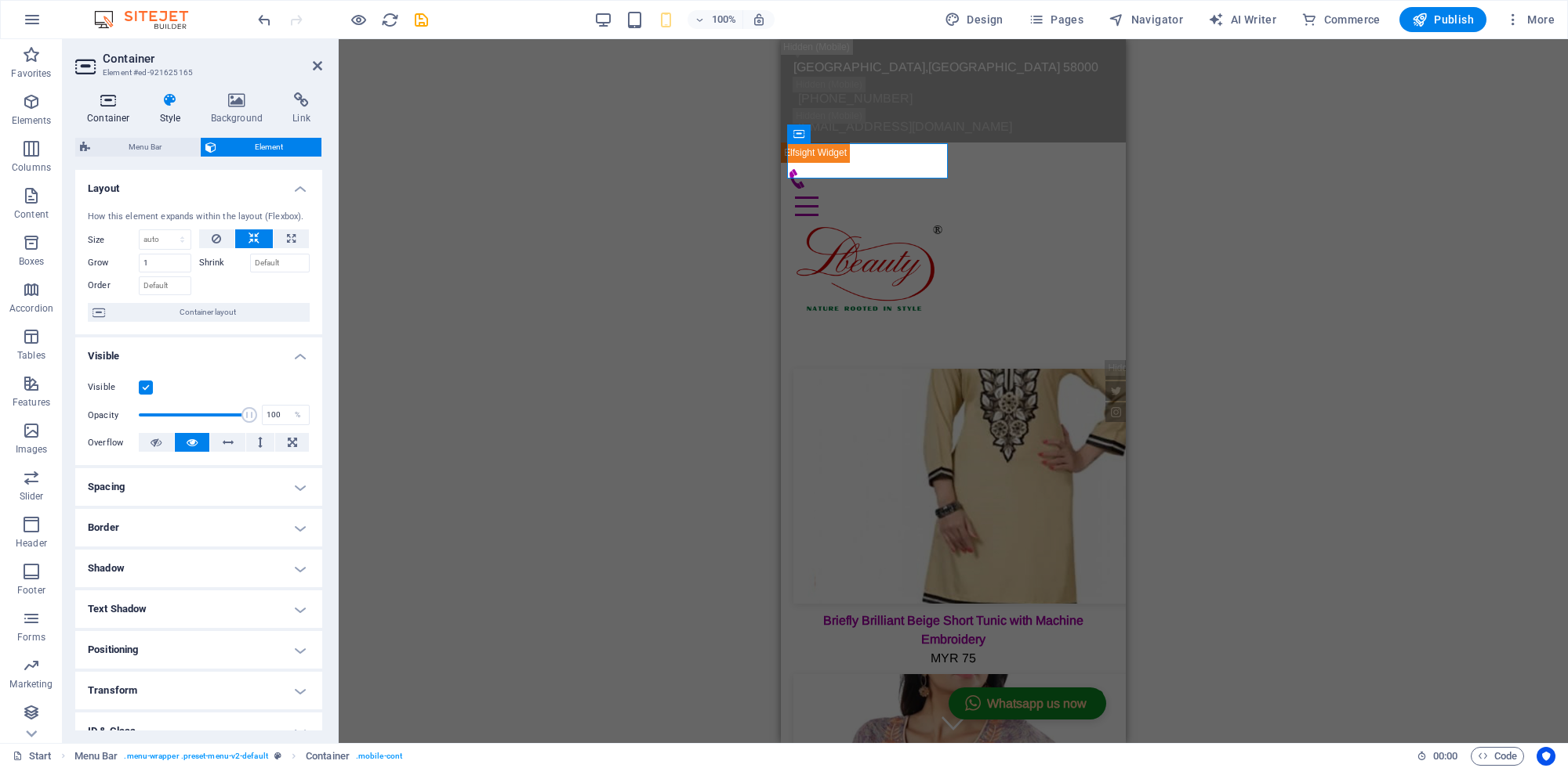
click at [114, 114] on h4 "Container" at bounding box center [112, 109] width 73 height 33
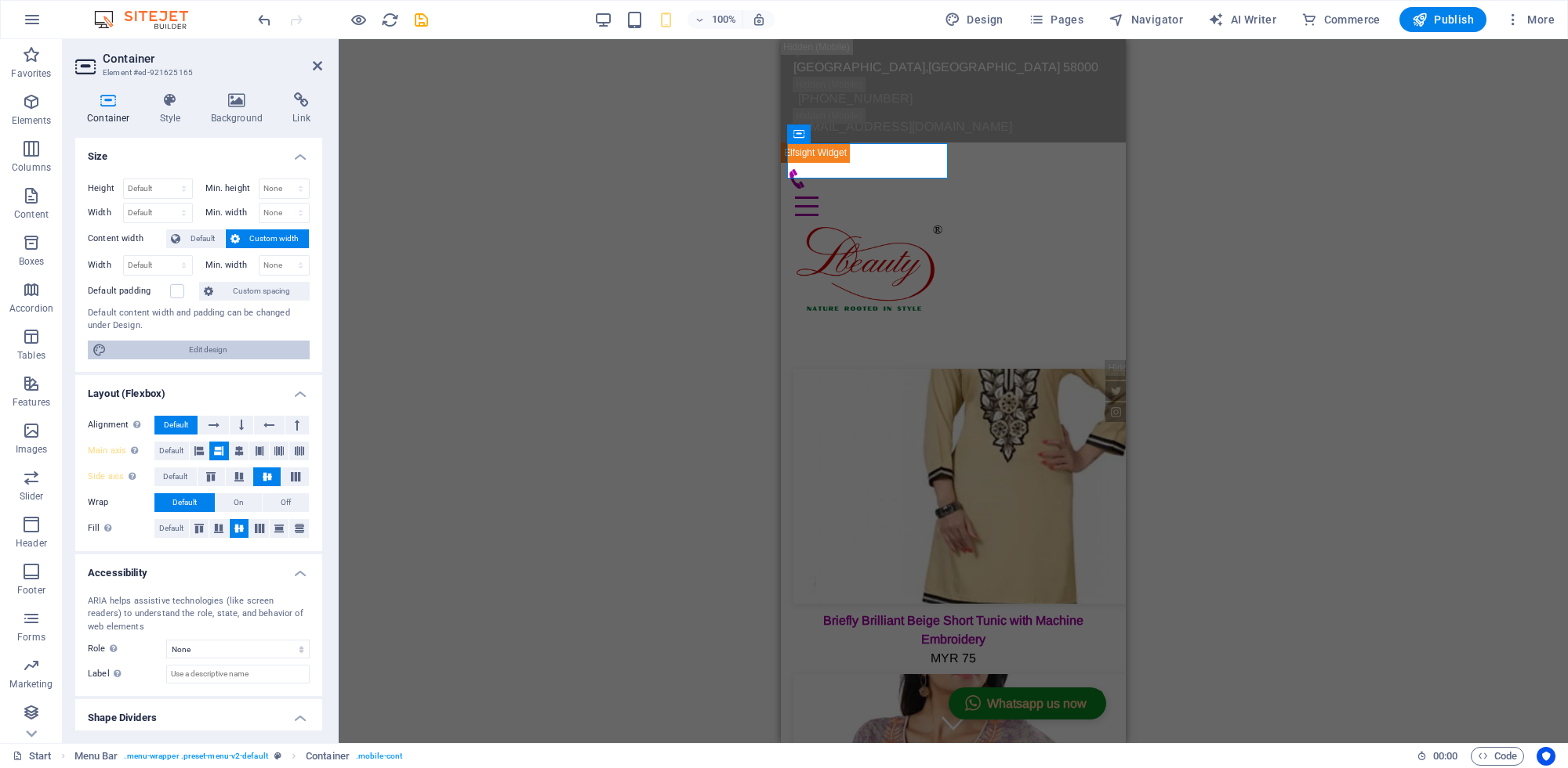
click at [188, 357] on span "Edit design" at bounding box center [209, 349] width 194 height 18
select select "rem"
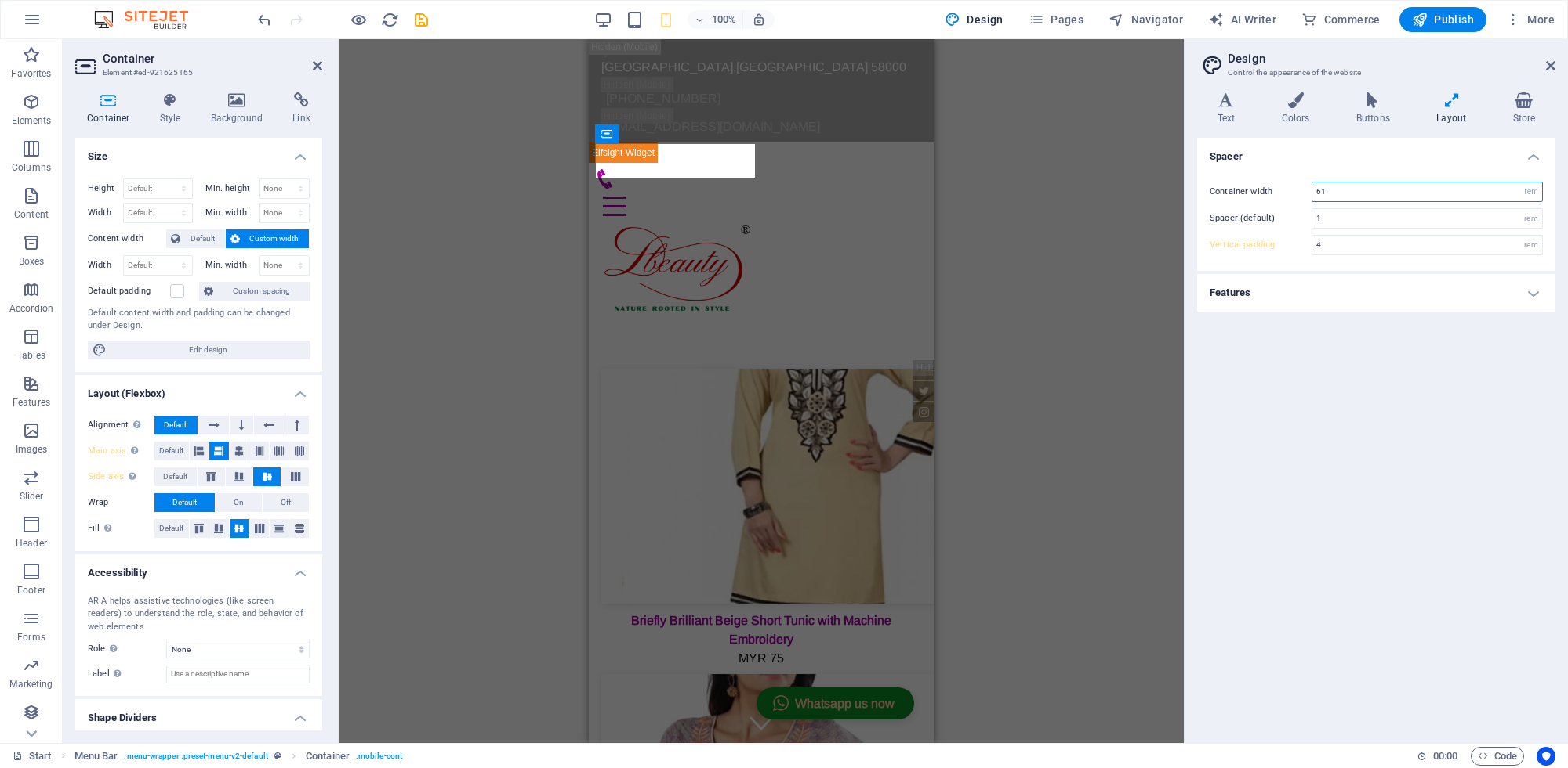
click at [1345, 186] on input "61" at bounding box center [1426, 191] width 230 height 18
drag, startPoint x: 1325, startPoint y: 189, endPoint x: 1298, endPoint y: 197, distance: 28.2
click at [1298, 197] on div "Container width 61 rem px" at bounding box center [1375, 191] width 333 height 20
type input "40"
click at [1330, 362] on div "Spacer Container width 40 rem px Spacer (default) 1 rem Vertical padding 4 rem …" at bounding box center [1375, 433] width 358 height 592
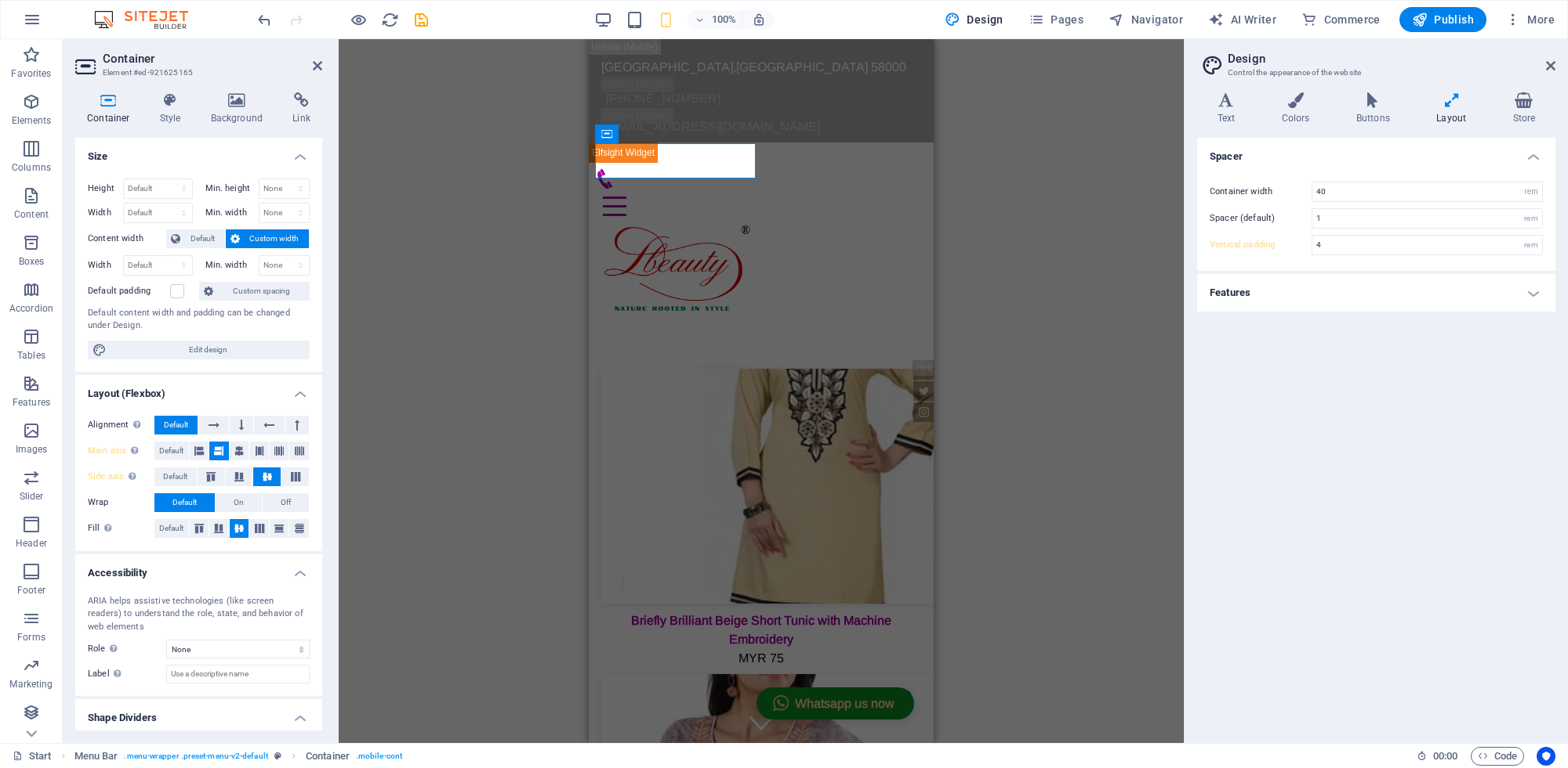
click at [1324, 320] on div "Spacer Container width 40 rem px Spacer (default) 1 rem Vertical padding 4 rem …" at bounding box center [1375, 433] width 358 height 592
click at [1366, 218] on input "1" at bounding box center [1426, 218] width 230 height 18
click at [1366, 189] on input "40" at bounding box center [1426, 191] width 230 height 18
click at [1232, 111] on h4 "Text" at bounding box center [1228, 109] width 64 height 33
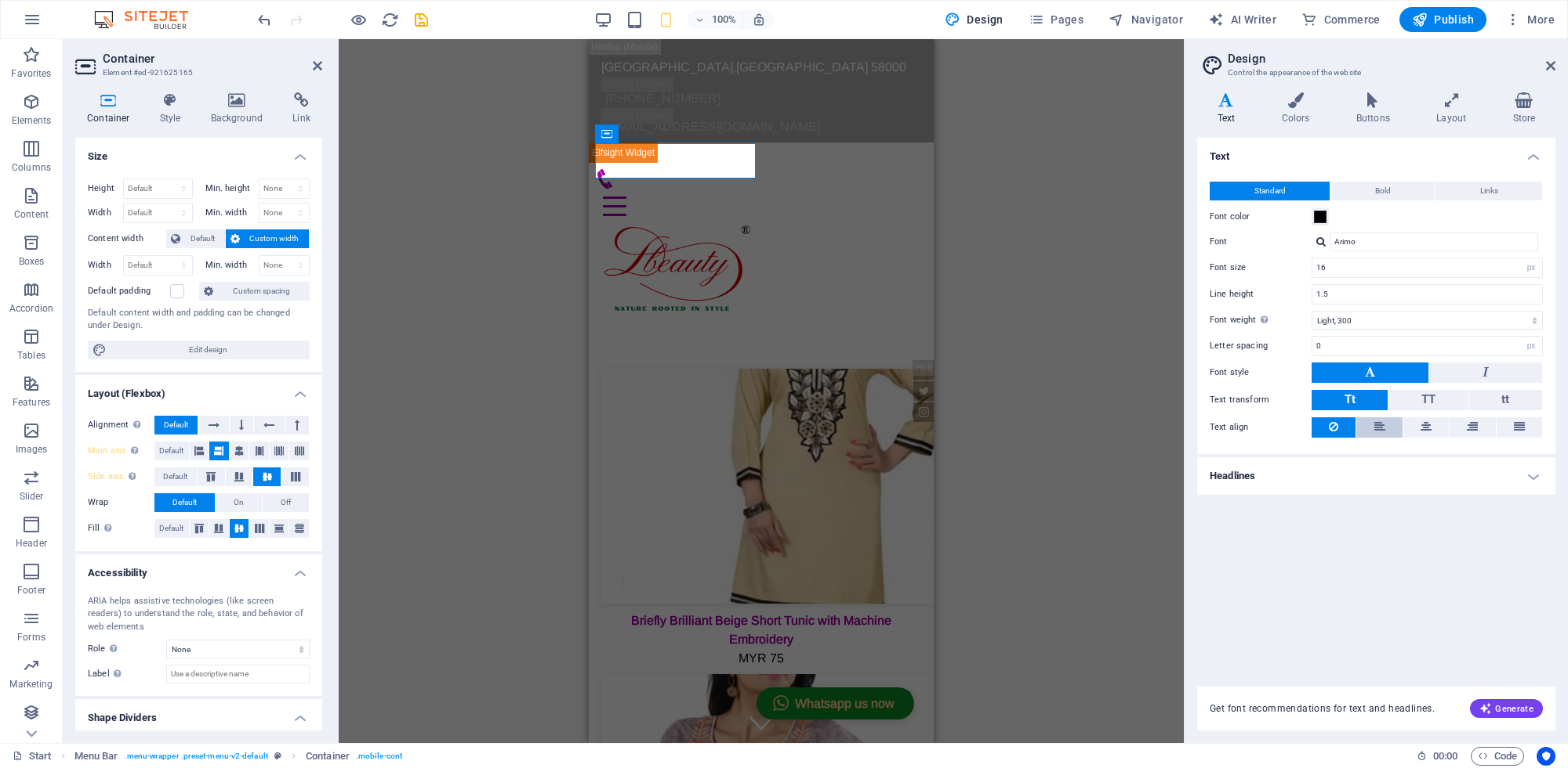
click at [1372, 425] on button at bounding box center [1378, 428] width 46 height 20
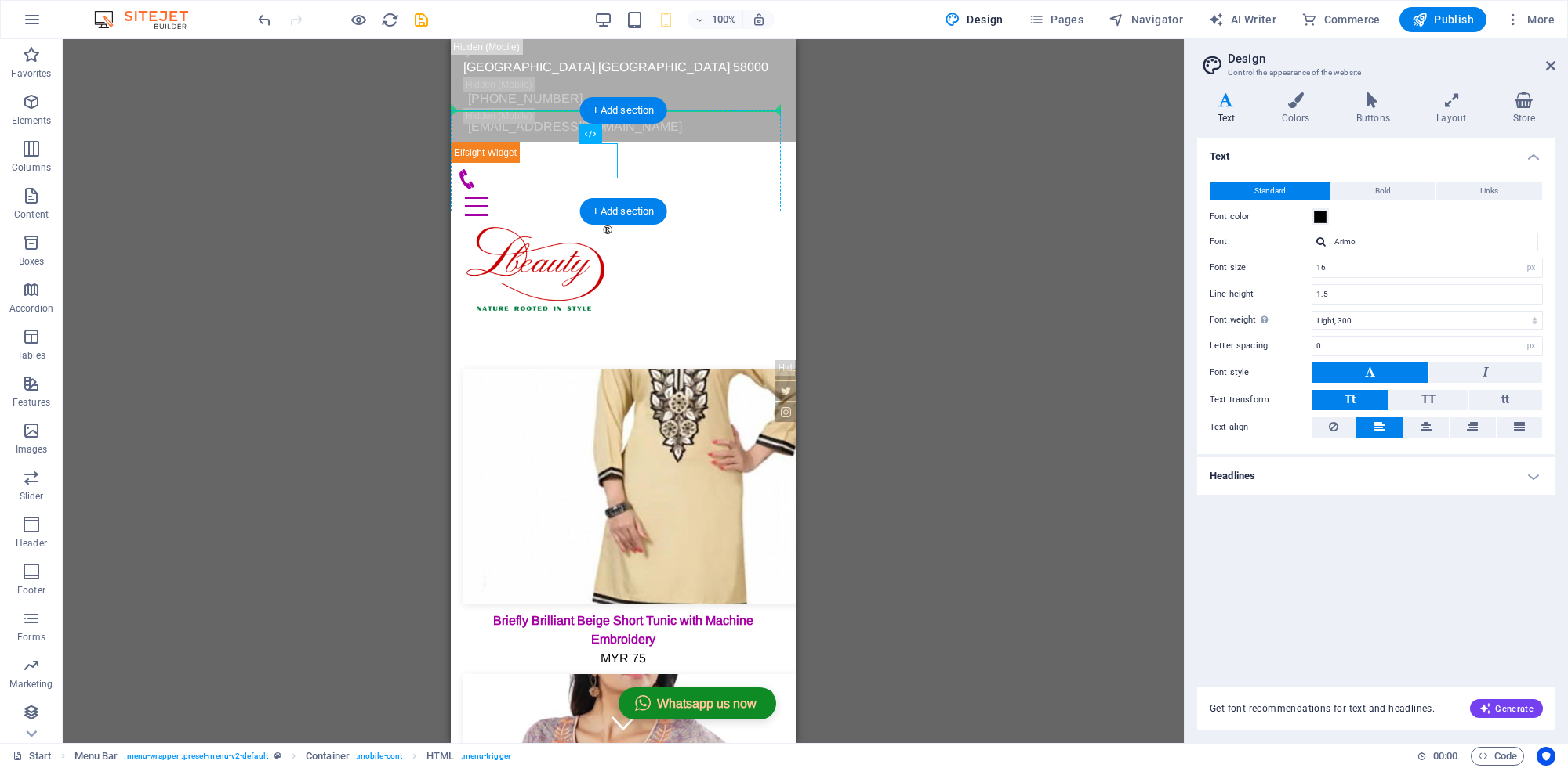
drag, startPoint x: 1192, startPoint y: 165, endPoint x: 510, endPoint y: 146, distance: 682.3
drag, startPoint x: 1047, startPoint y: 169, endPoint x: 546, endPoint y: 154, distance: 501.2
drag, startPoint x: 1045, startPoint y: 185, endPoint x: 502, endPoint y: 157, distance: 543.7
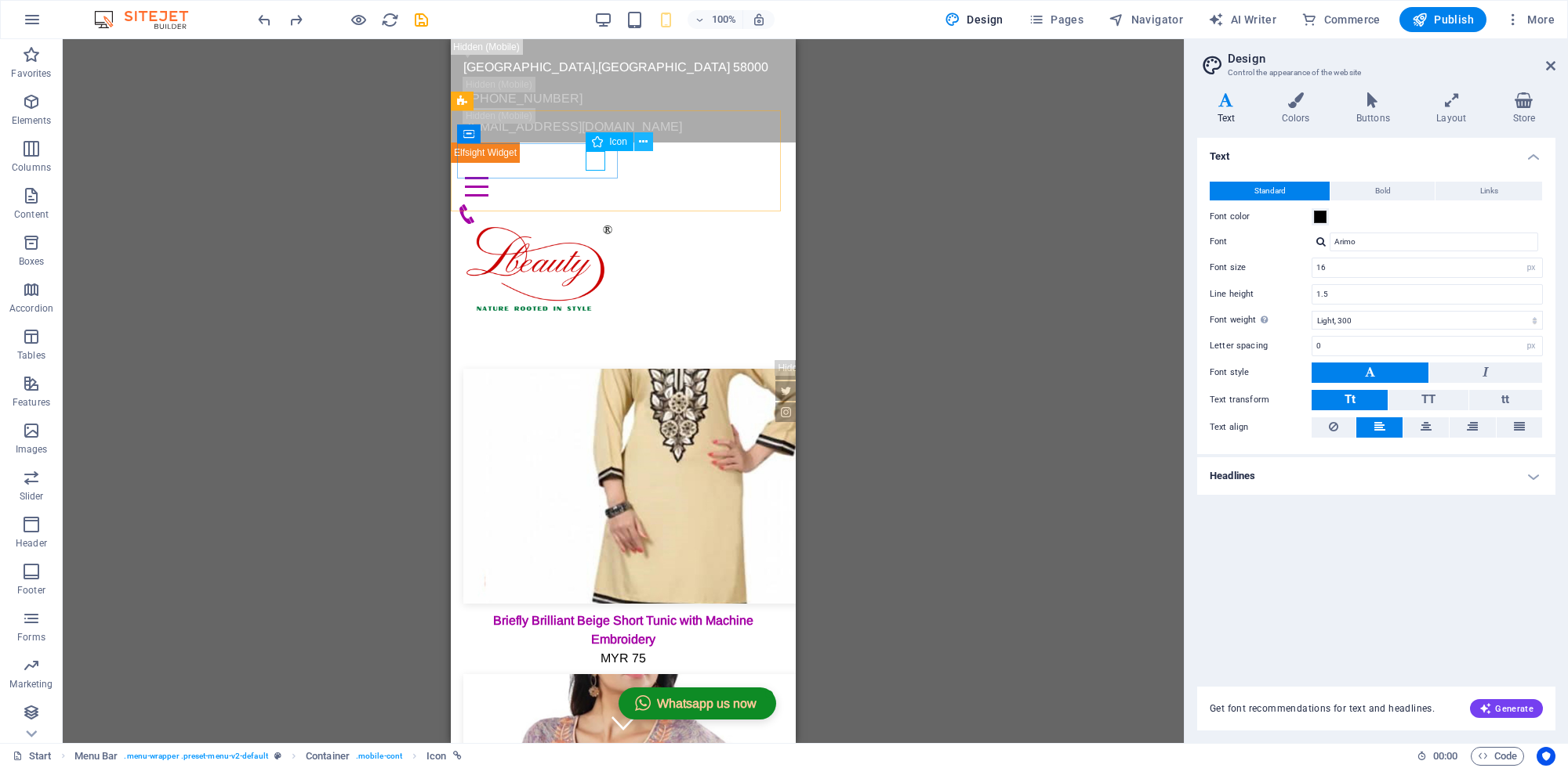
click at [636, 141] on button at bounding box center [642, 142] width 18 height 18
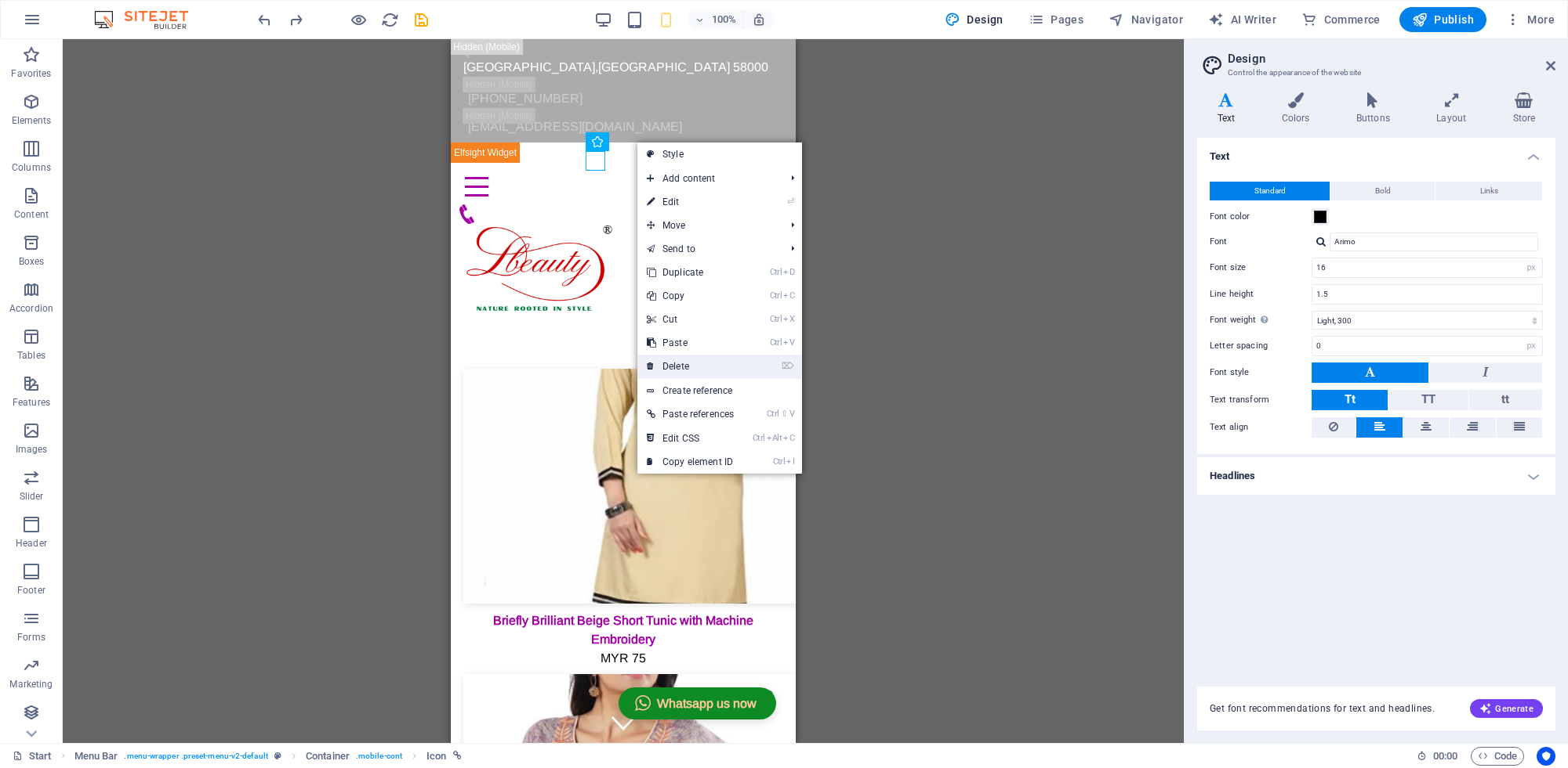
click at [684, 367] on link "⌦ Delete" at bounding box center [690, 367] width 106 height 23
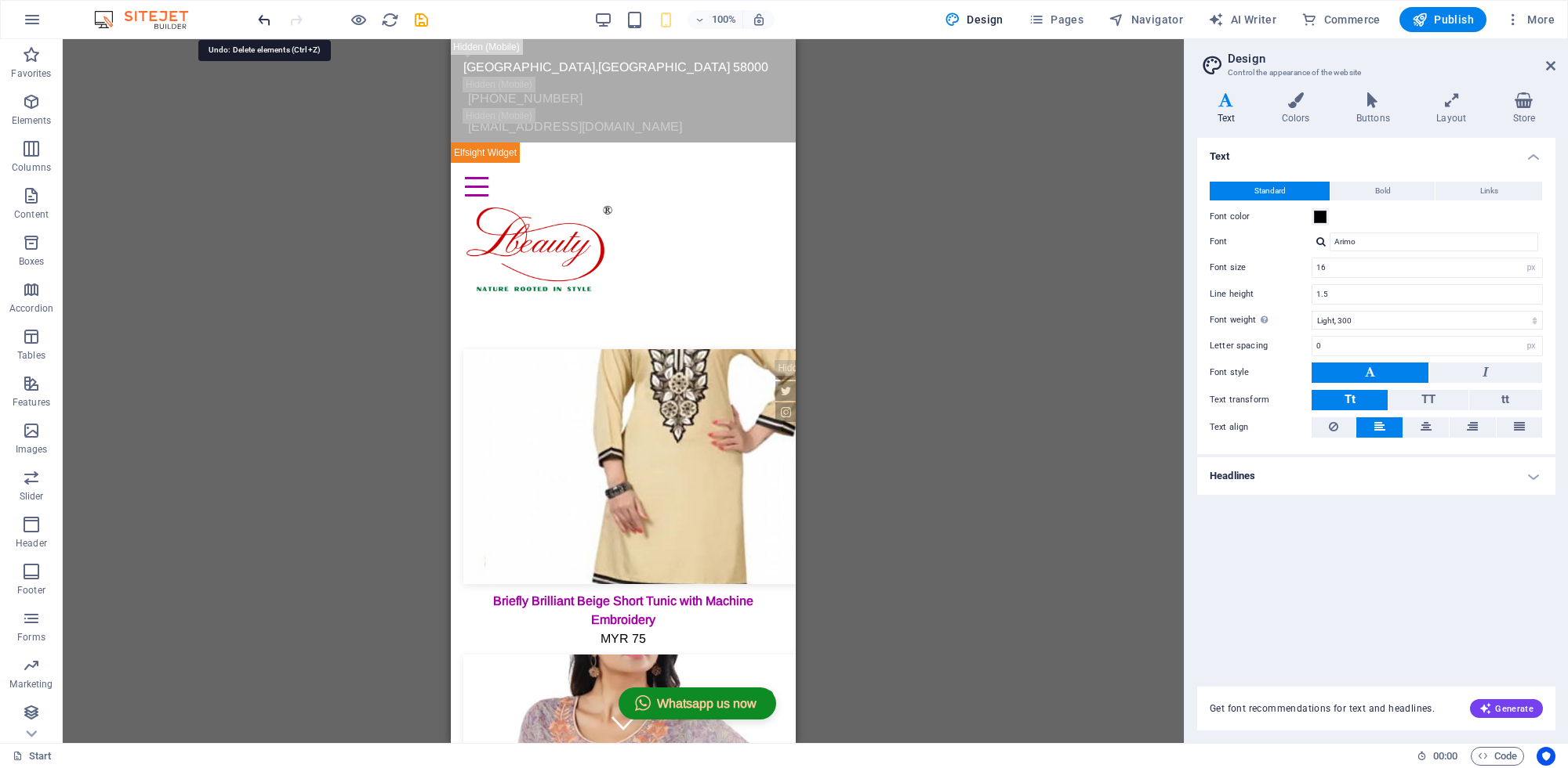
click at [263, 26] on icon "undo" at bounding box center [264, 19] width 18 height 18
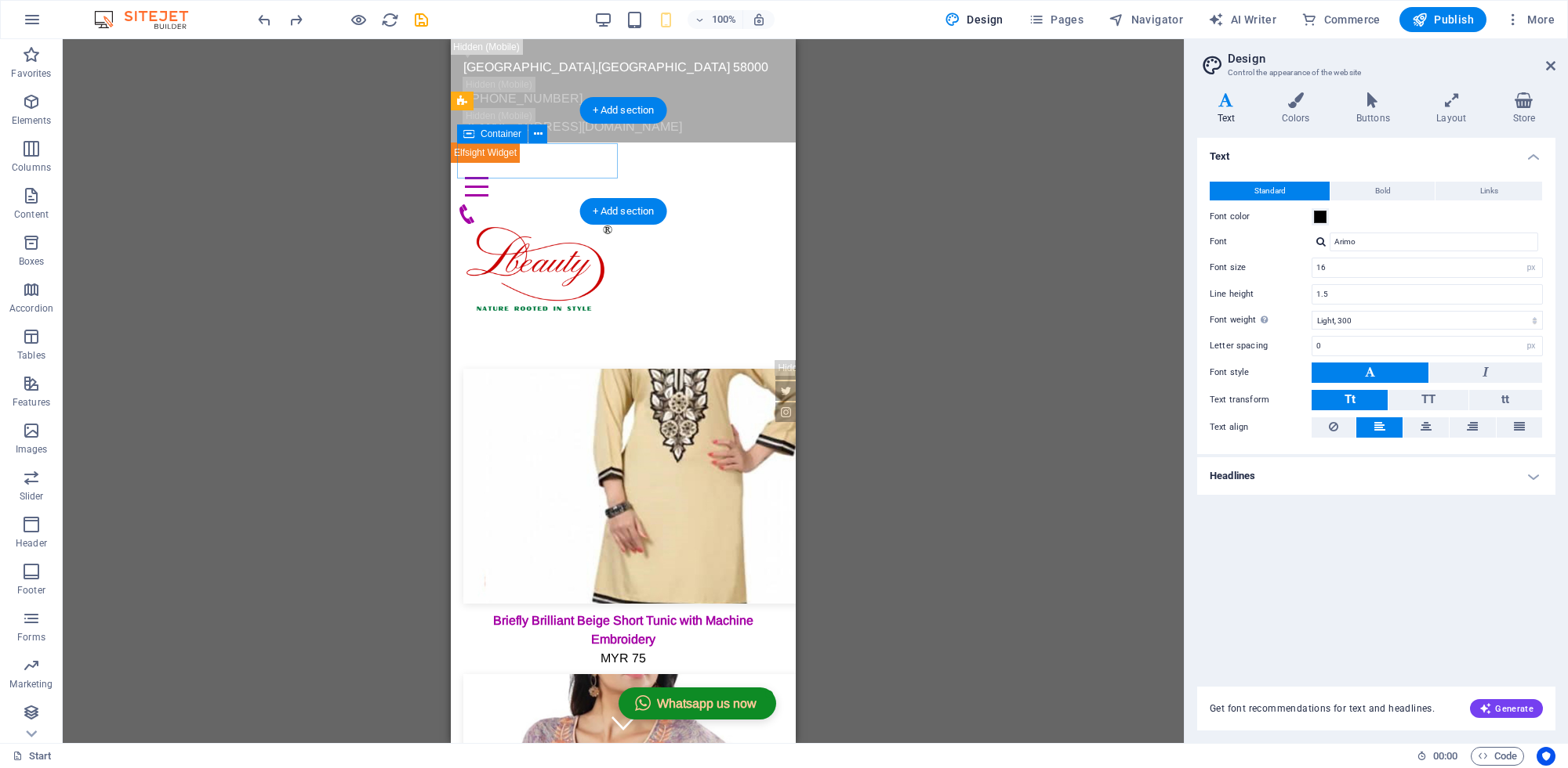
click at [572, 169] on div "Menu" at bounding box center [623, 196] width 332 height 55
click at [514, 138] on span "Container" at bounding box center [501, 134] width 41 height 10
click at [500, 137] on span "Container" at bounding box center [501, 134] width 41 height 10
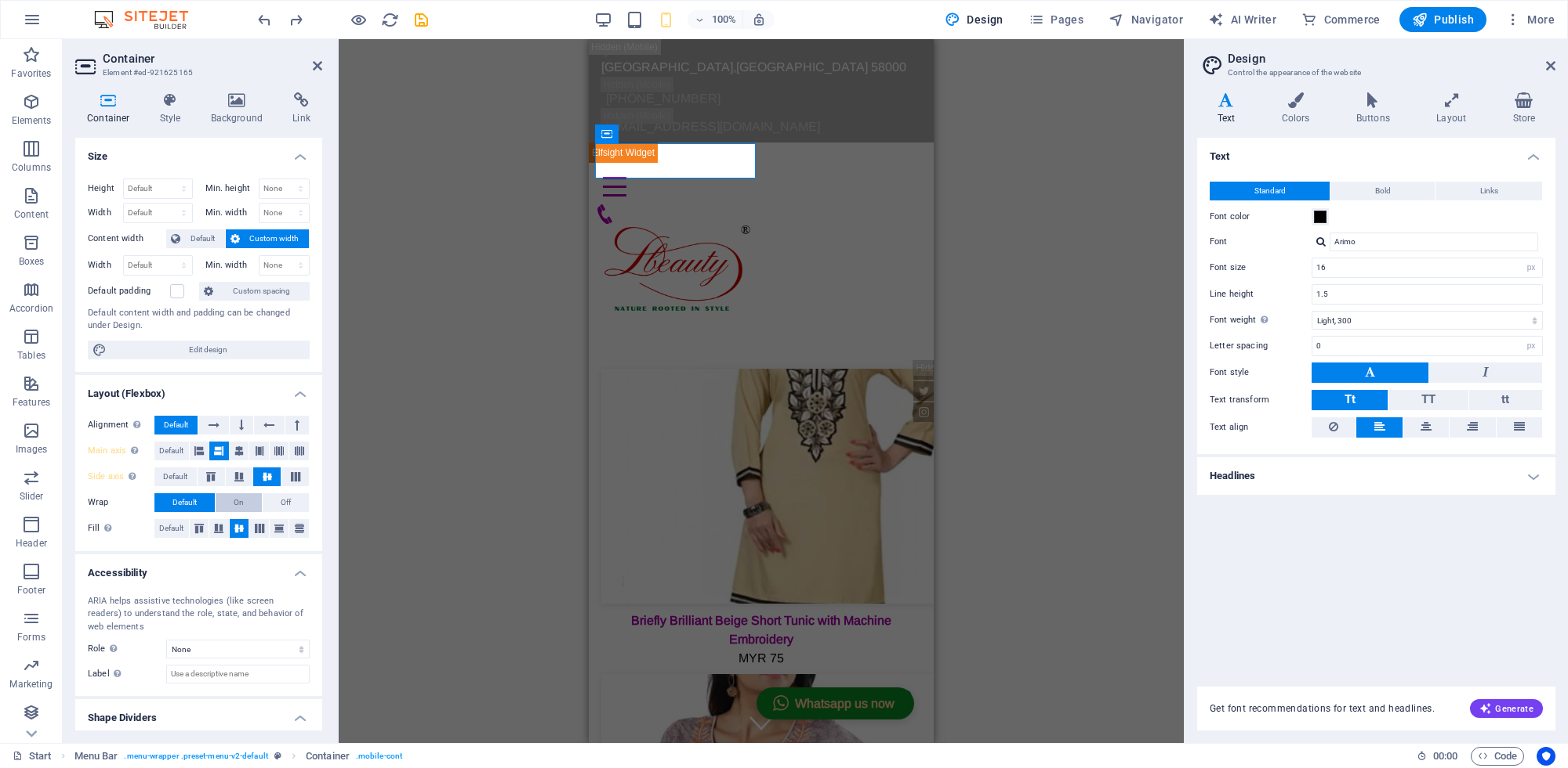
click at [227, 502] on button "On" at bounding box center [239, 502] width 47 height 18
click at [1546, 59] on icon at bounding box center [1551, 65] width 10 height 13
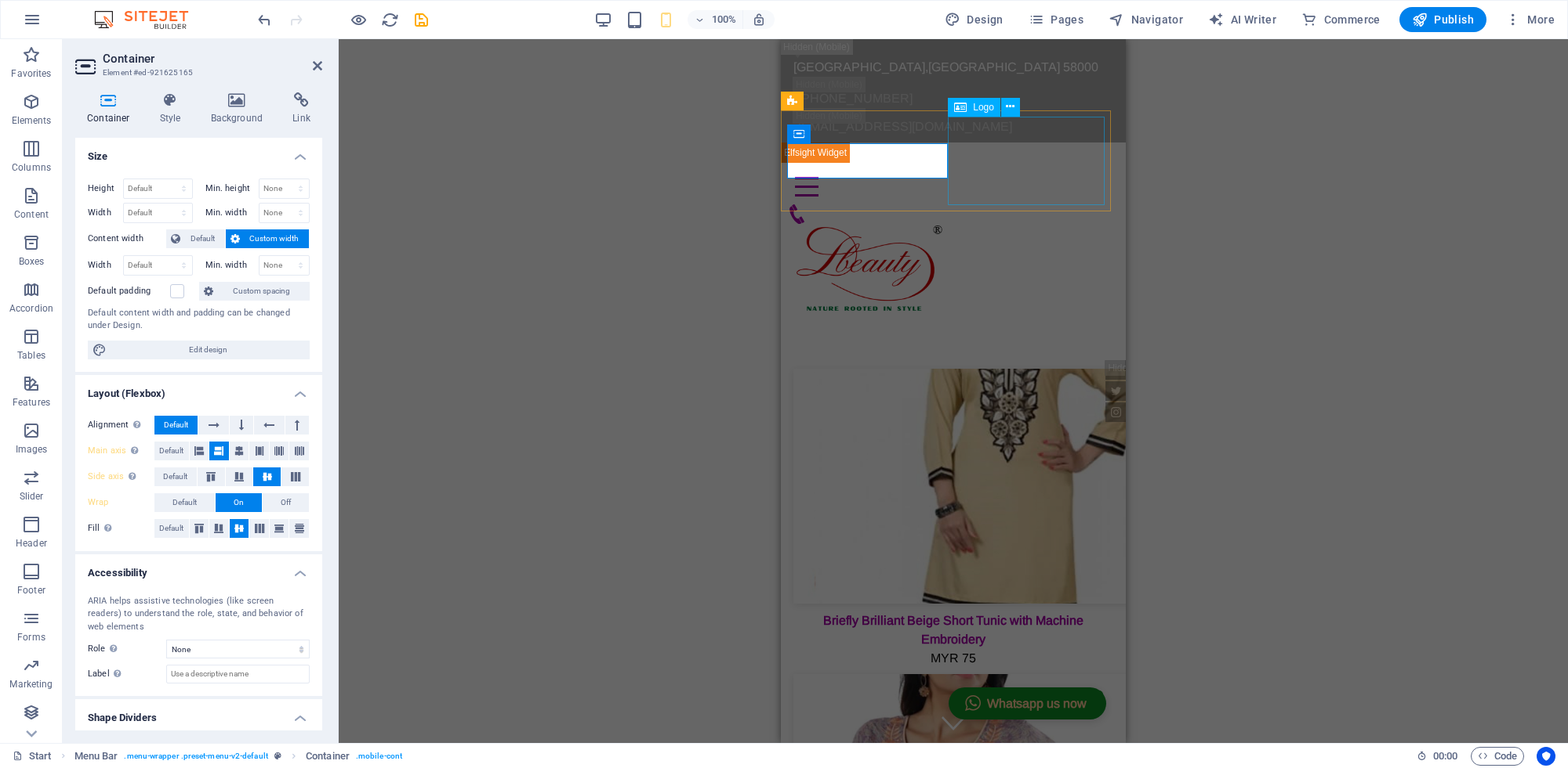
click at [996, 224] on div at bounding box center [953, 268] width 332 height 88
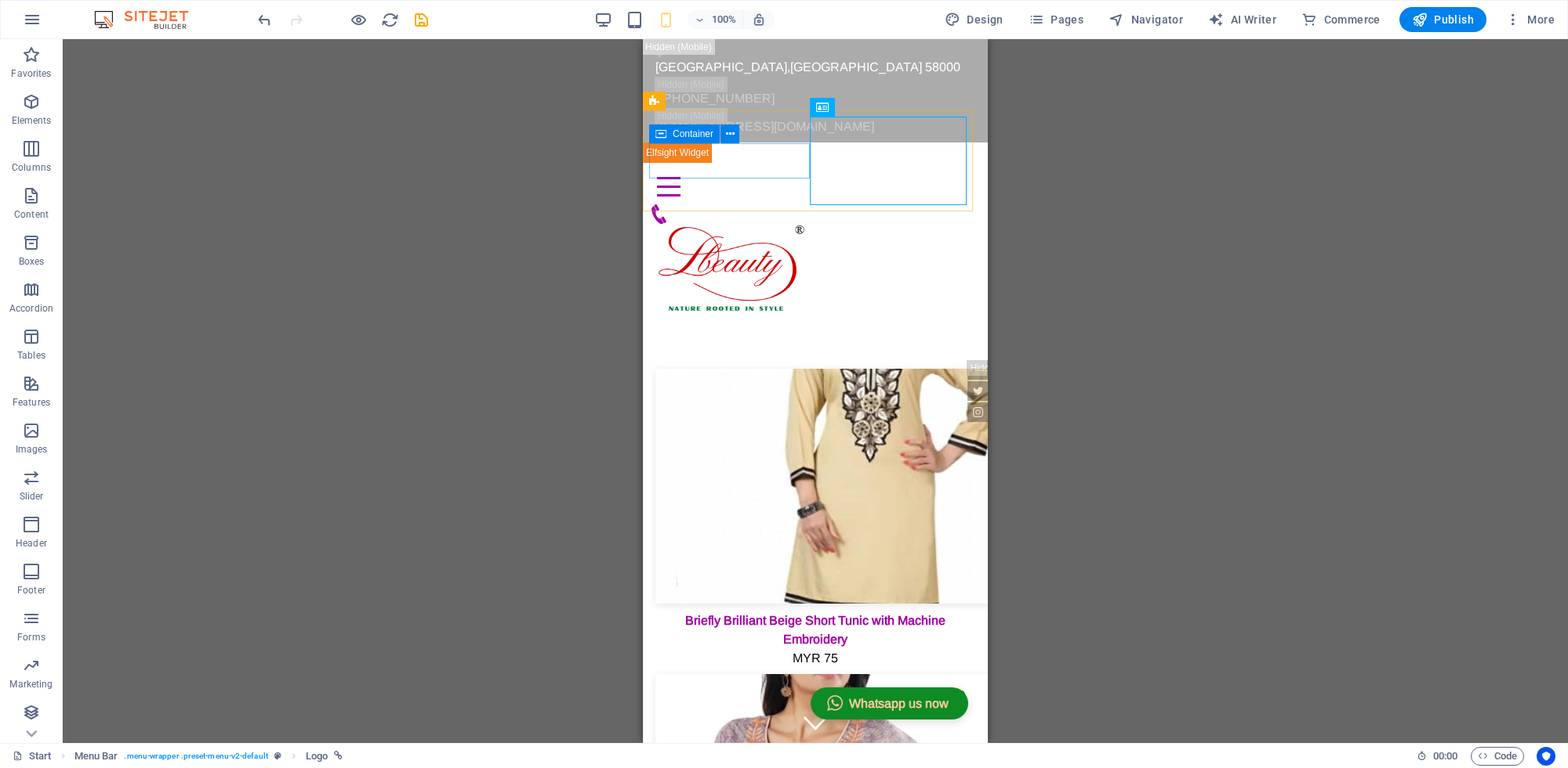
click at [678, 135] on span "Container" at bounding box center [693, 134] width 41 height 10
click at [732, 134] on icon at bounding box center [730, 134] width 9 height 16
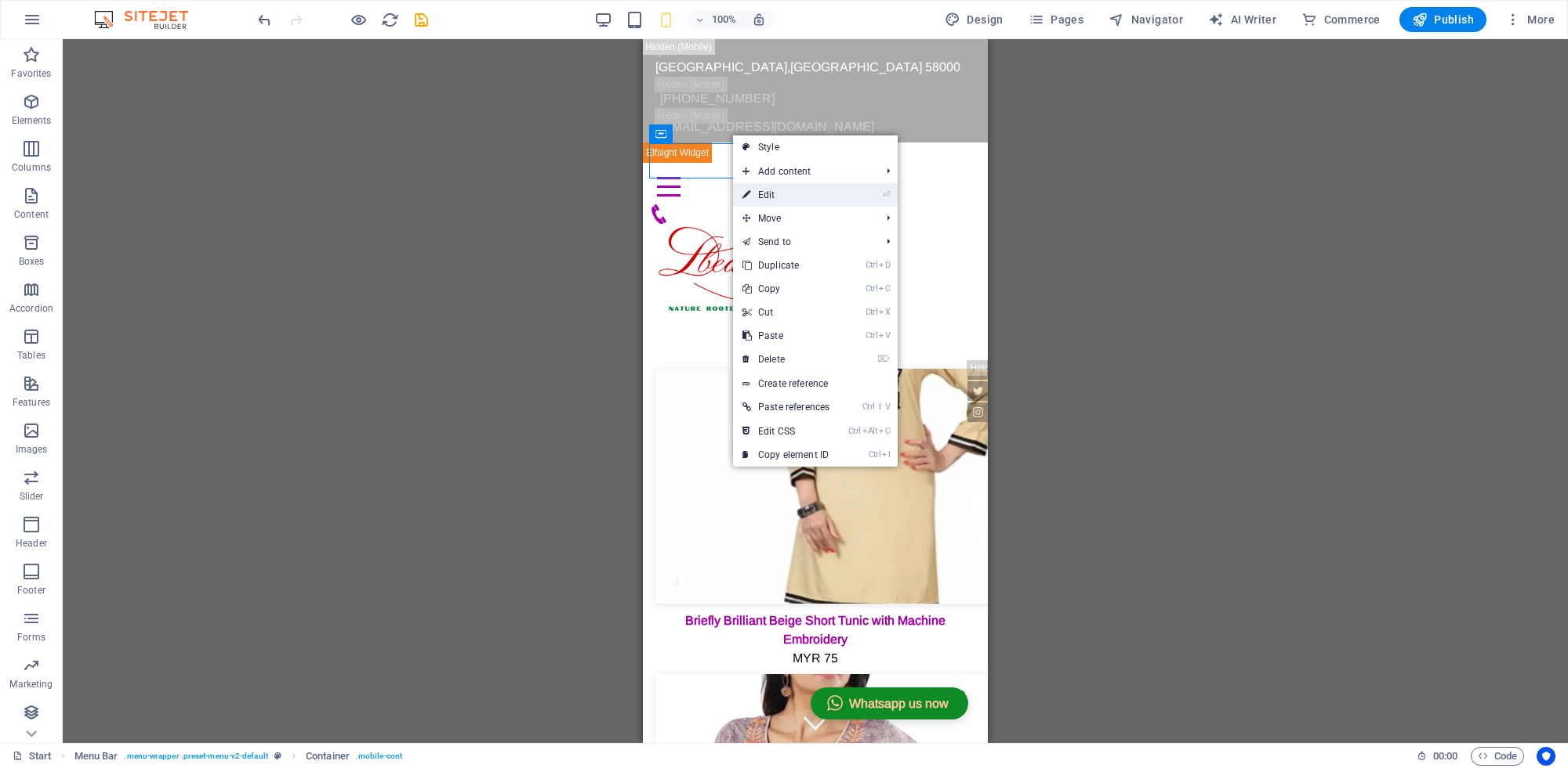
click at [778, 194] on link "⏎ Edit" at bounding box center [785, 195] width 106 height 23
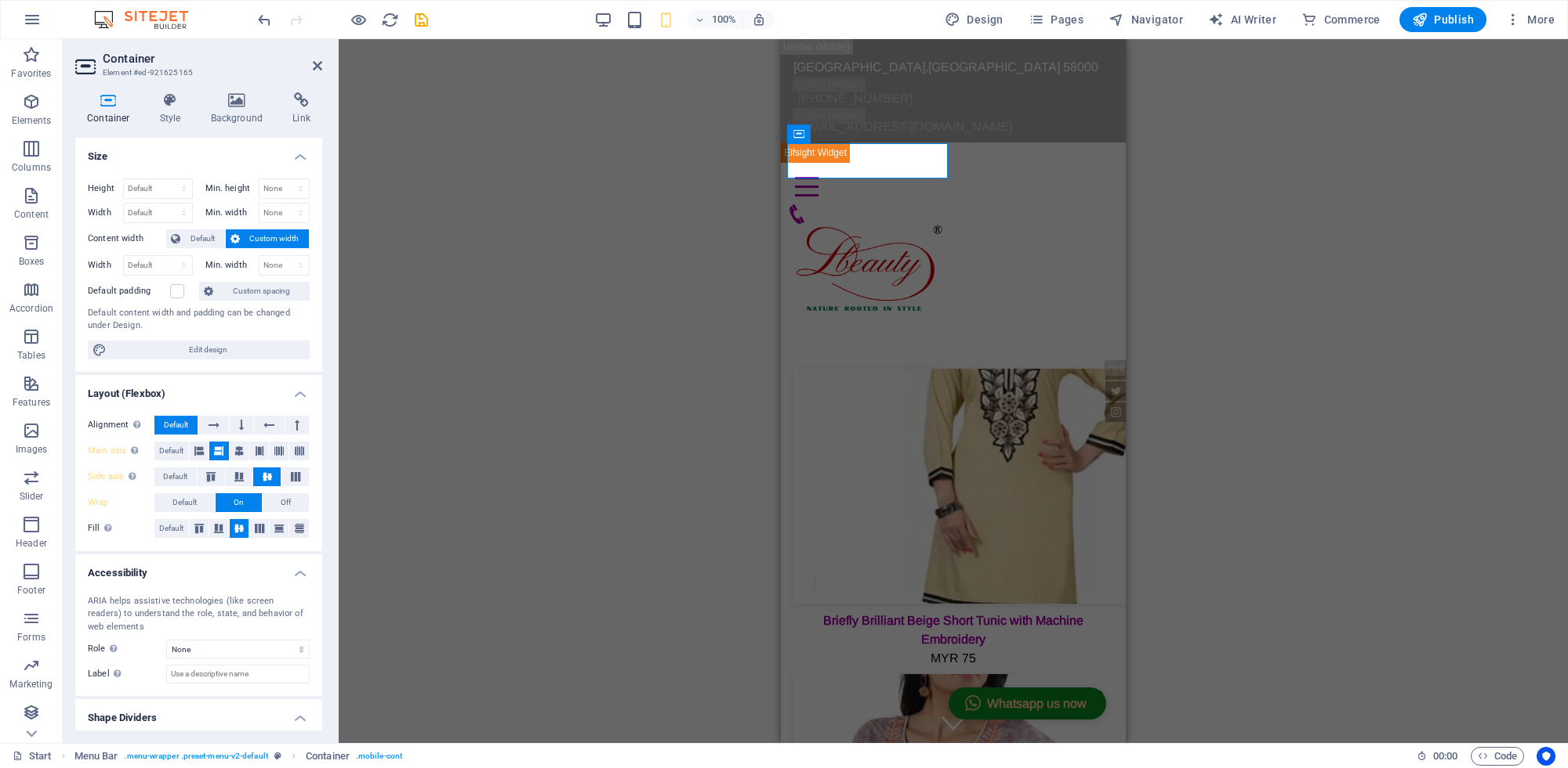
scroll to position [41, 0]
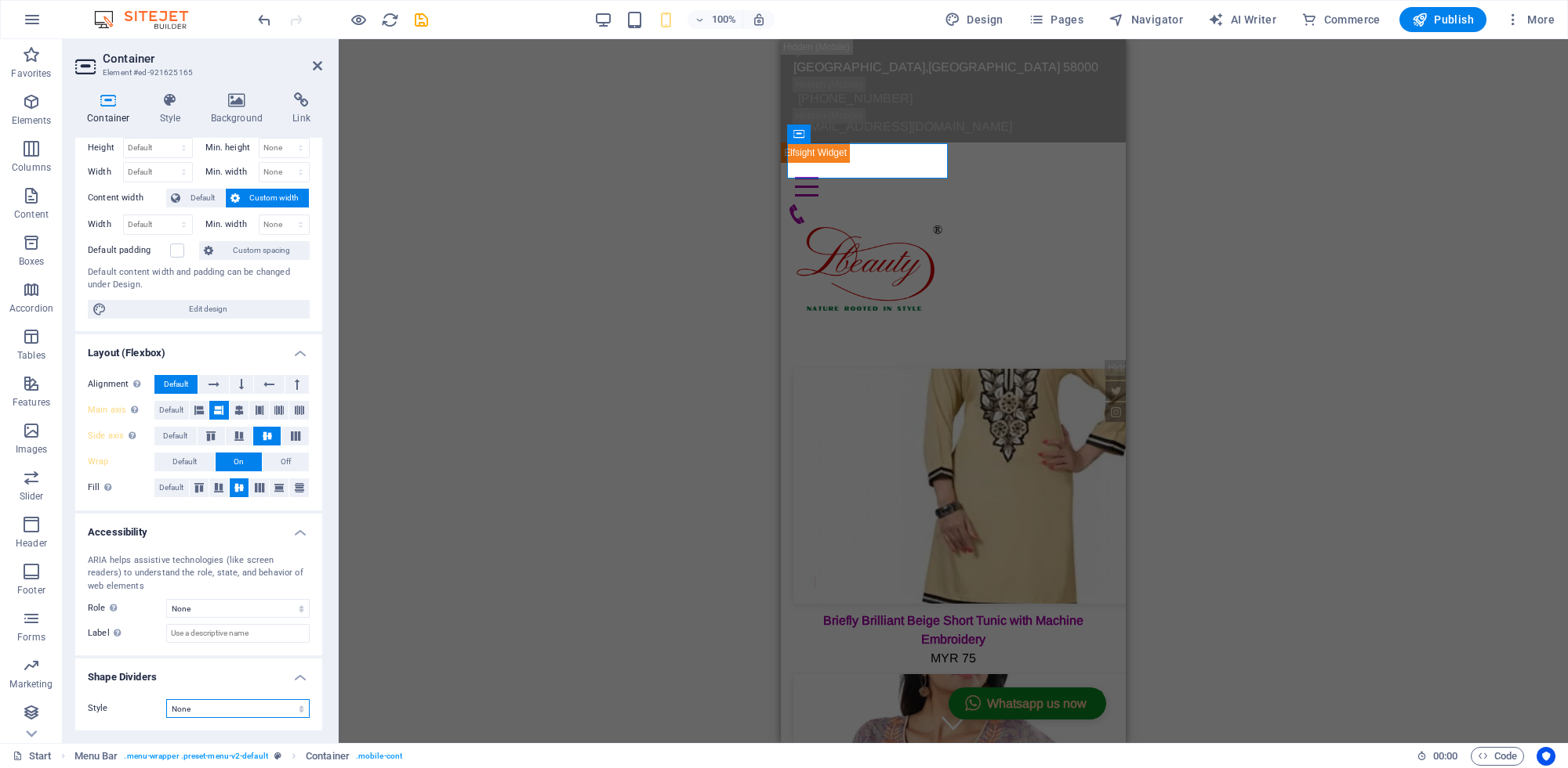
click at [201, 711] on select "None Triangle Square Diagonal Polygon 1 Polygon 2 Zigzag Multiple Zigzags Waves…" at bounding box center [238, 708] width 144 height 18
click at [166, 699] on select "None Triangle Square Diagonal Polygon 1 Polygon 2 Zigzag Multiple Zigzags Waves…" at bounding box center [238, 708] width 144 height 18
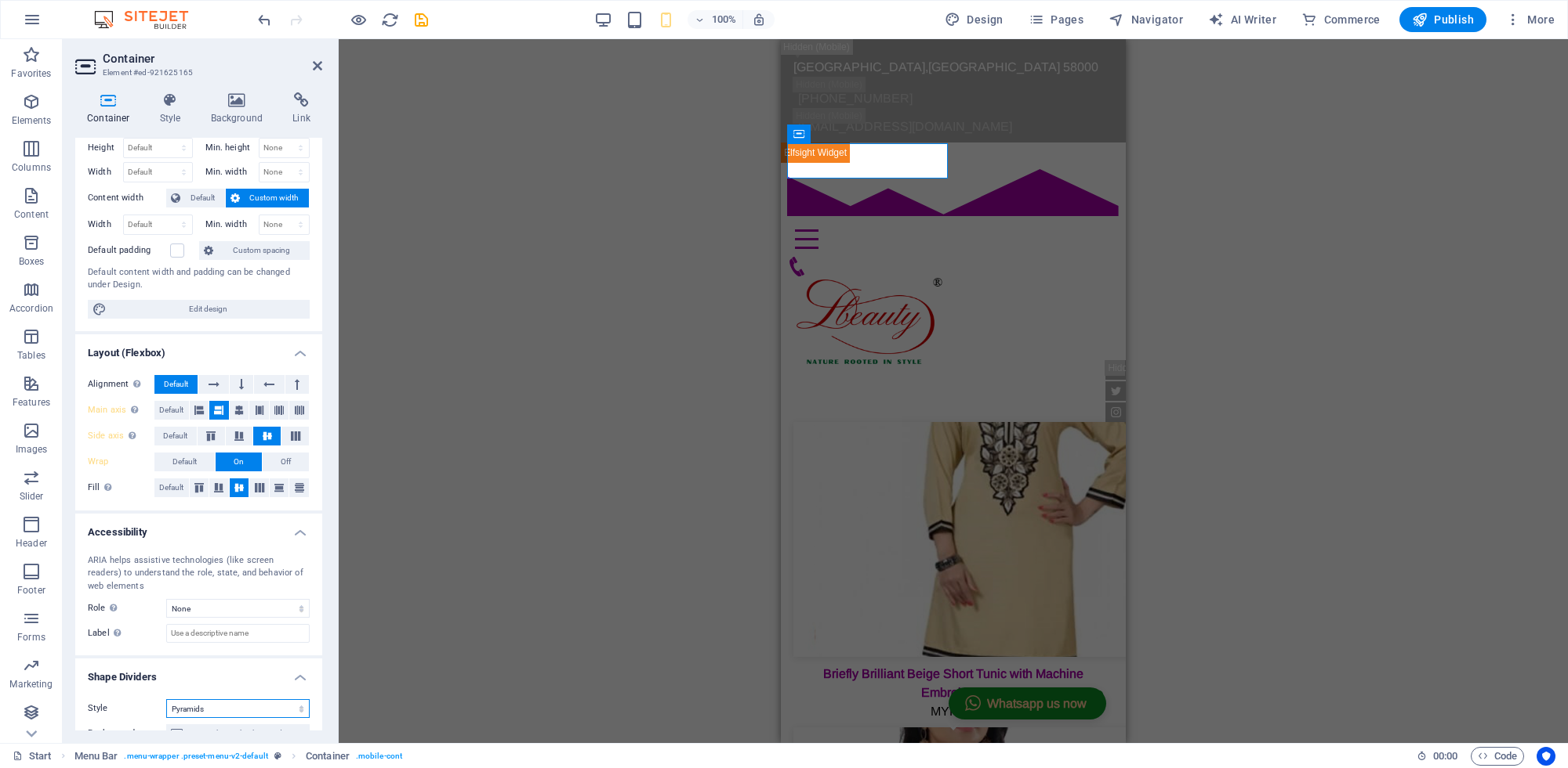
click at [215, 710] on select "None Triangle Square Diagonal Polygon 1 Polygon 2 Zigzag Multiple Zigzags Waves…" at bounding box center [238, 708] width 144 height 18
select select "none"
click at [166, 699] on select "None Triangle Square Diagonal Polygon 1 Polygon 2 Zigzag Multiple Zigzags Waves…" at bounding box center [238, 708] width 144 height 18
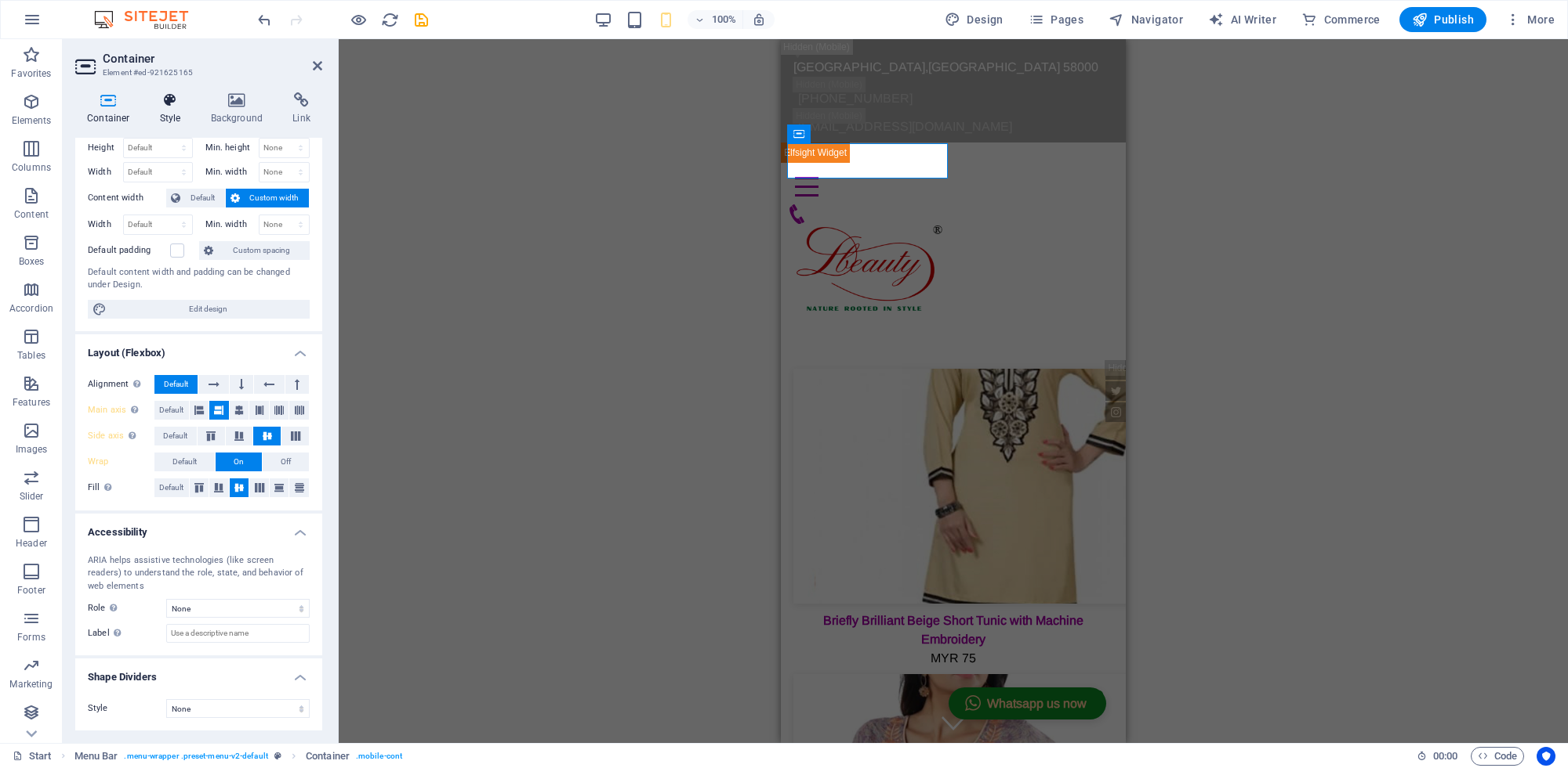
click at [171, 108] on h4 "Style" at bounding box center [174, 109] width 51 height 33
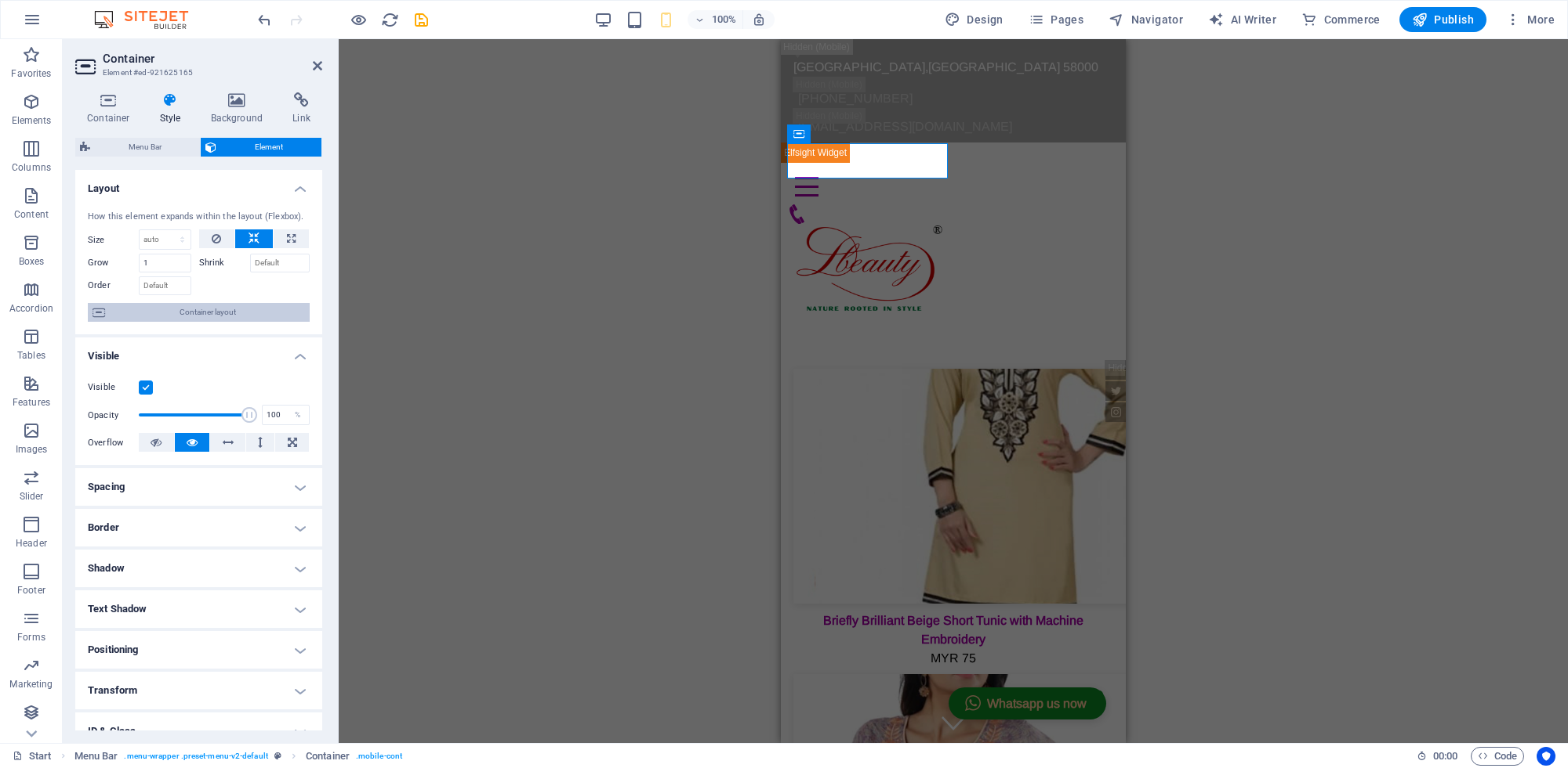
click at [202, 309] on span "Container layout" at bounding box center [207, 312] width 195 height 18
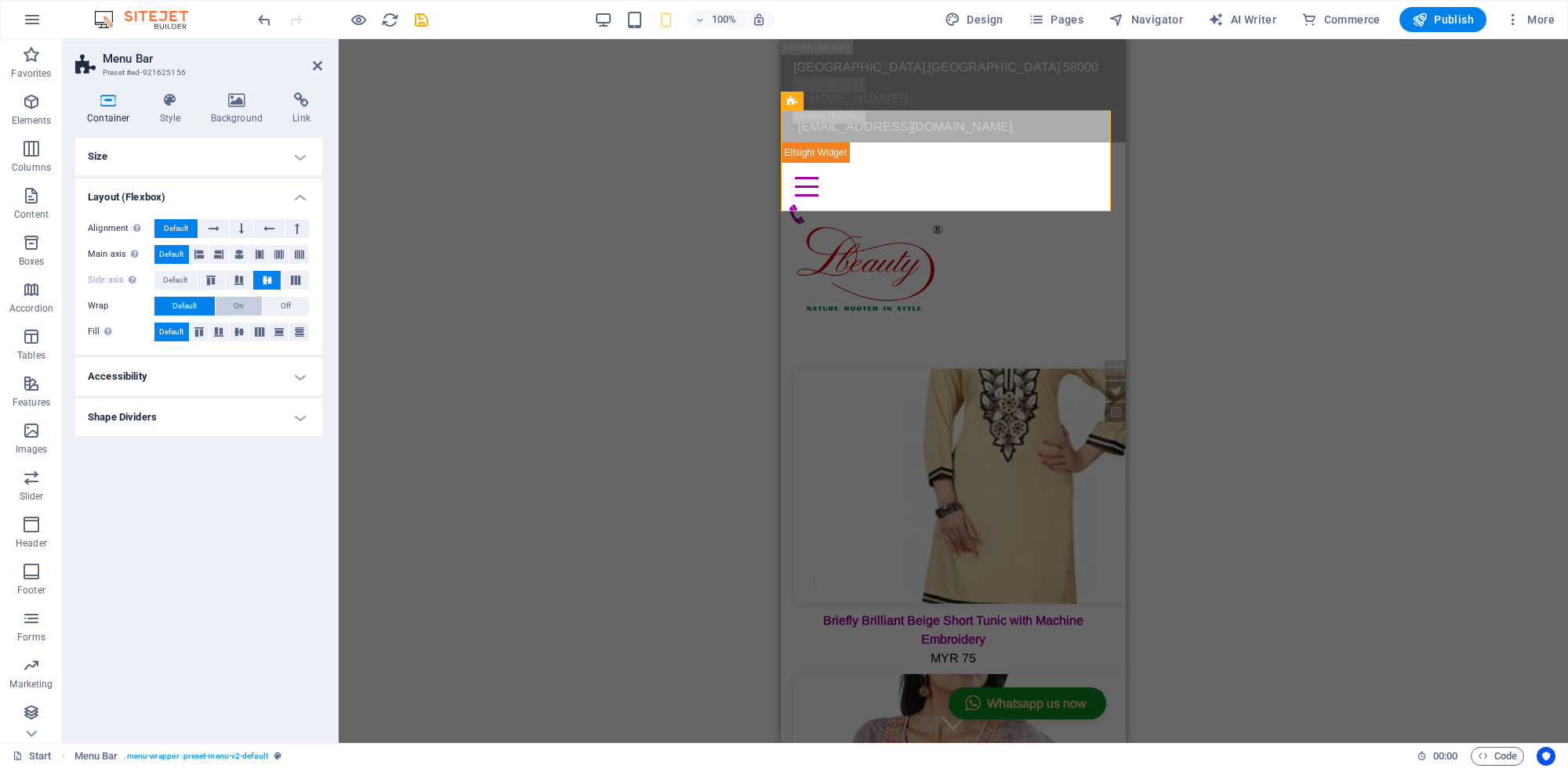
click at [245, 304] on button "On" at bounding box center [239, 305] width 47 height 18
click at [251, 381] on h4 "Accessibility" at bounding box center [199, 376] width 246 height 38
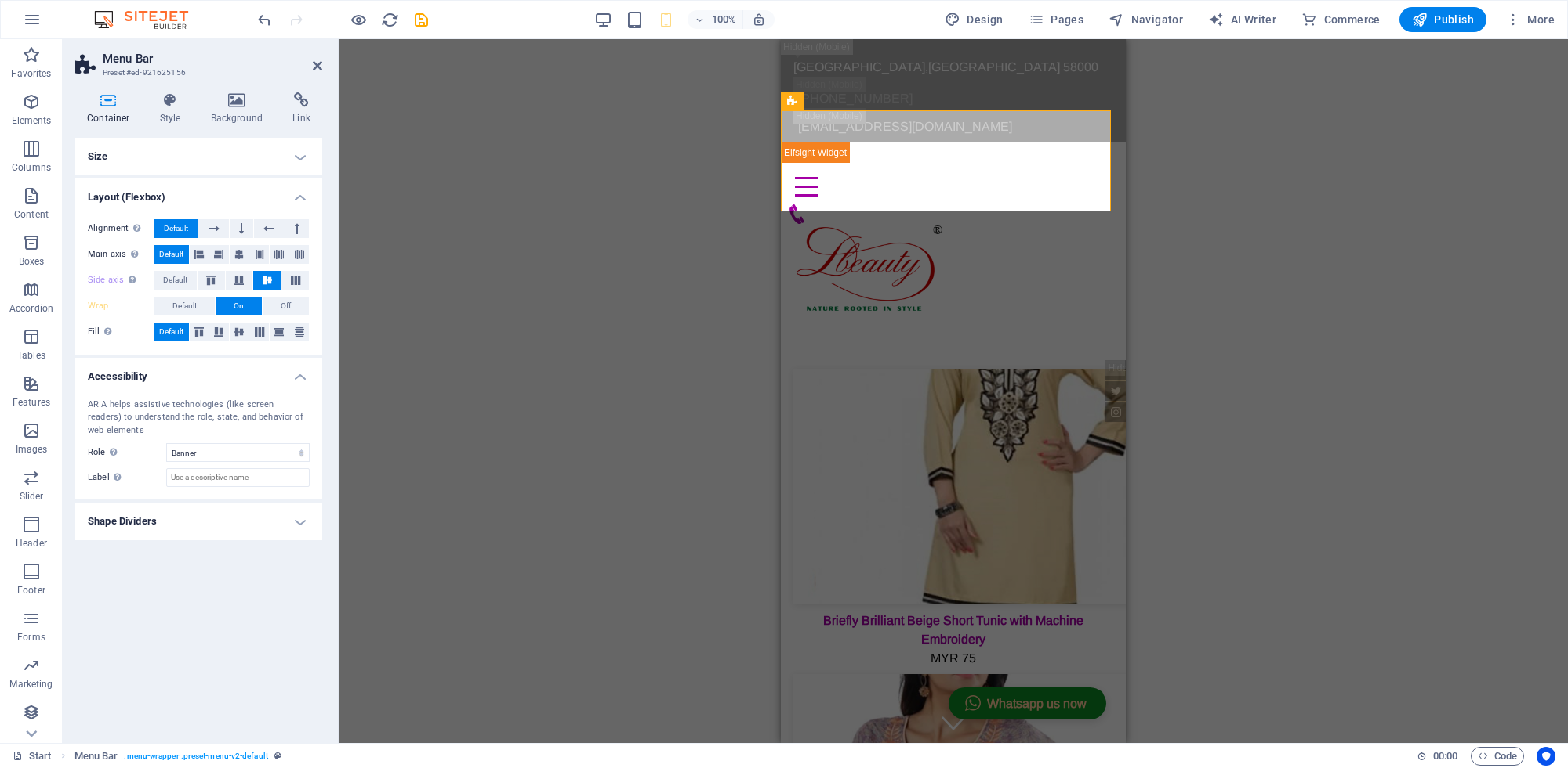
click at [268, 386] on div "ARIA helps assistive technologies (like screen readers) to understand the role,…" at bounding box center [199, 443] width 246 height 114
click at [272, 373] on h4 "Accessibility" at bounding box center [199, 371] width 246 height 28
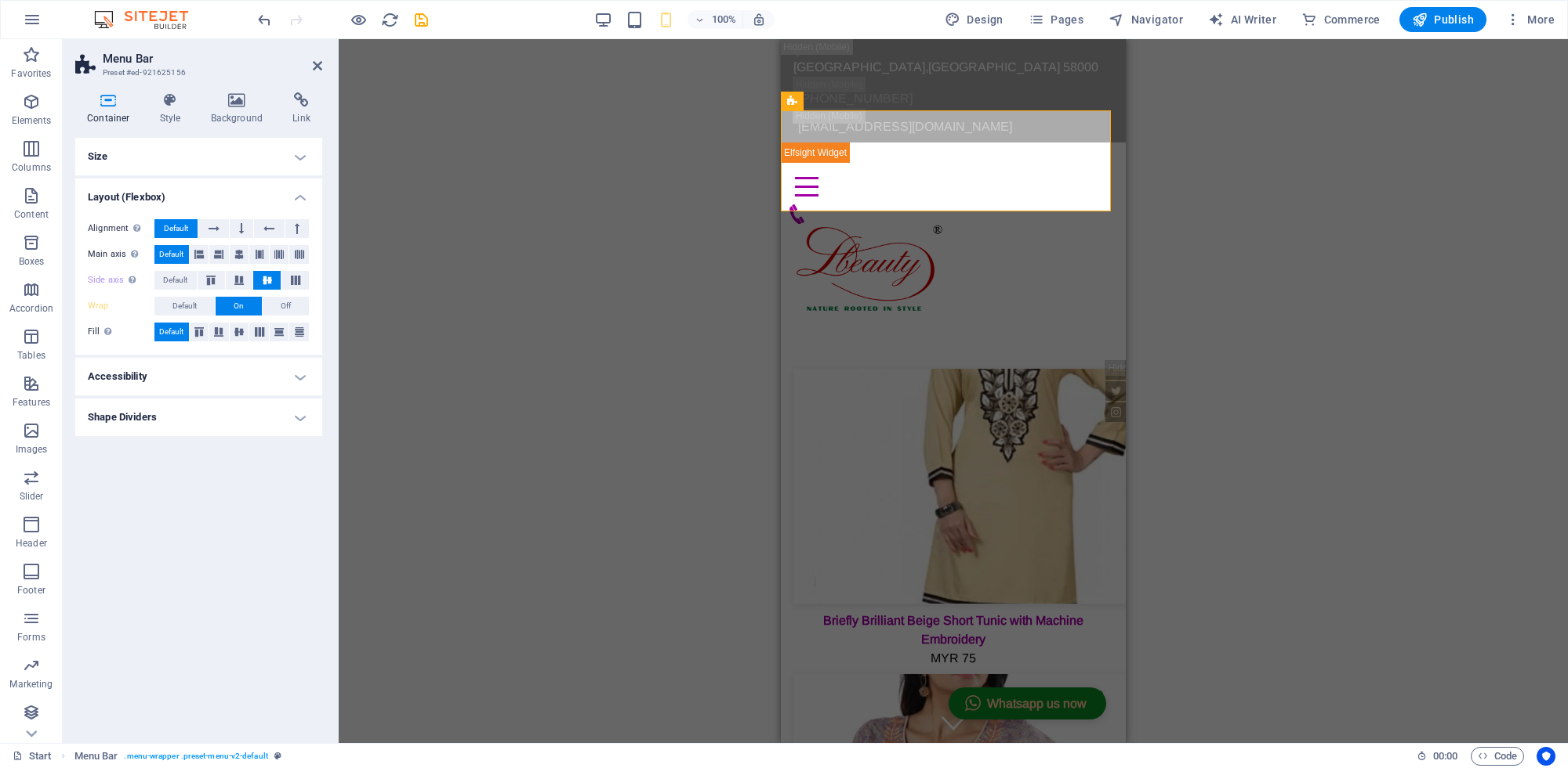
click at [263, 426] on h4 "Shape Dividers" at bounding box center [199, 417] width 246 height 38
click at [263, 413] on h4 "Shape Dividers" at bounding box center [199, 412] width 246 height 28
click at [144, 151] on h4 "Size" at bounding box center [199, 156] width 246 height 38
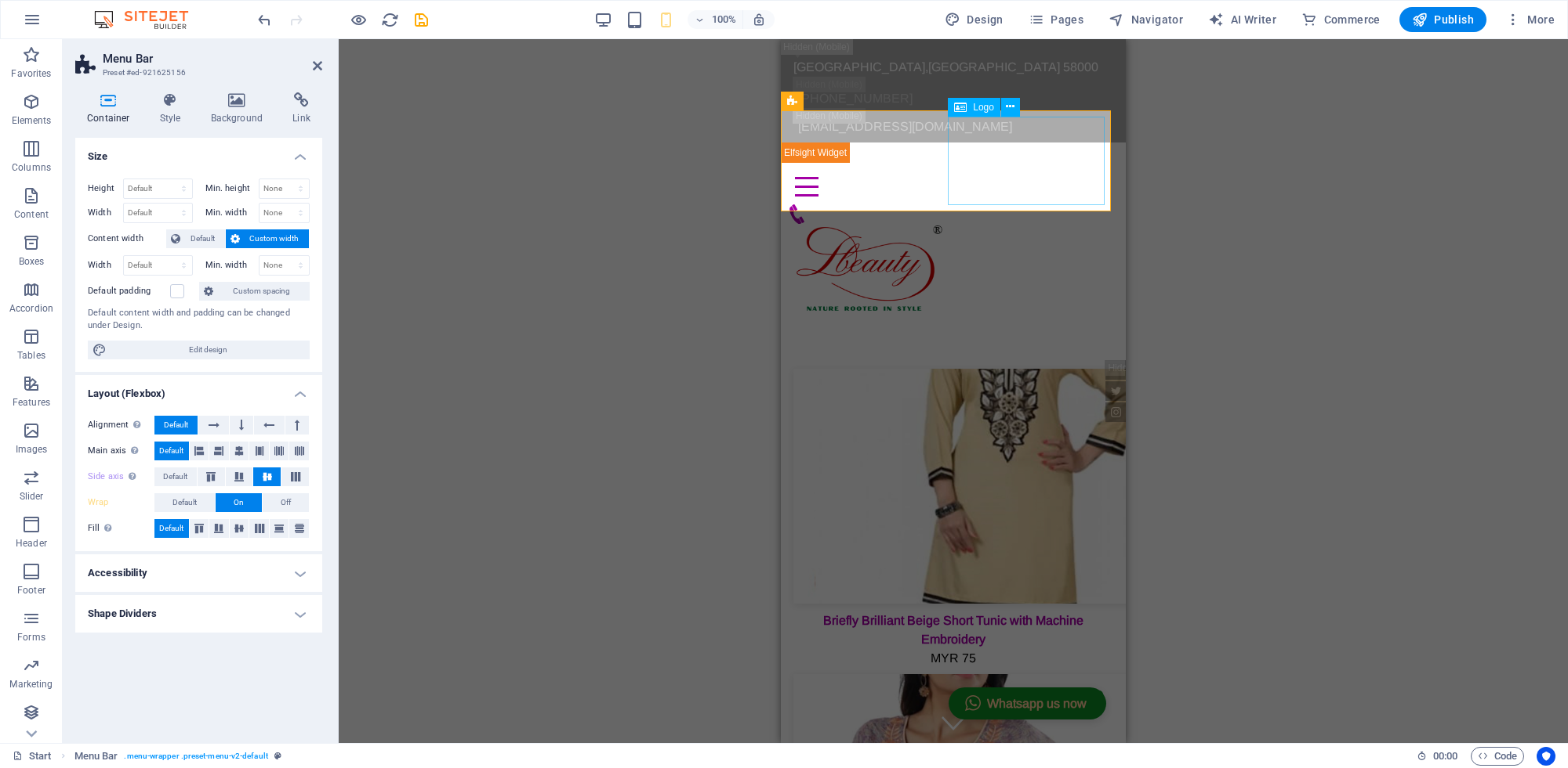
click at [972, 224] on div at bounding box center [953, 268] width 332 height 88
click at [969, 108] on div "Logo" at bounding box center [974, 107] width 52 height 18
select select "px"
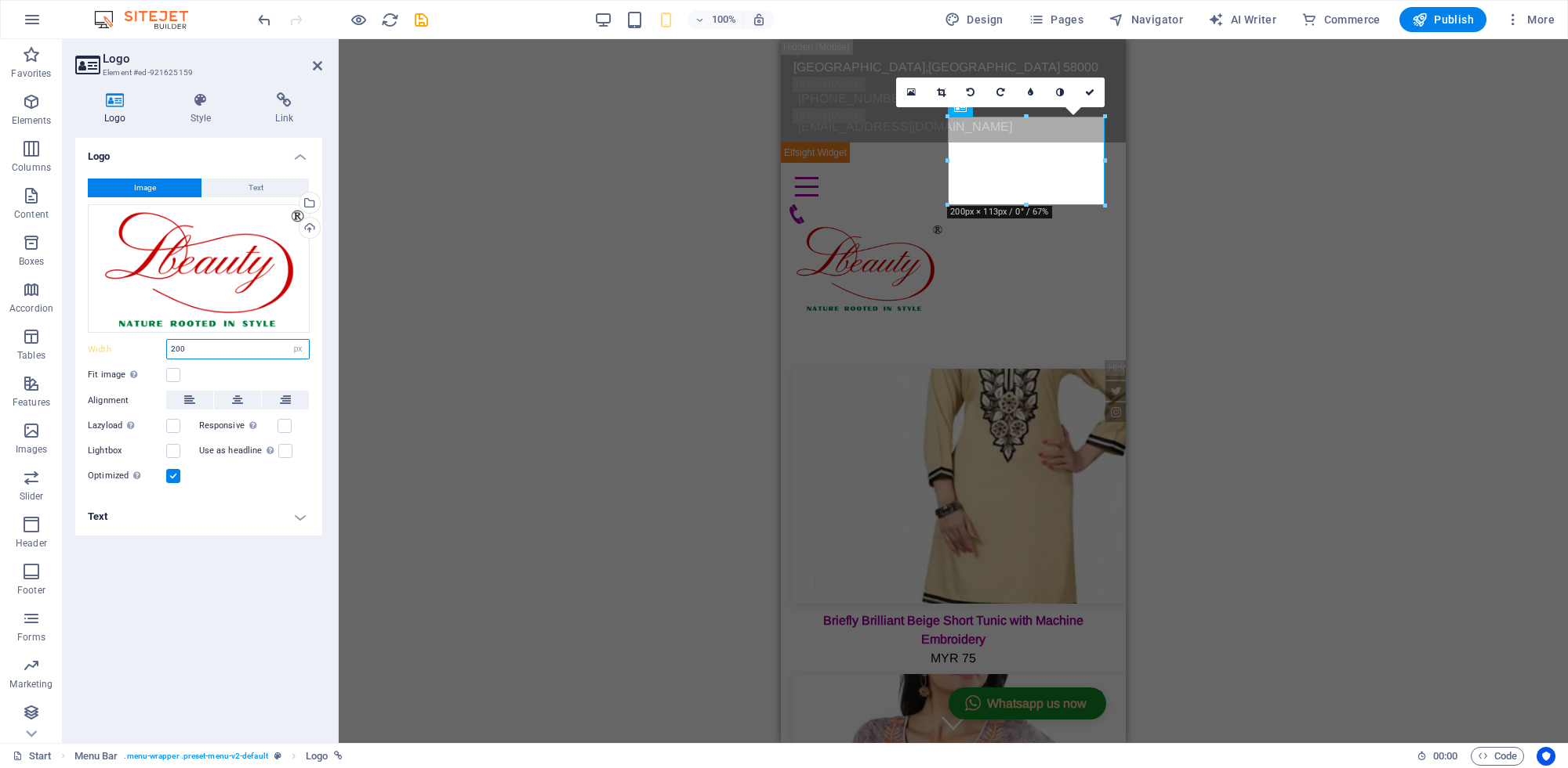
drag, startPoint x: 174, startPoint y: 350, endPoint x: 158, endPoint y: 350, distance: 16.0
click at [174, 350] on input "200" at bounding box center [238, 349] width 142 height 18
click at [158, 350] on label "Width" at bounding box center [126, 349] width 79 height 9
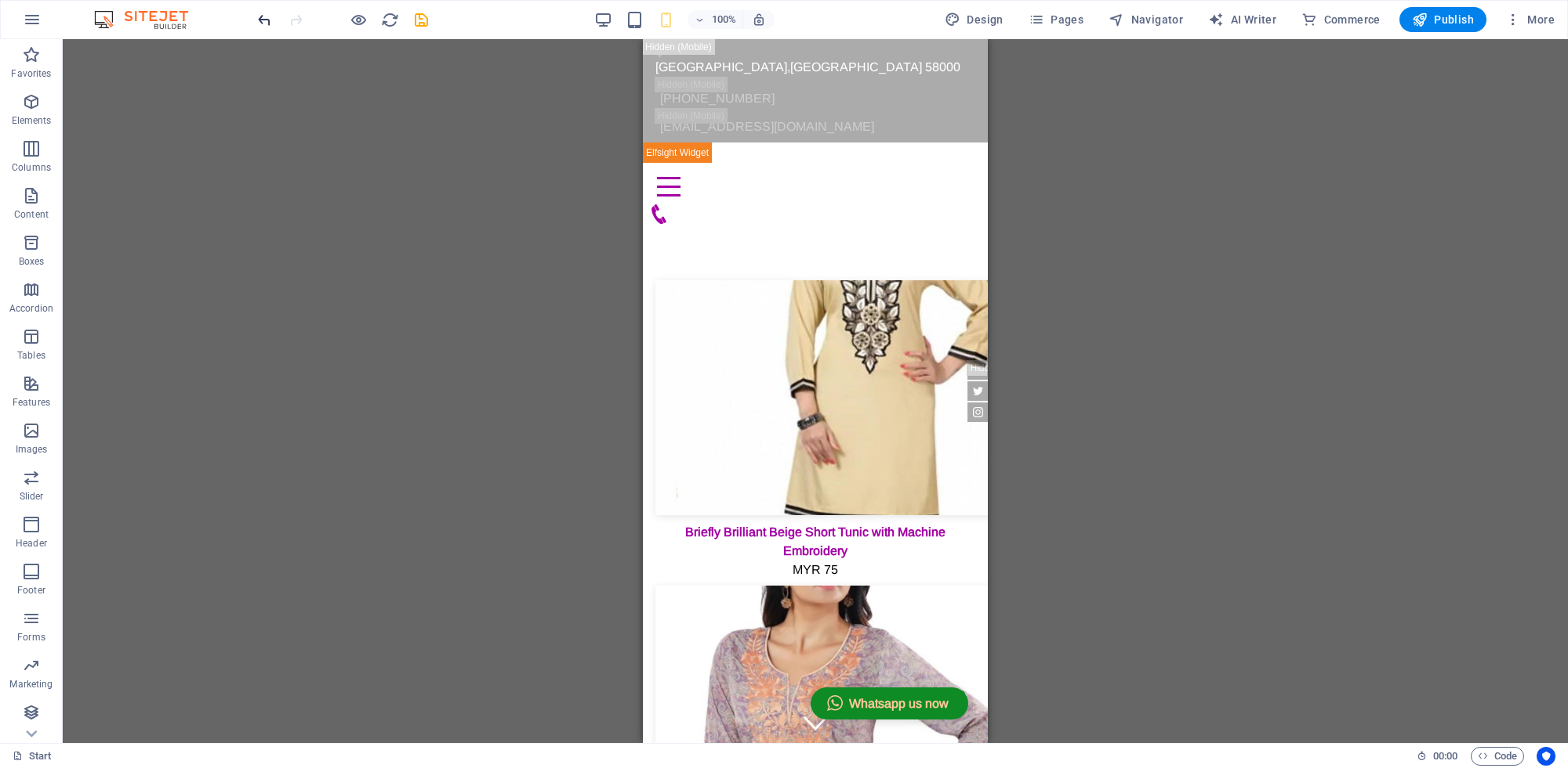
click at [267, 23] on icon "undo" at bounding box center [264, 19] width 18 height 18
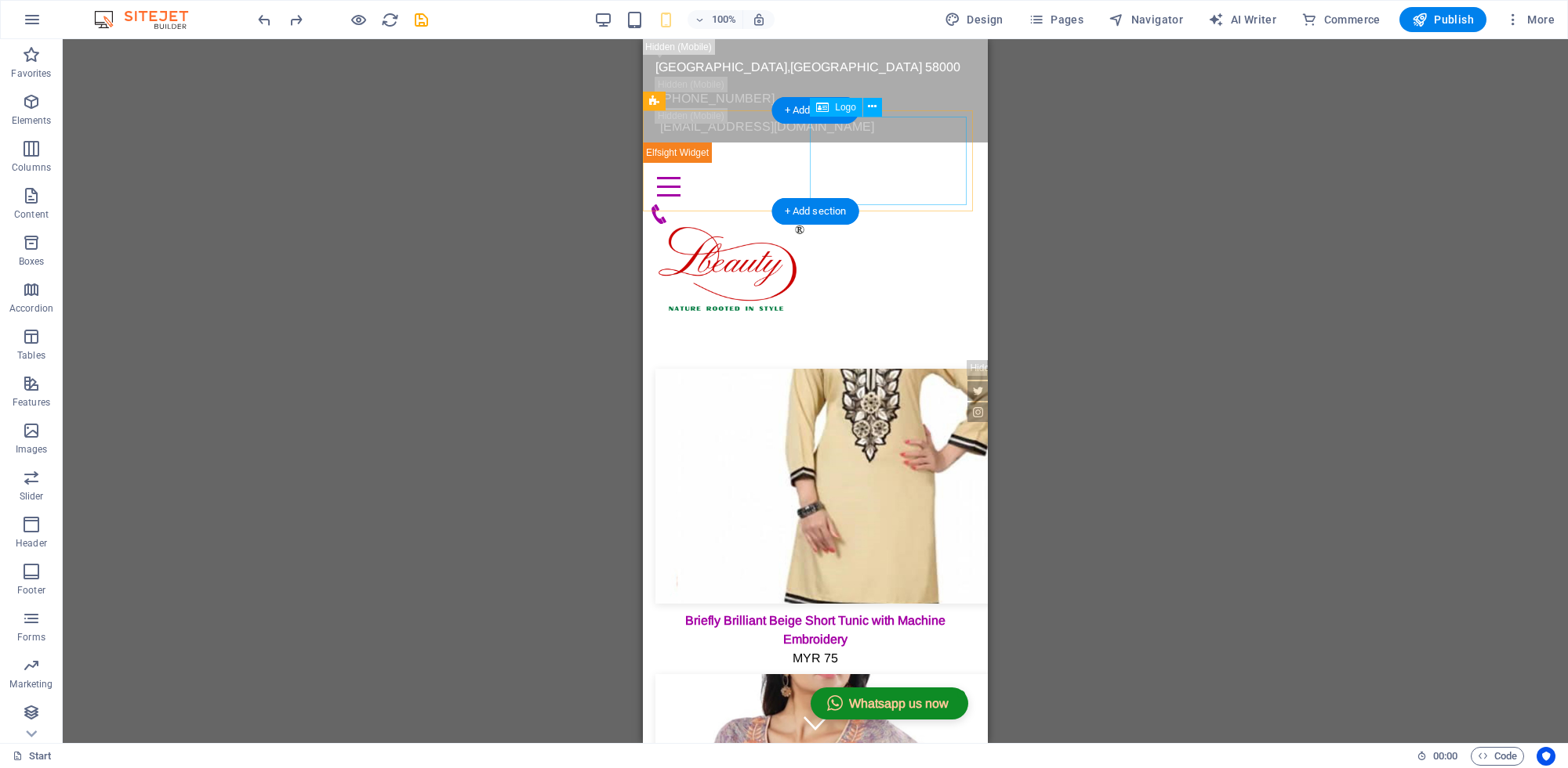
click at [913, 224] on div at bounding box center [815, 268] width 332 height 88
select select "px"
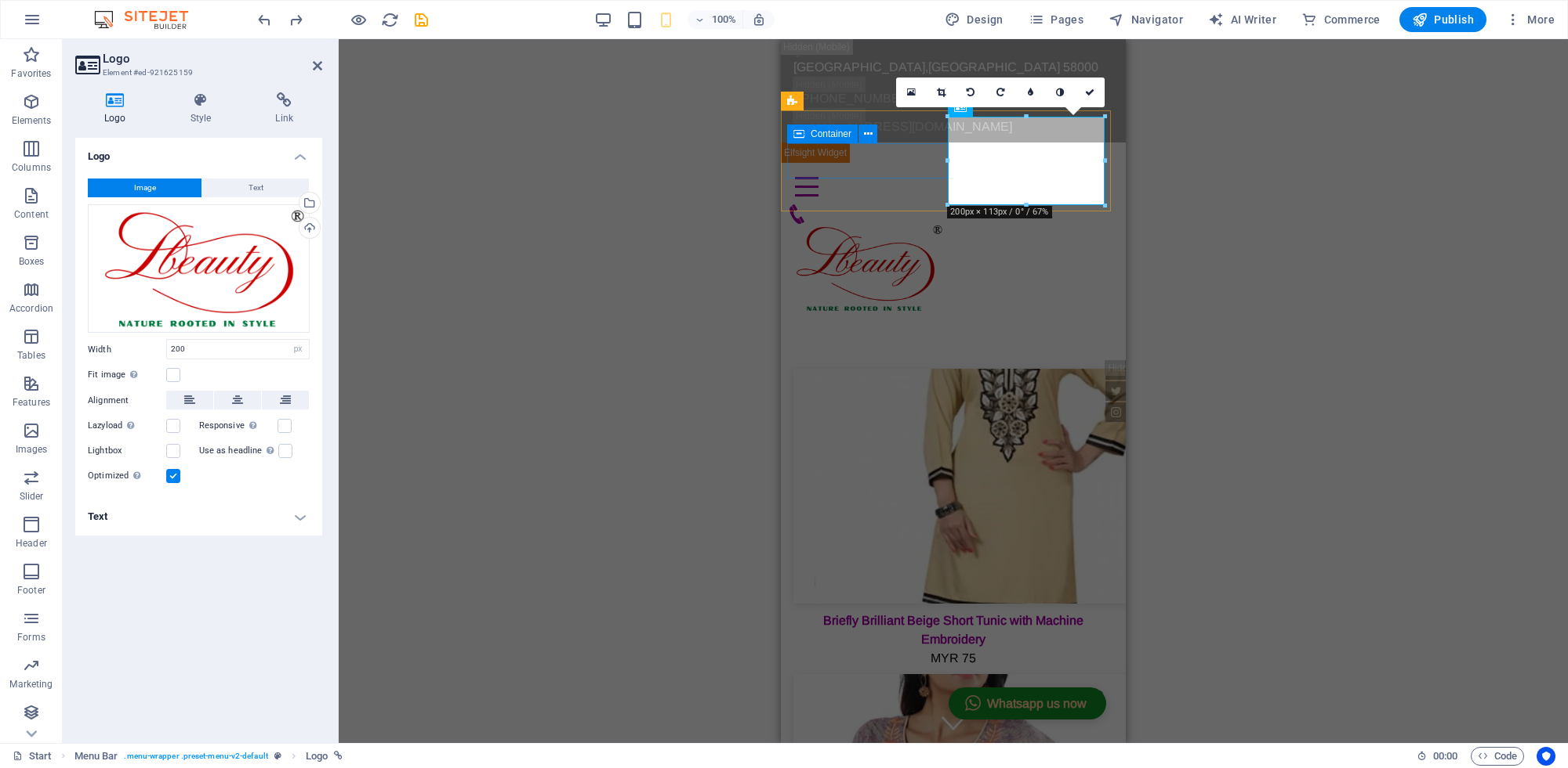
click at [913, 169] on div "Menu" at bounding box center [953, 196] width 332 height 55
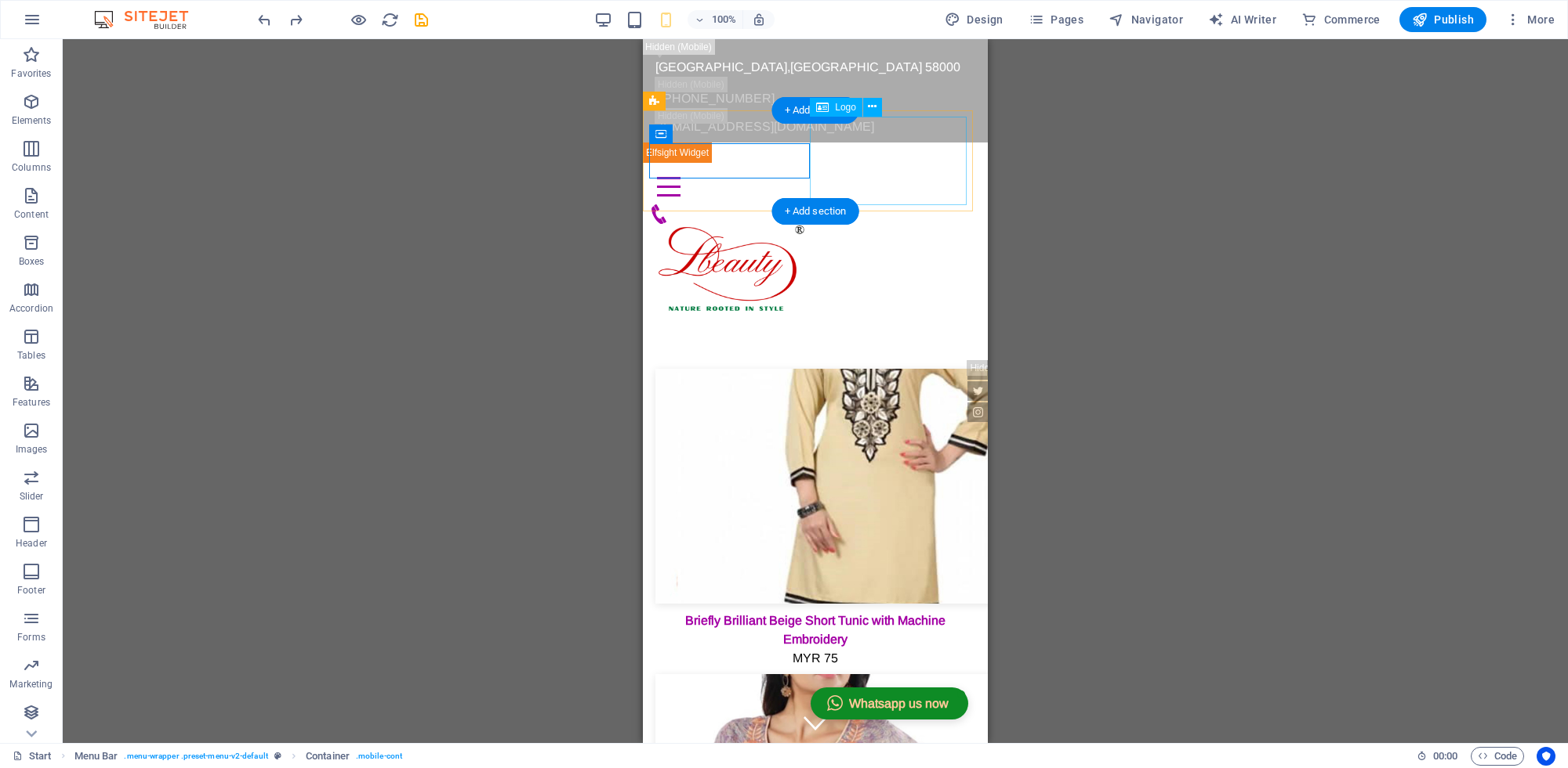
click at [926, 224] on div at bounding box center [815, 268] width 332 height 88
click at [834, 103] on span "Logo" at bounding box center [845, 108] width 21 height 10
click at [849, 106] on span "Logo" at bounding box center [845, 108] width 21 height 10
select select "px"
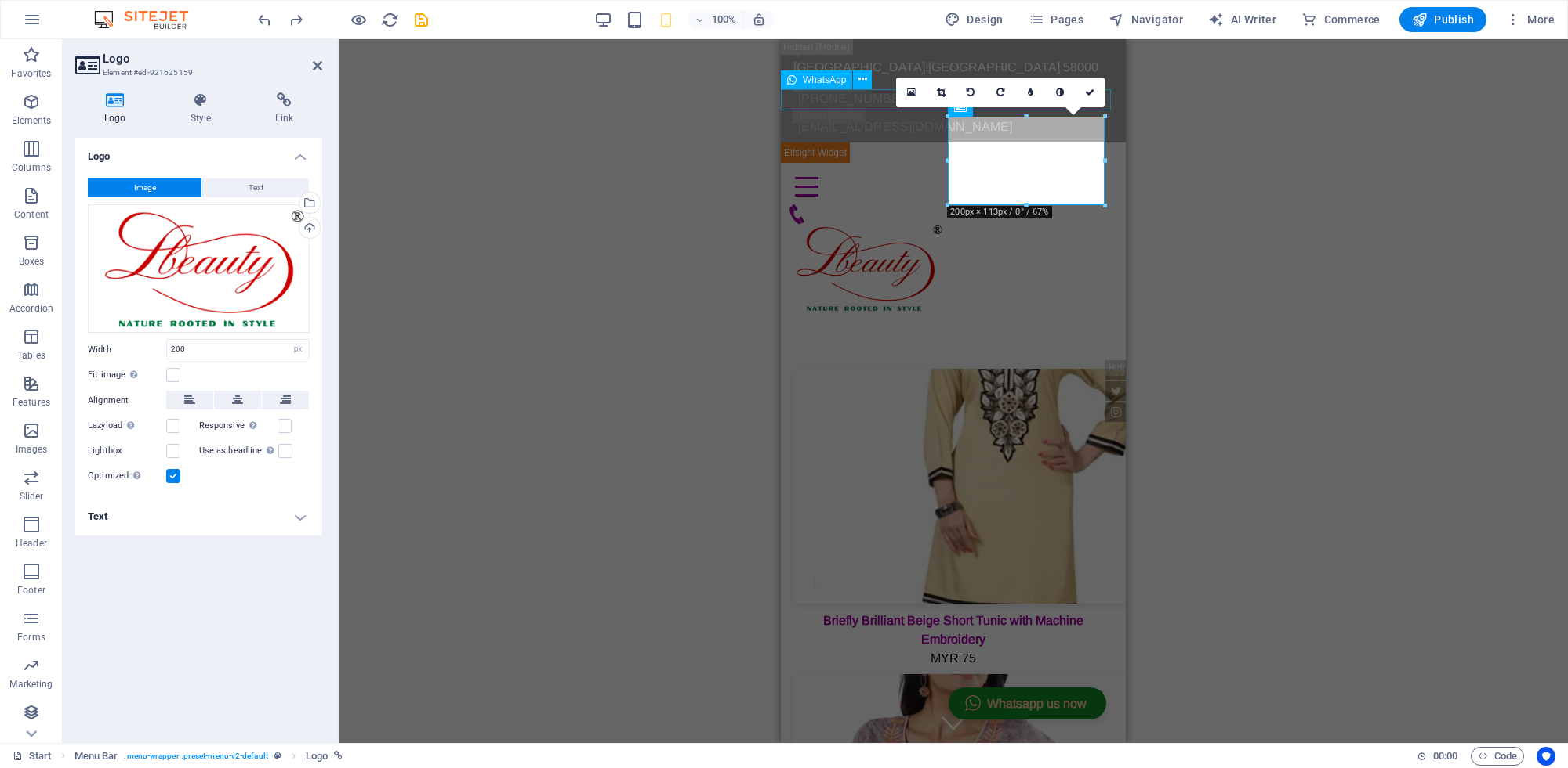
click at [849, 143] on div at bounding box center [953, 152] width 344 height 20
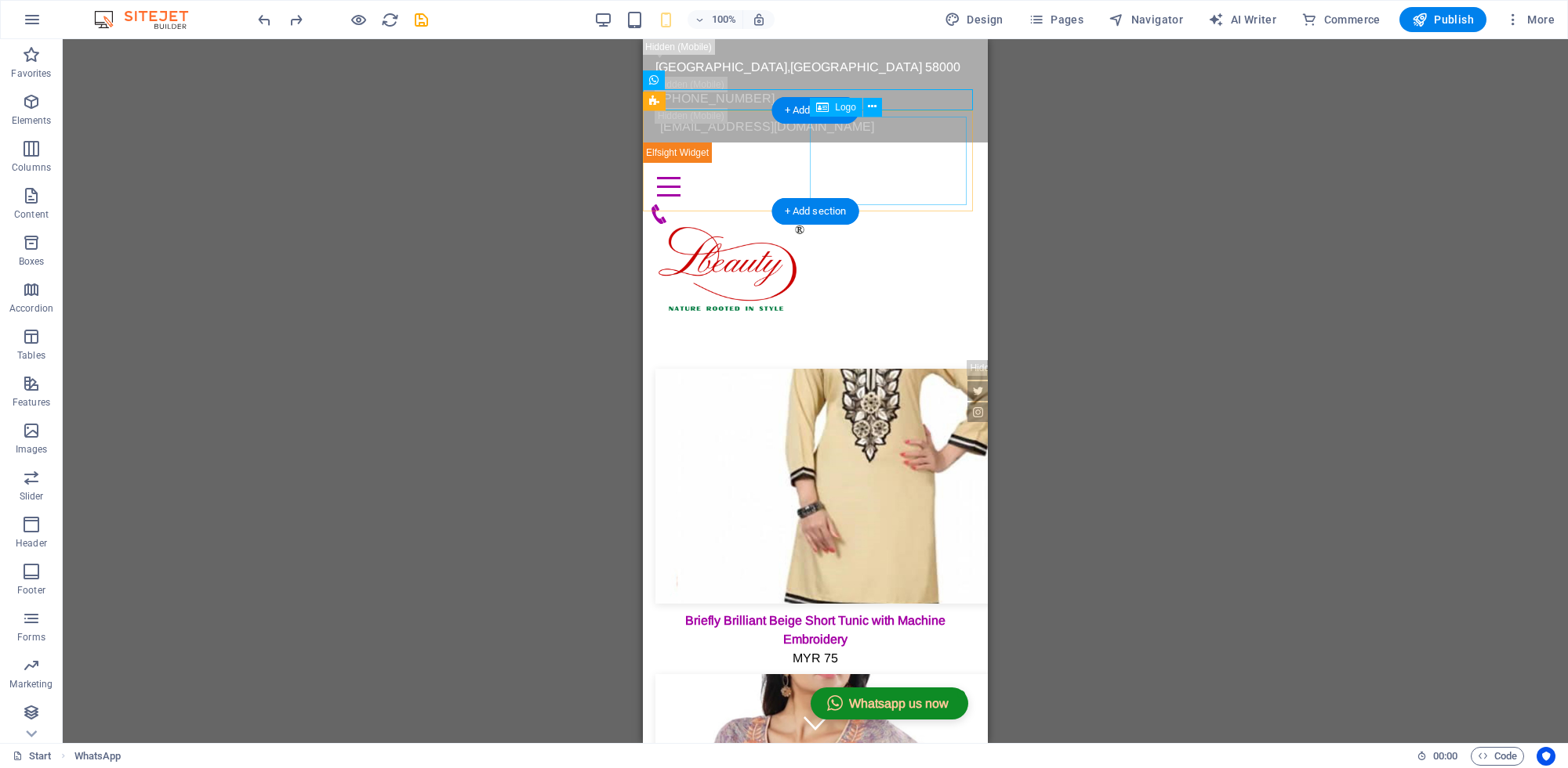
click at [836, 224] on div at bounding box center [815, 268] width 332 height 88
click at [865, 163] on div "Menu Order Now Home About us Gallery Services Contact" at bounding box center [814, 240] width 344 height 156
click at [887, 224] on div at bounding box center [815, 268] width 332 height 88
click at [875, 111] on icon at bounding box center [871, 107] width 9 height 16
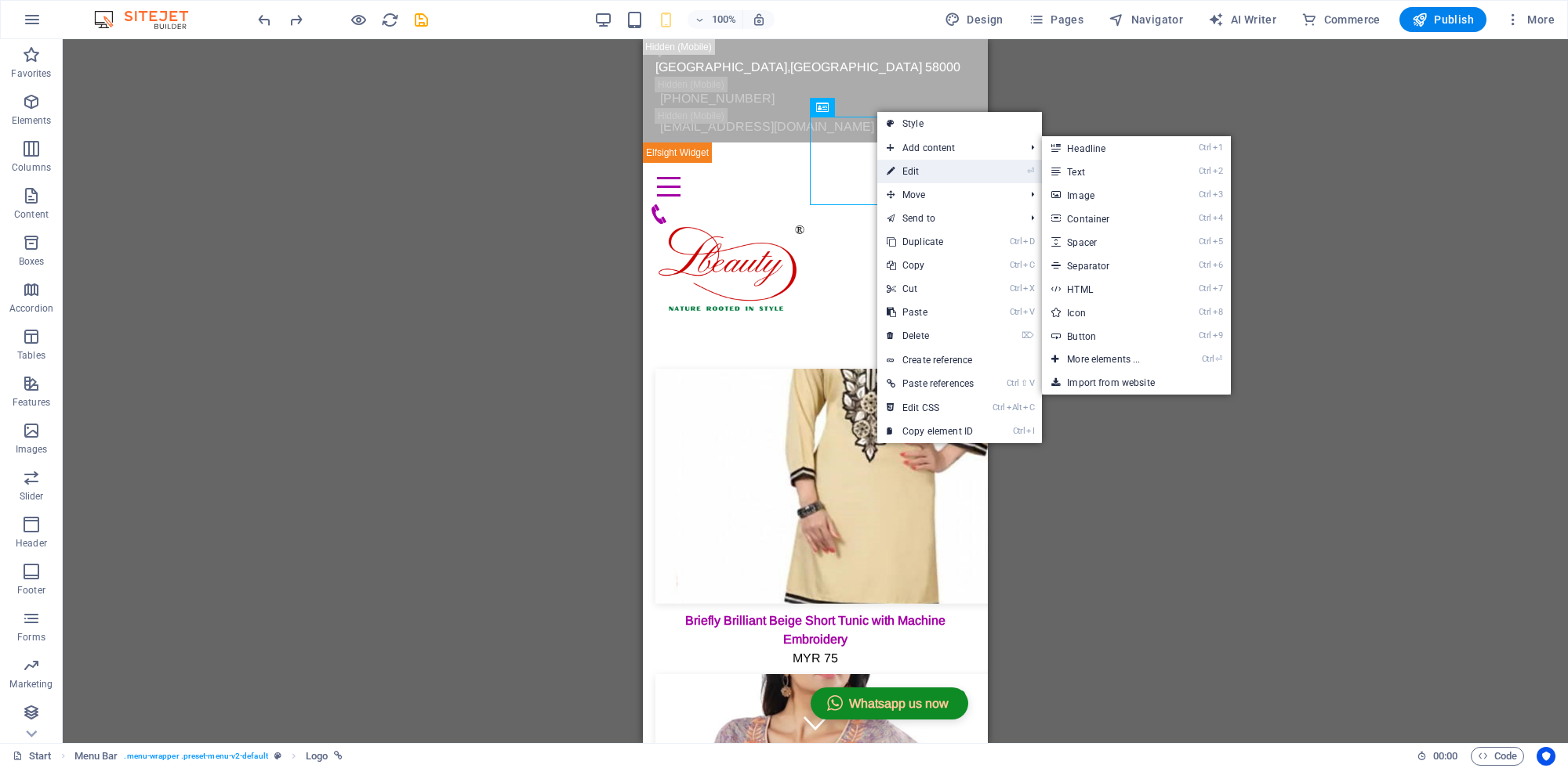
click at [902, 167] on link "⏎ Edit" at bounding box center [930, 172] width 106 height 23
select select "px"
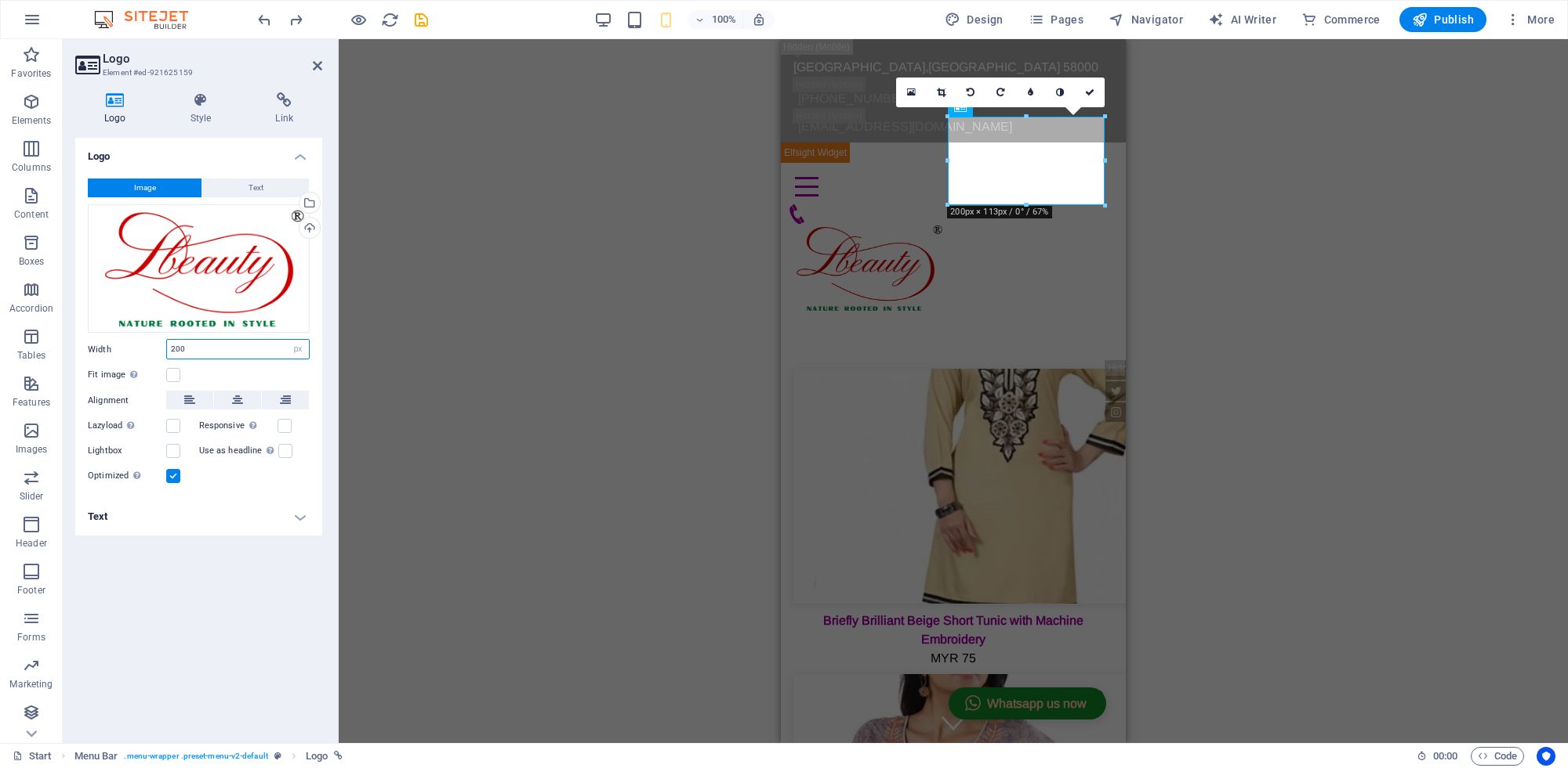
click at [170, 348] on input "200" at bounding box center [238, 349] width 142 height 18
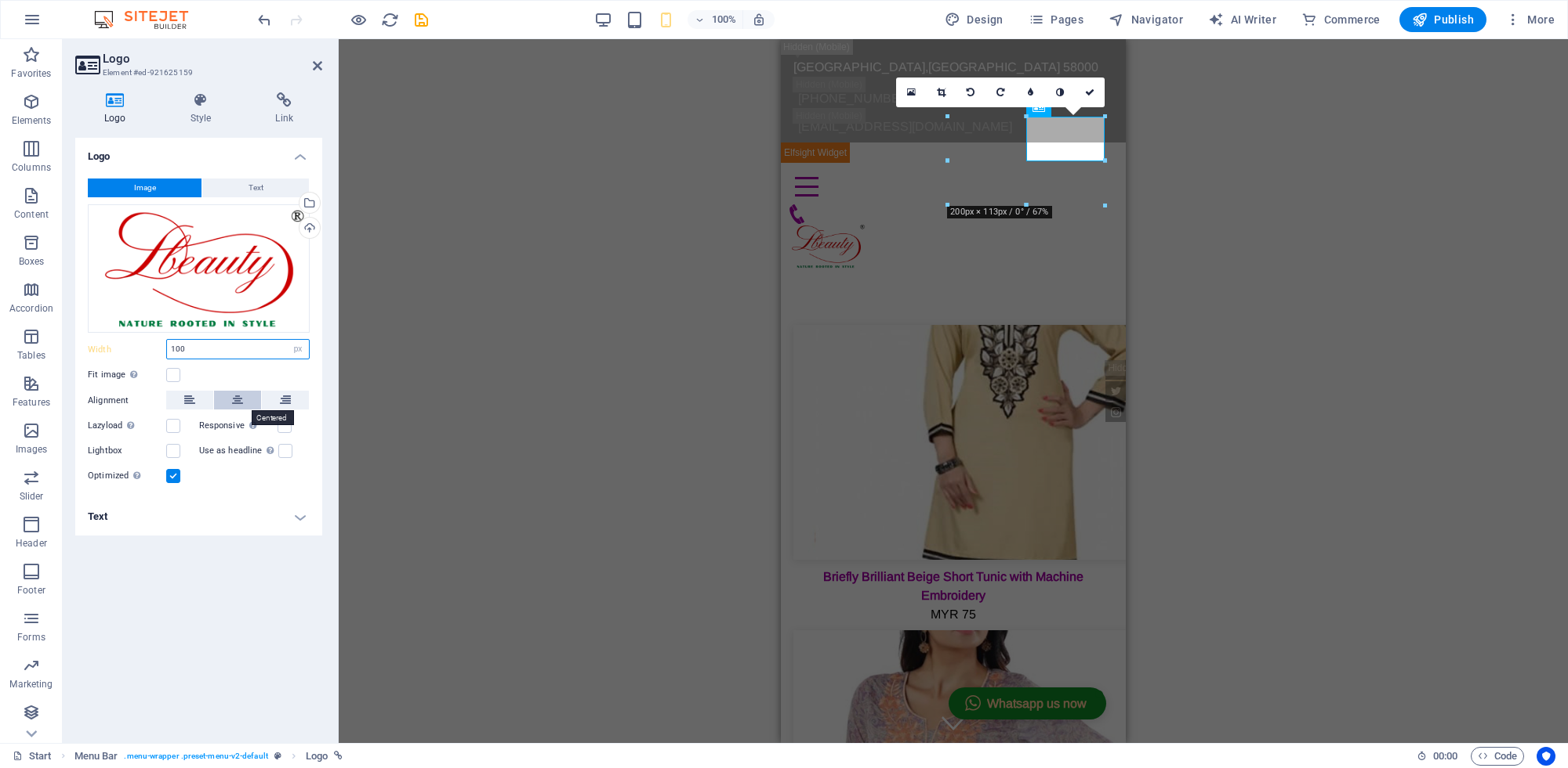
type input "100"
click at [228, 397] on button at bounding box center [238, 400] width 47 height 18
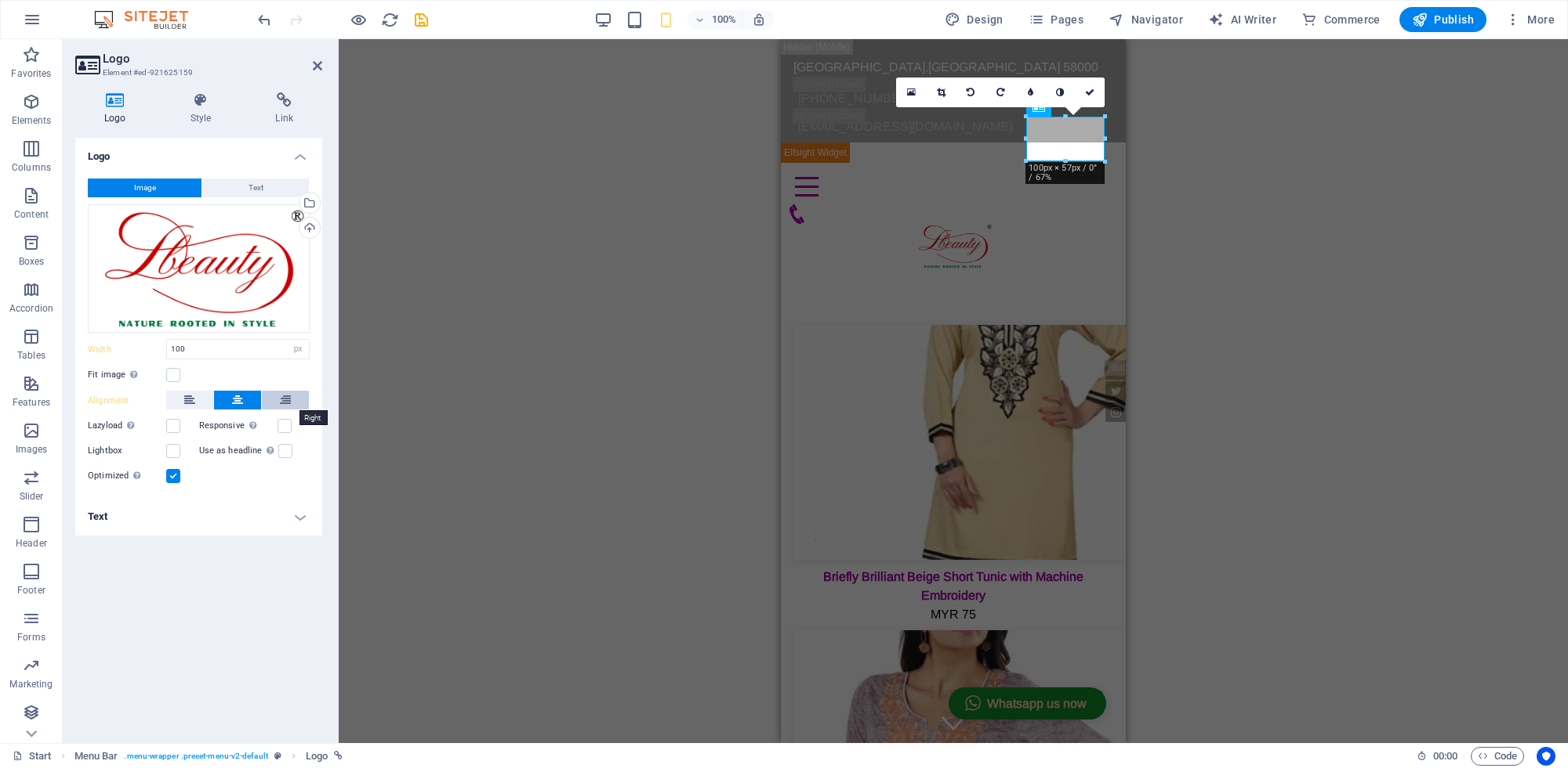
click at [282, 403] on icon at bounding box center [284, 400] width 11 height 18
click at [229, 400] on button at bounding box center [238, 400] width 47 height 18
click at [194, 404] on icon at bounding box center [189, 400] width 11 height 18
click at [175, 372] on label at bounding box center [173, 375] width 15 height 15
click at [0, 0] on input "Fit image Automatically fit image to a fixed width and height" at bounding box center [0, 0] width 0 height 0
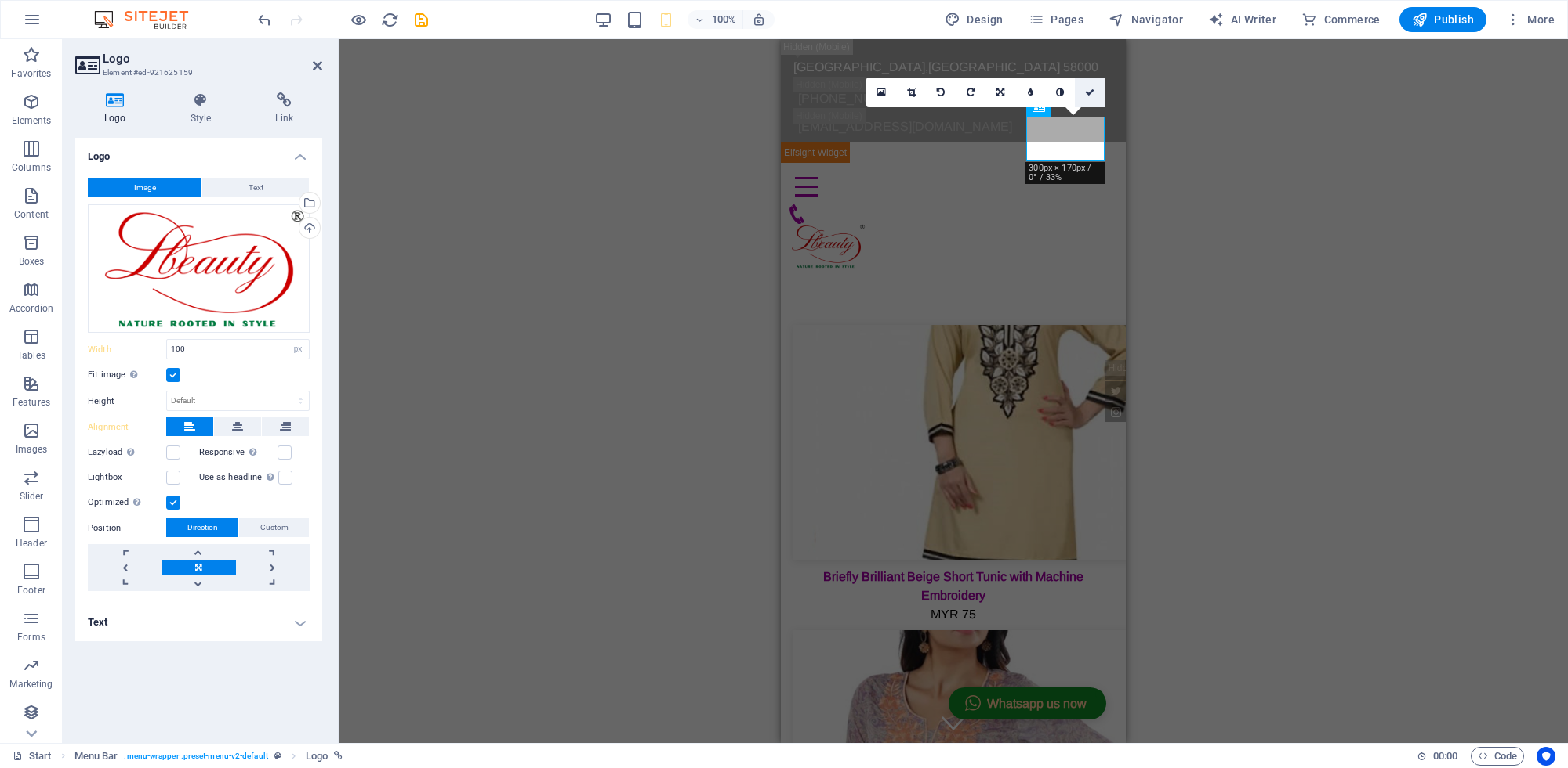
click at [1092, 96] on link at bounding box center [1089, 92] width 30 height 30
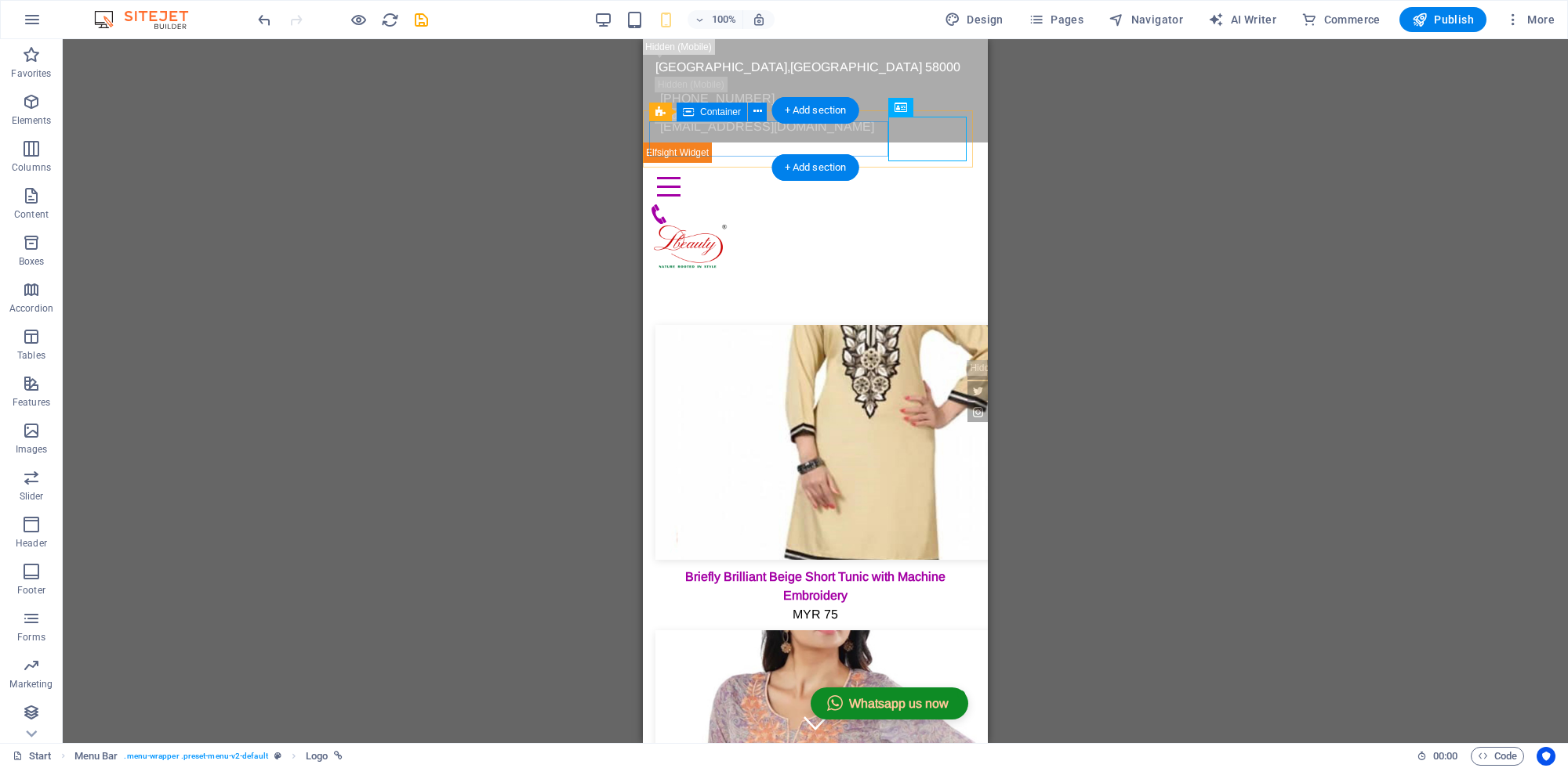
click at [845, 169] on div "Menu" at bounding box center [815, 196] width 332 height 55
click at [757, 115] on icon at bounding box center [757, 112] width 9 height 16
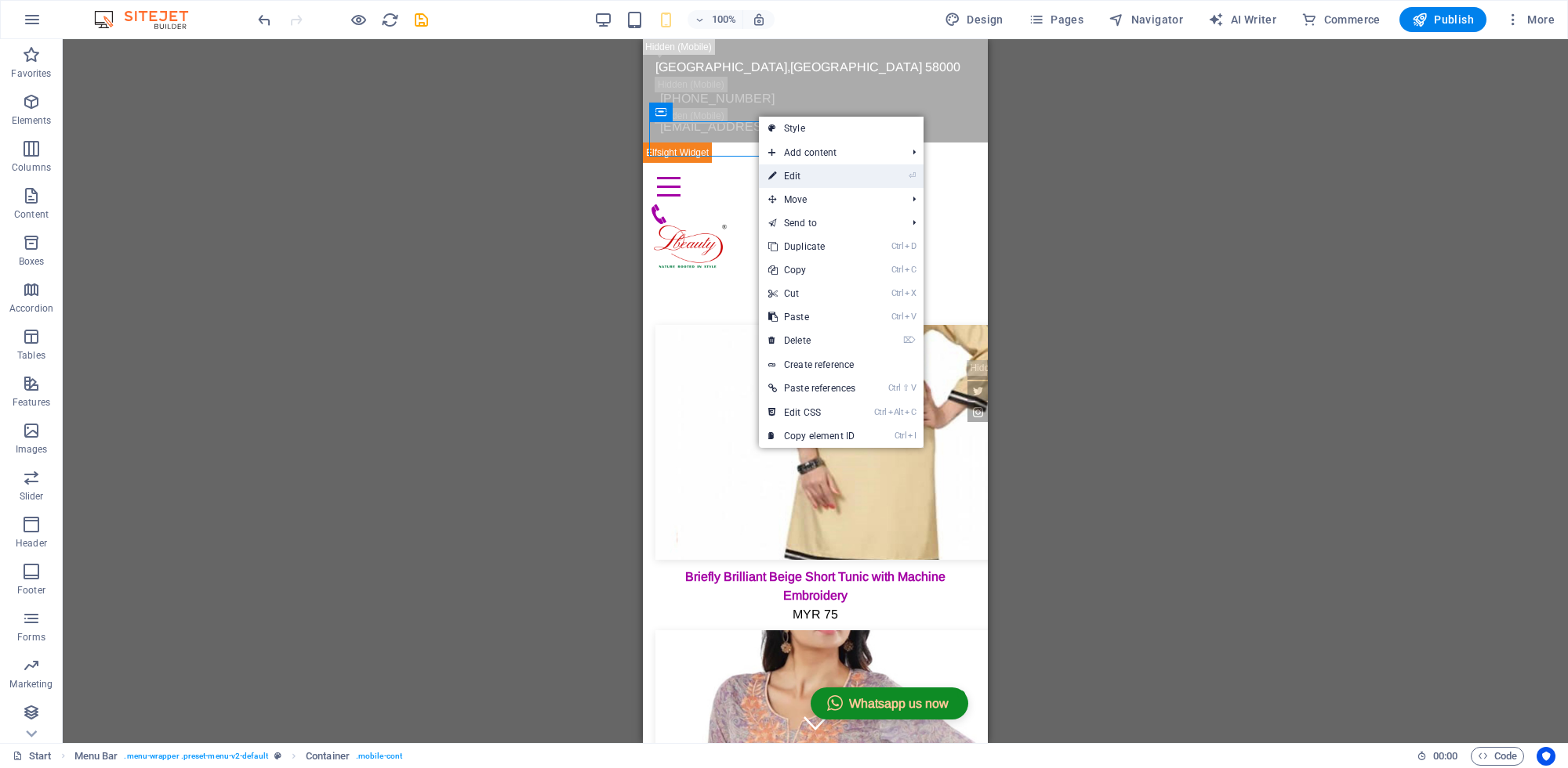
click at [833, 176] on link "⏎ Edit" at bounding box center [811, 176] width 106 height 23
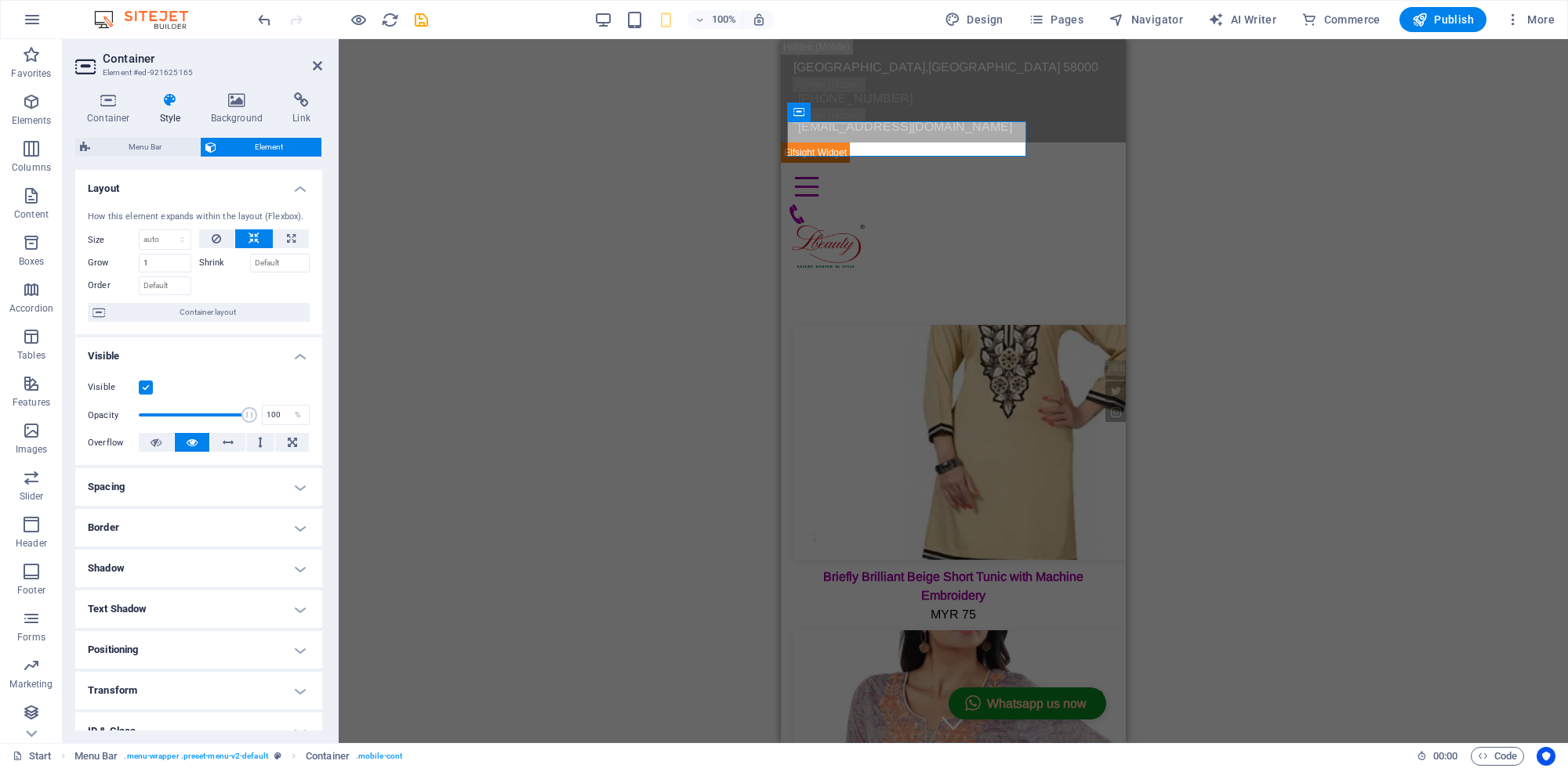
click at [131, 687] on h4 "Transform" at bounding box center [199, 690] width 246 height 38
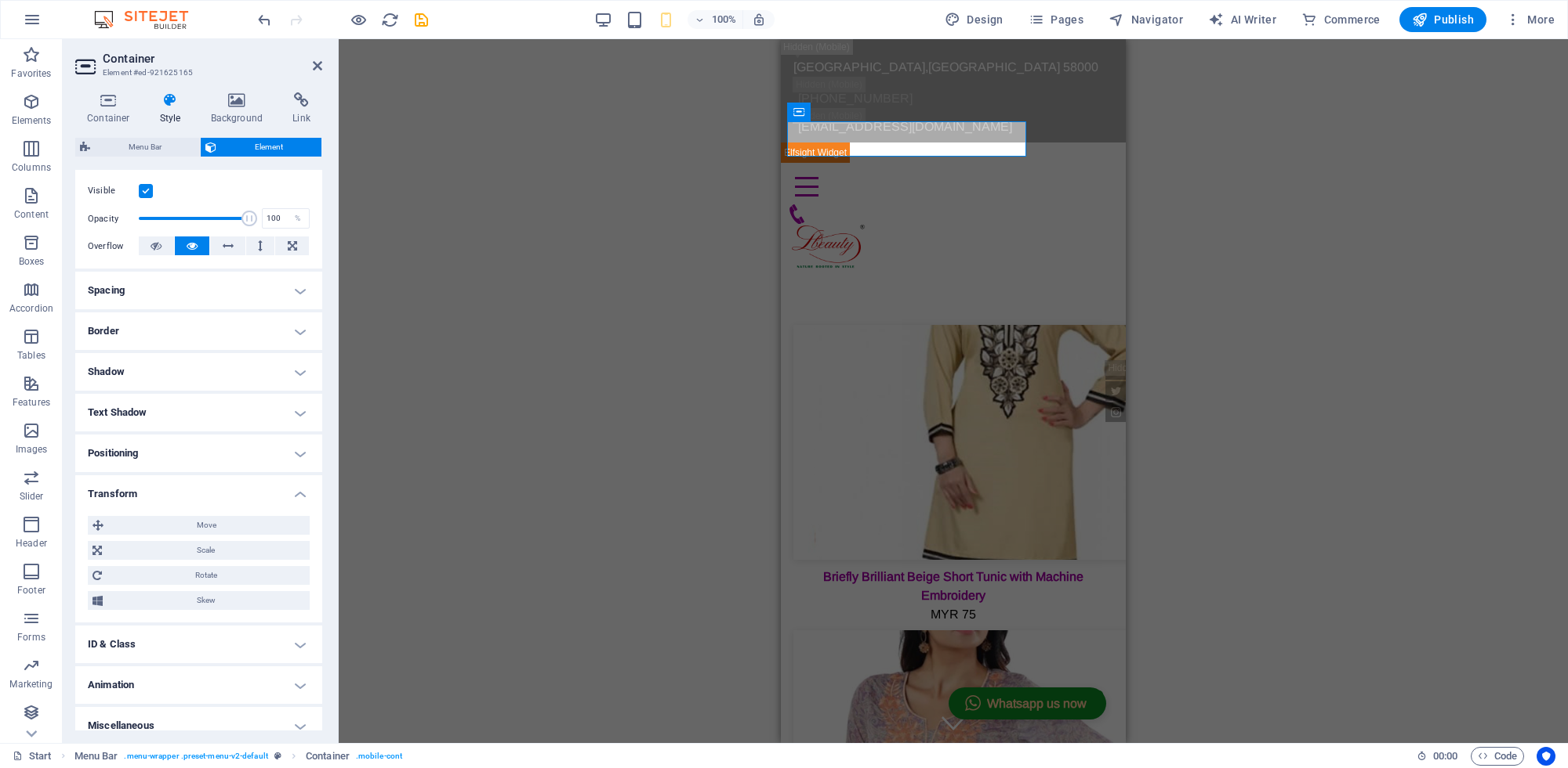
scroll to position [209, 0]
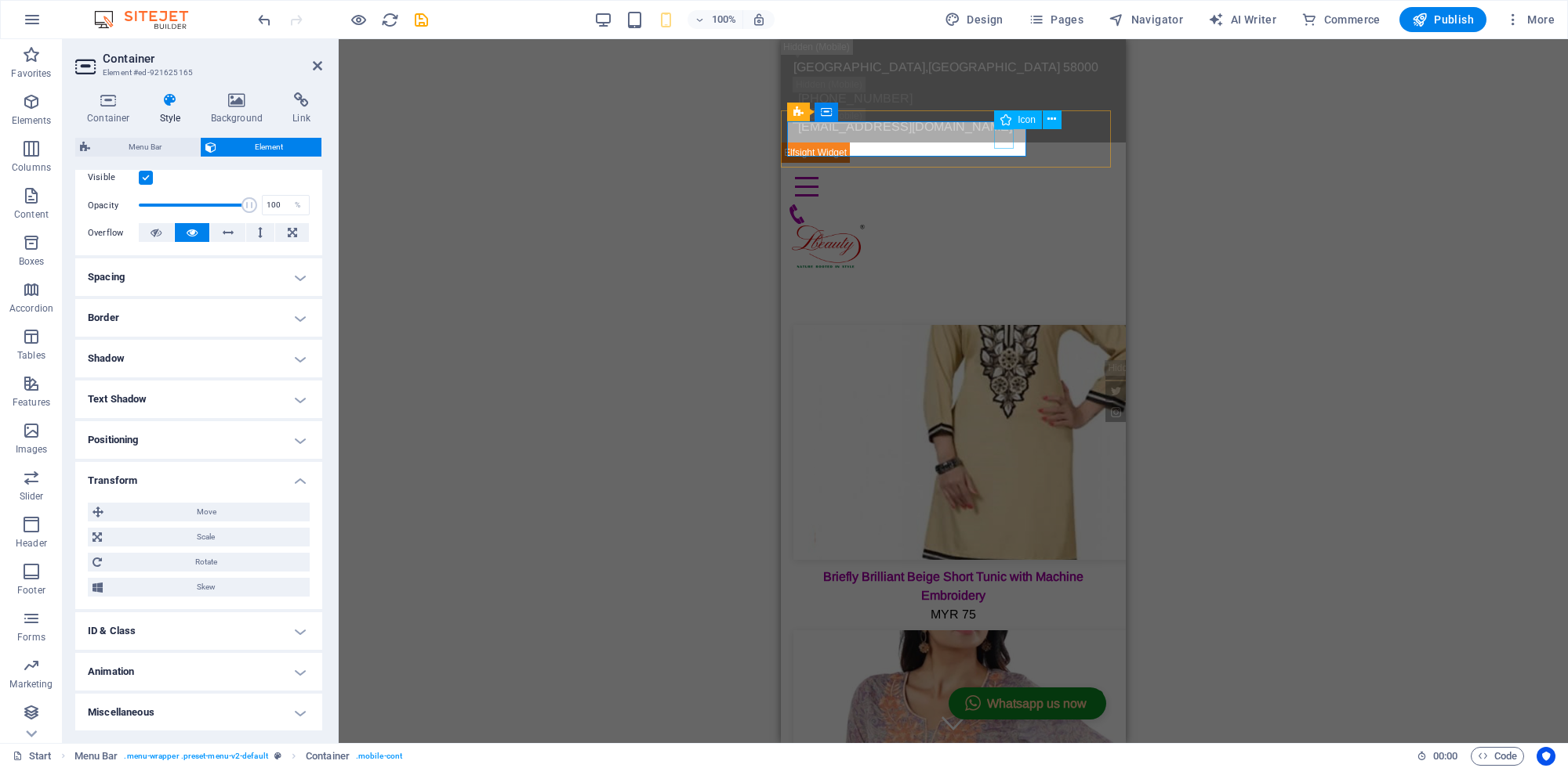
click at [996, 205] on figure at bounding box center [947, 214] width 320 height 19
click at [1046, 120] on button at bounding box center [1051, 119] width 18 height 18
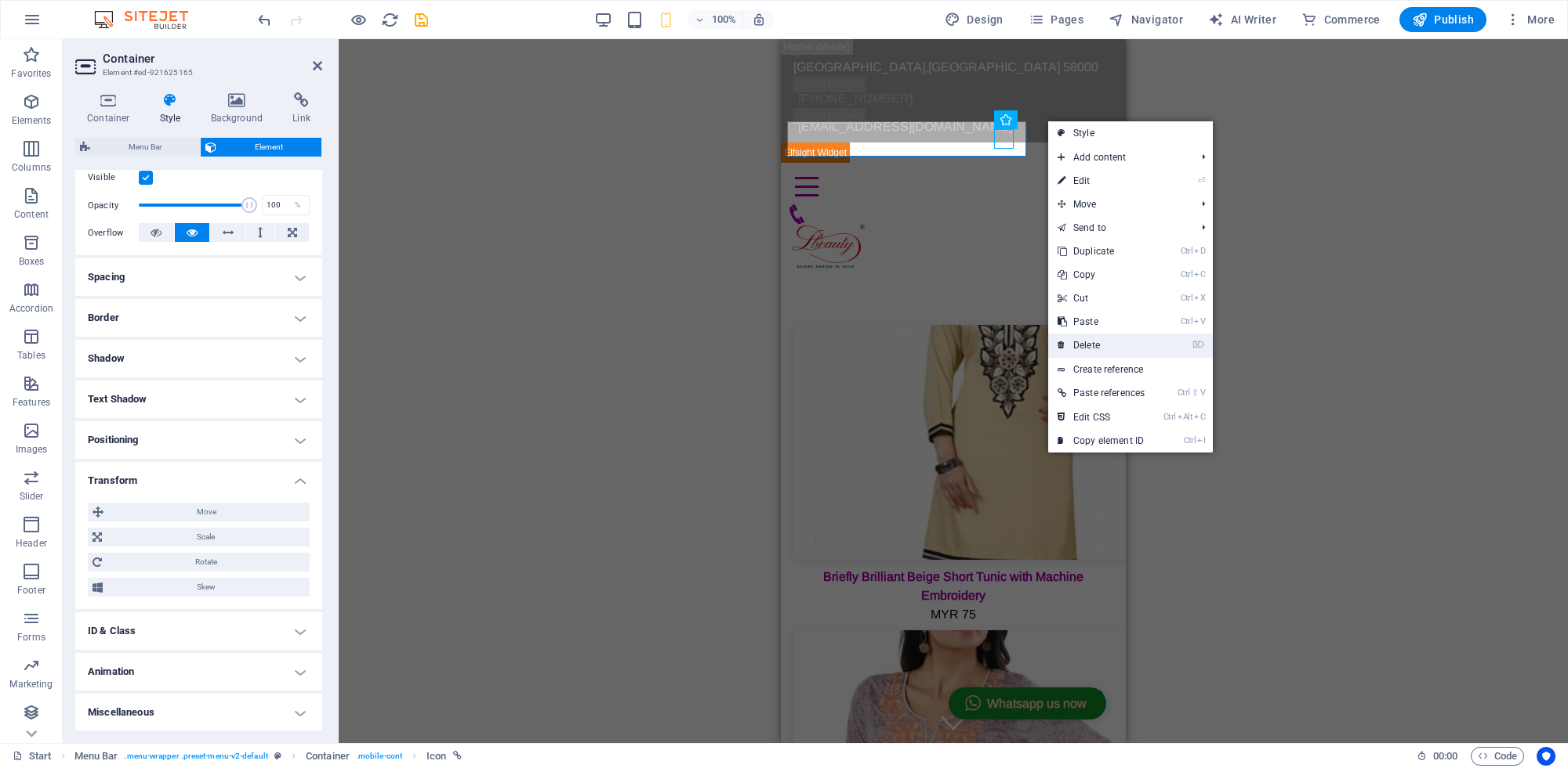
click at [1107, 345] on link "⌦ Delete" at bounding box center [1100, 345] width 106 height 23
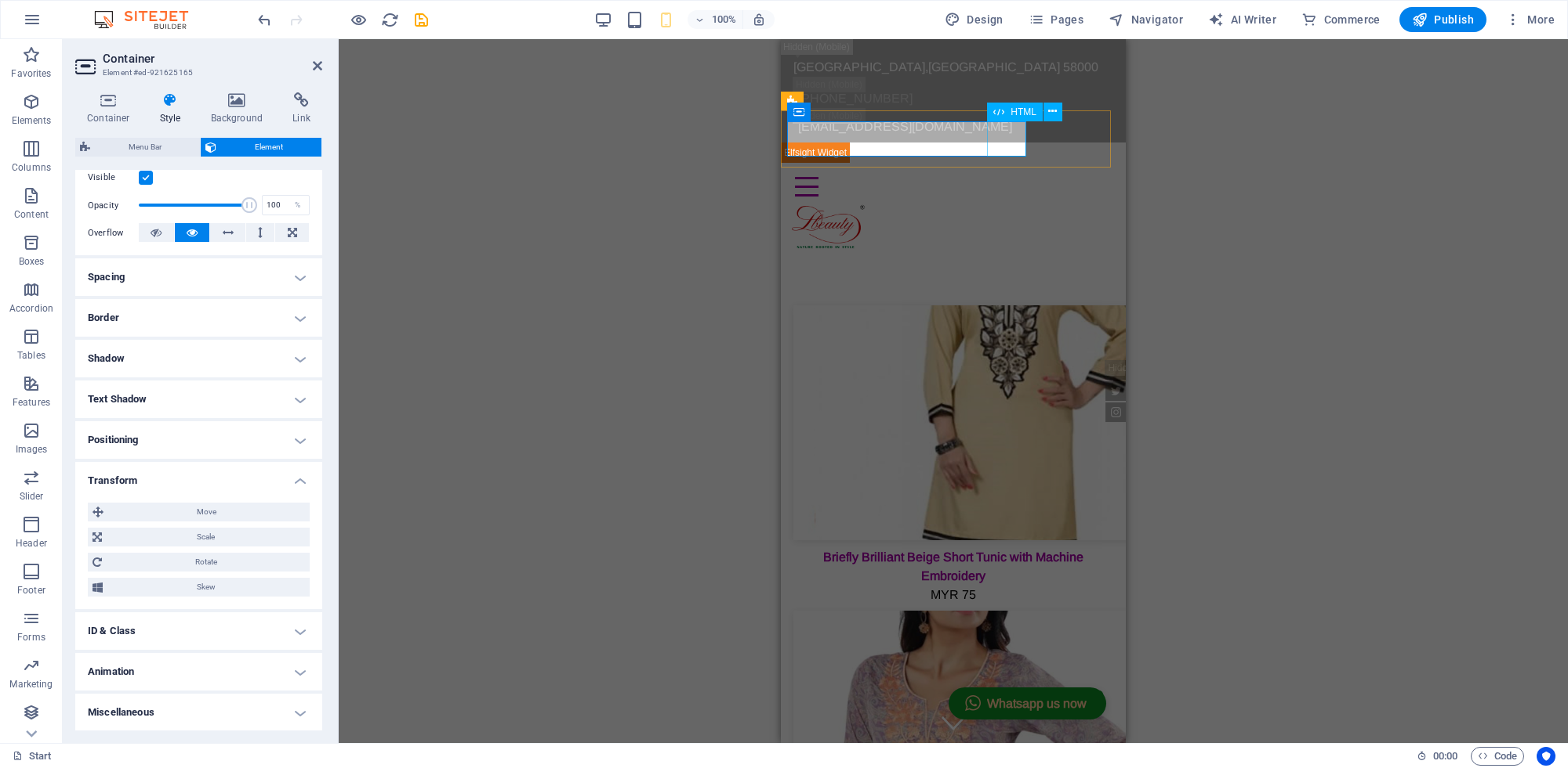
click at [999, 169] on div "Menu" at bounding box center [953, 186] width 332 height 35
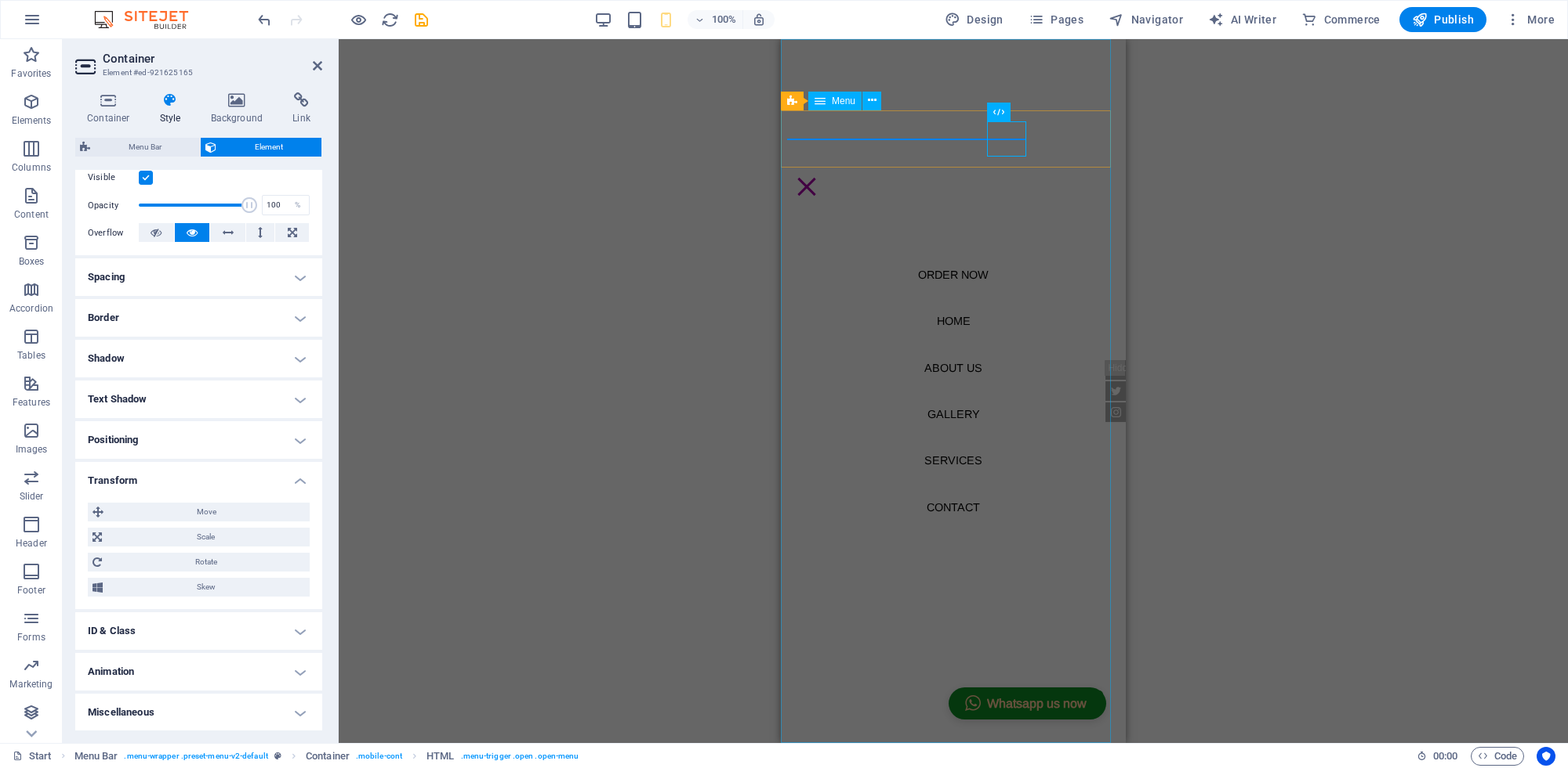
click at [934, 134] on nav "Order Now Home About us Gallery Services Contact" at bounding box center [953, 391] width 344 height 704
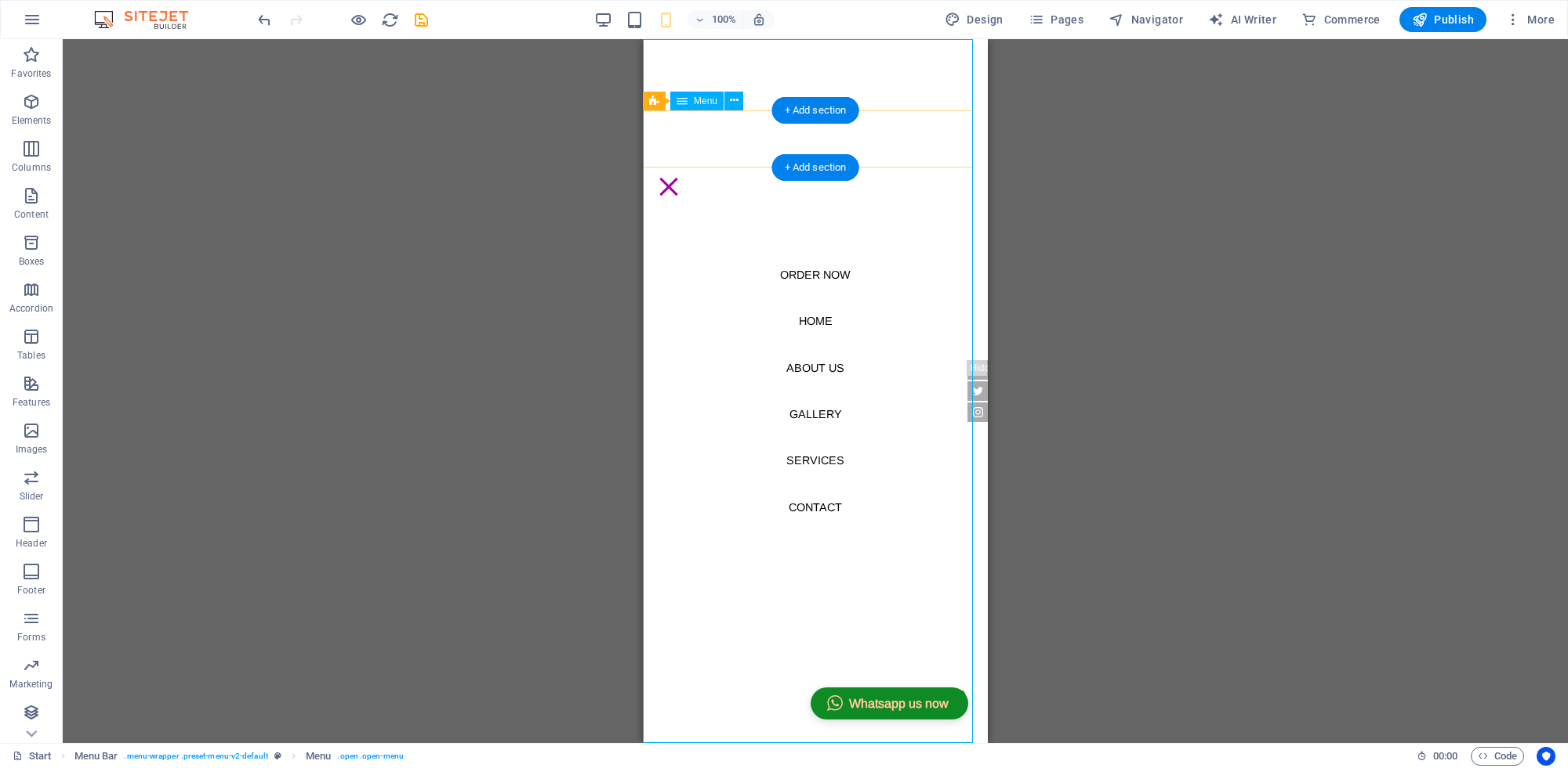
click at [825, 92] on nav "Order Now Home About us Gallery Services Contact" at bounding box center [814, 391] width 344 height 704
click at [936, 67] on nav "Order Now Home About us Gallery Services Contact" at bounding box center [814, 391] width 344 height 704
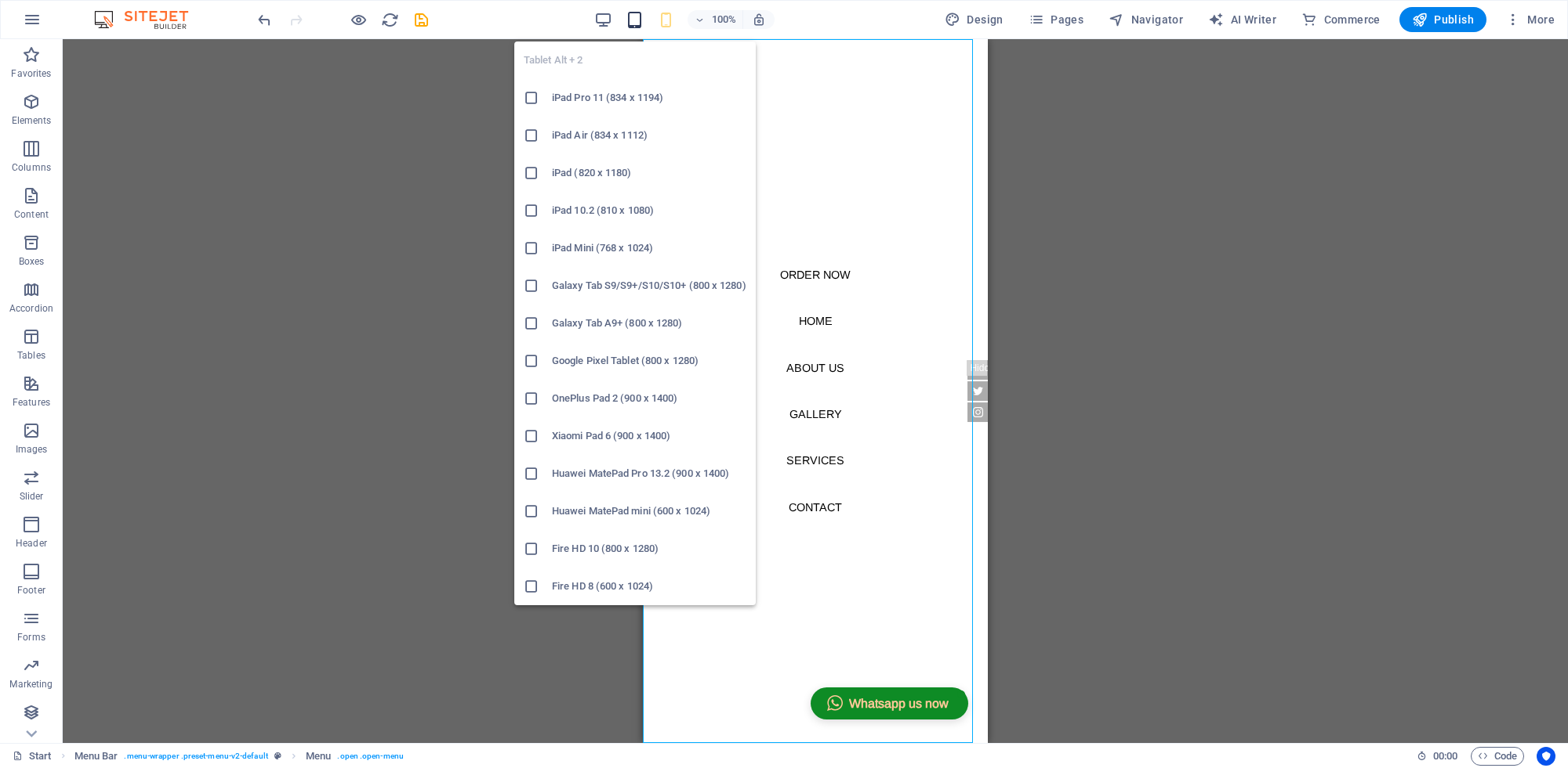
click at [638, 23] on icon "button" at bounding box center [635, 19] width 18 height 18
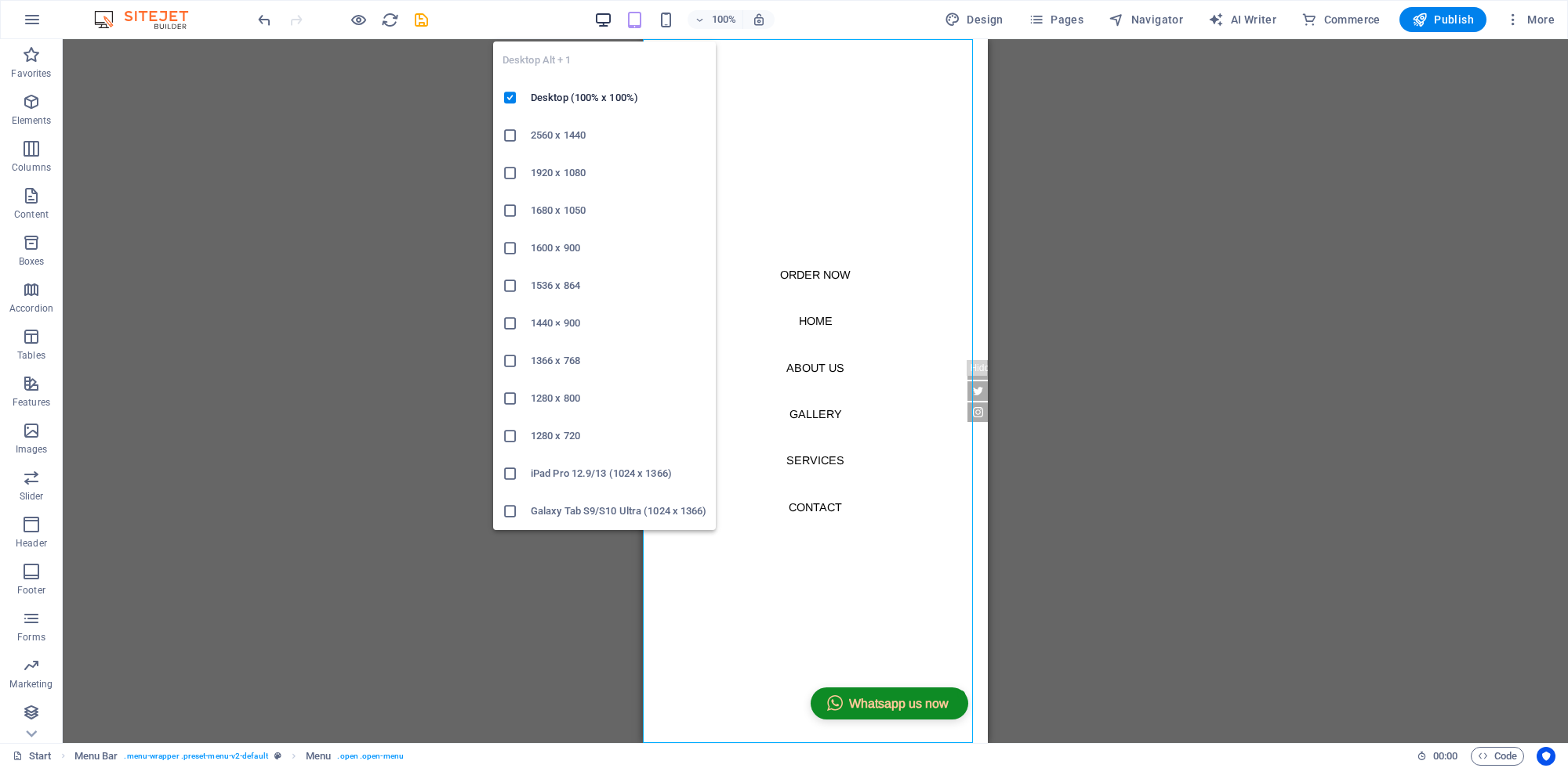
click at [608, 17] on icon "button" at bounding box center [603, 19] width 18 height 18
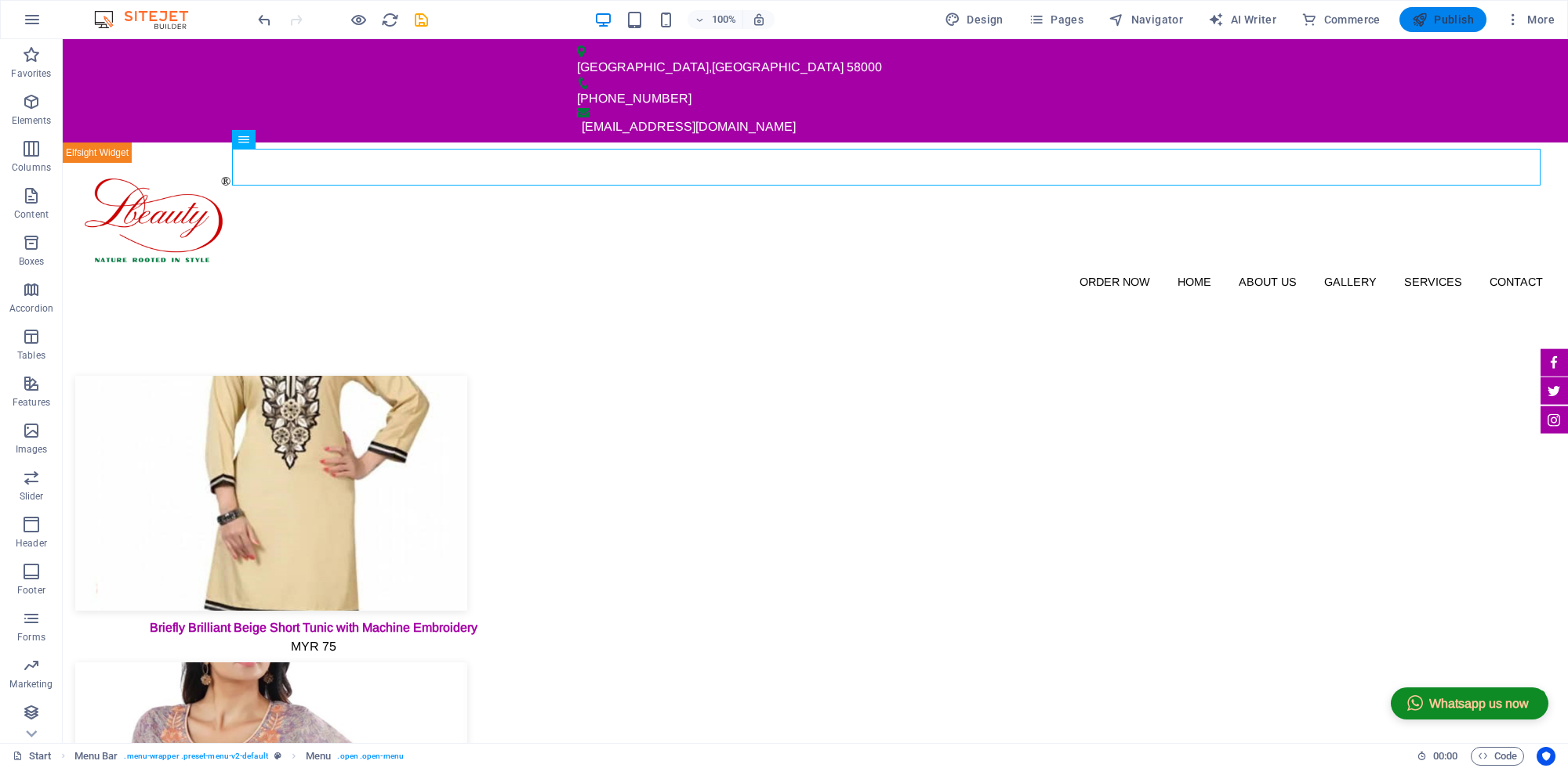
click at [1453, 23] on span "Publish" at bounding box center [1443, 19] width 62 height 16
checkbox input "false"
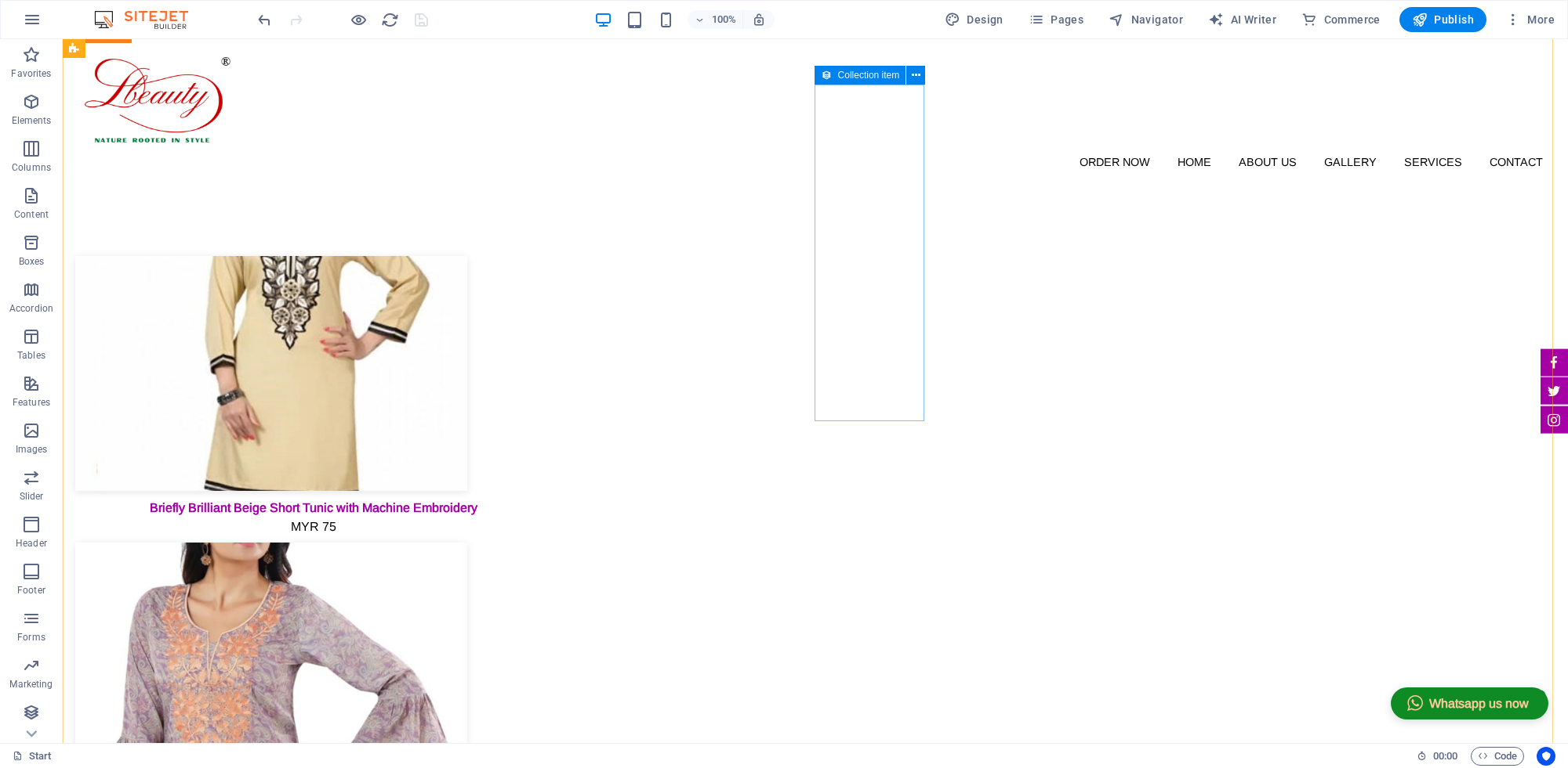
scroll to position [0, 0]
